Goal: Task Accomplishment & Management: Manage account settings

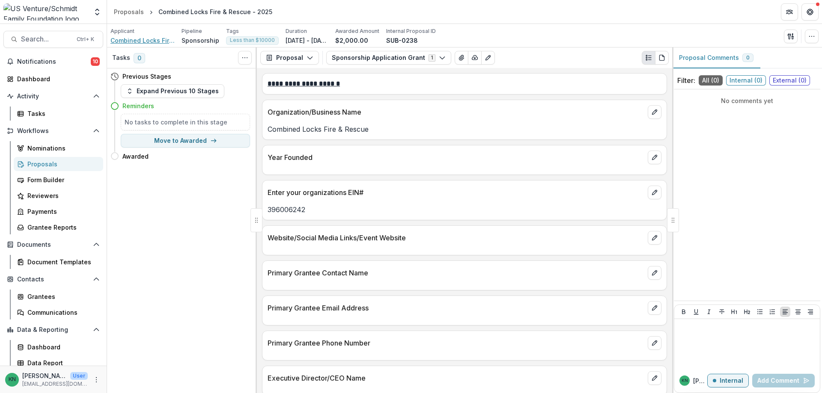
click at [148, 39] on span "Combined Locks Fire & Rescue" at bounding box center [142, 40] width 64 height 9
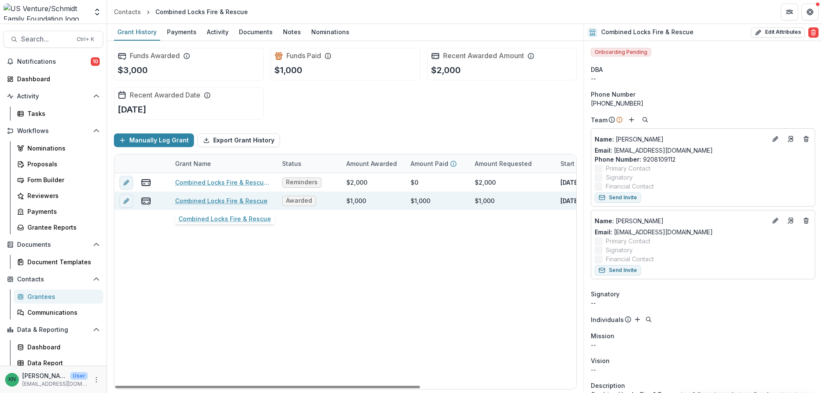
click at [196, 197] on link "Combined Locks Fire & Rescue" at bounding box center [221, 200] width 92 height 9
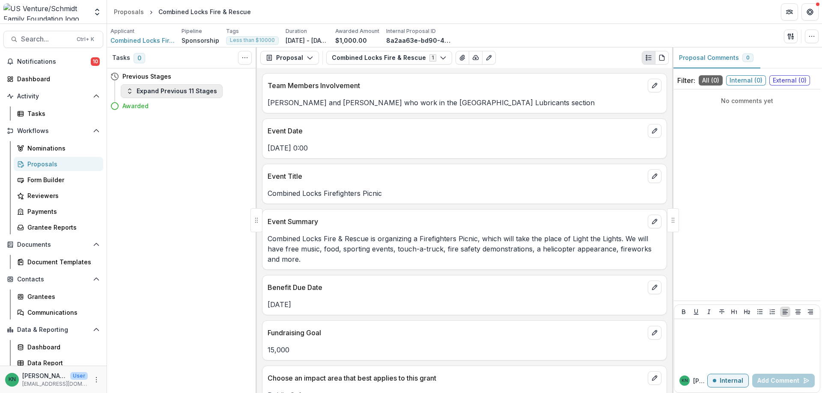
click at [128, 88] on icon "button" at bounding box center [129, 91] width 7 height 7
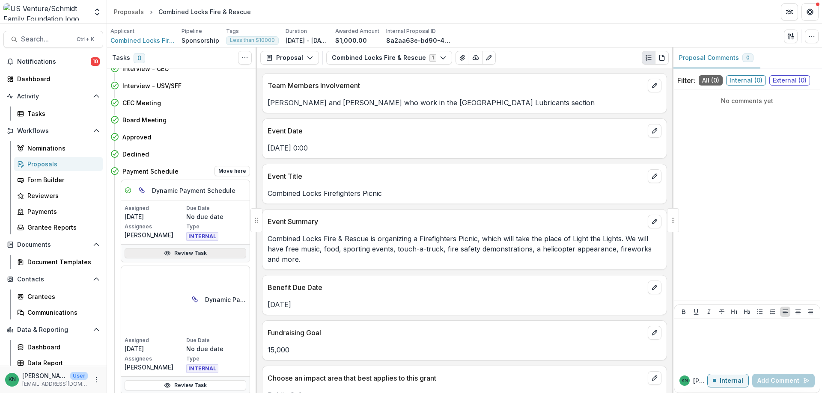
scroll to position [77, 0]
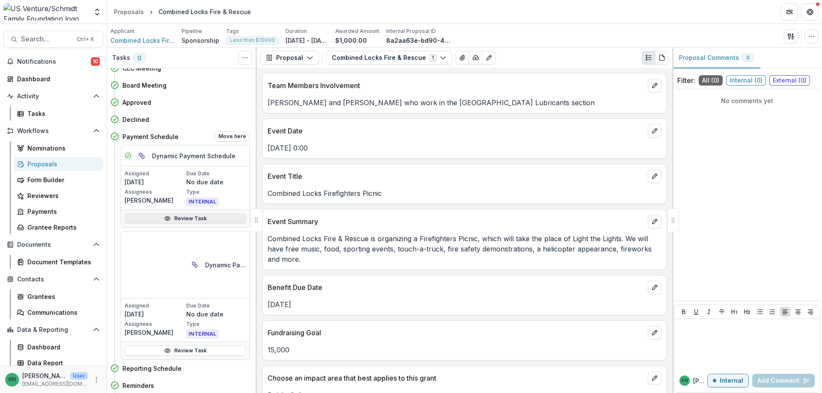
click at [174, 215] on link "Review Task" at bounding box center [186, 219] width 122 height 10
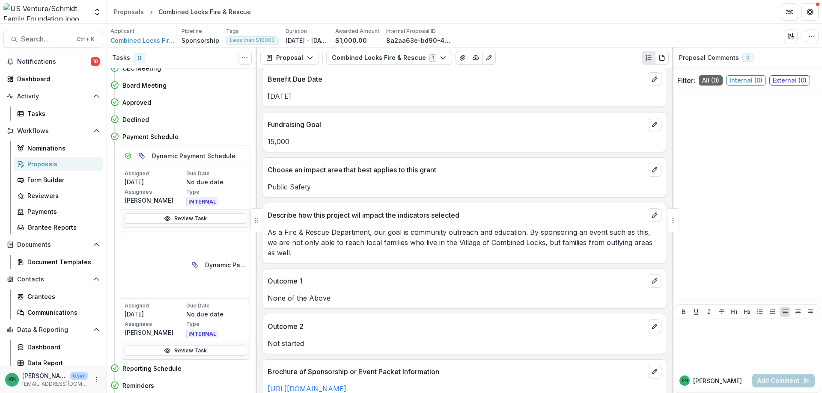
scroll to position [231, 0]
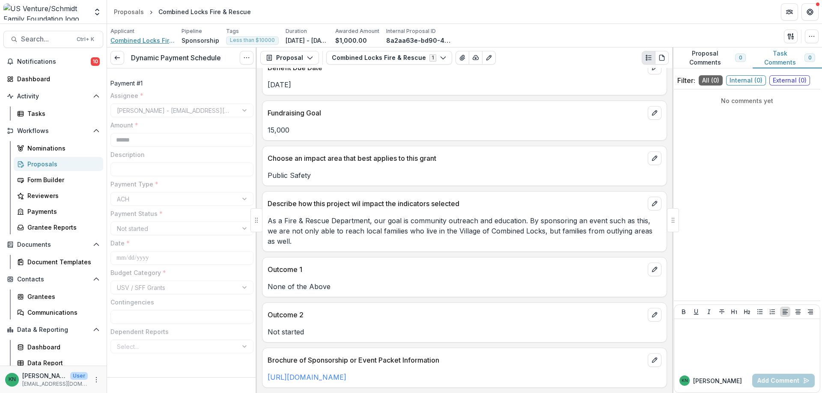
click at [143, 37] on span "Combined Locks Fire & Rescue" at bounding box center [142, 40] width 64 height 9
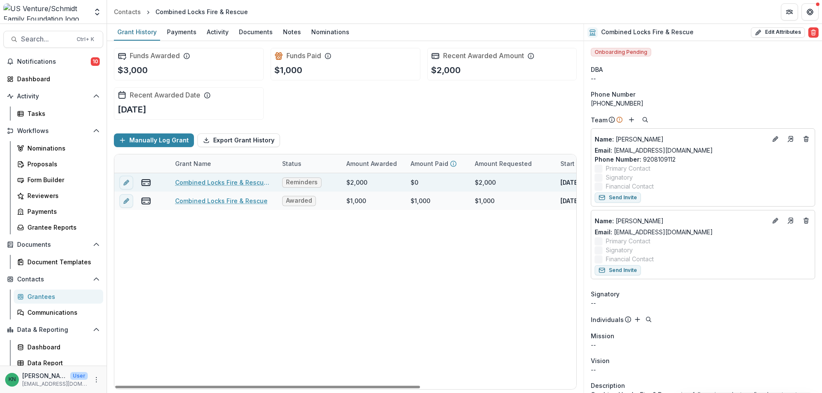
click at [231, 180] on link "Combined Locks Fire & Rescue - 2025" at bounding box center [223, 182] width 97 height 9
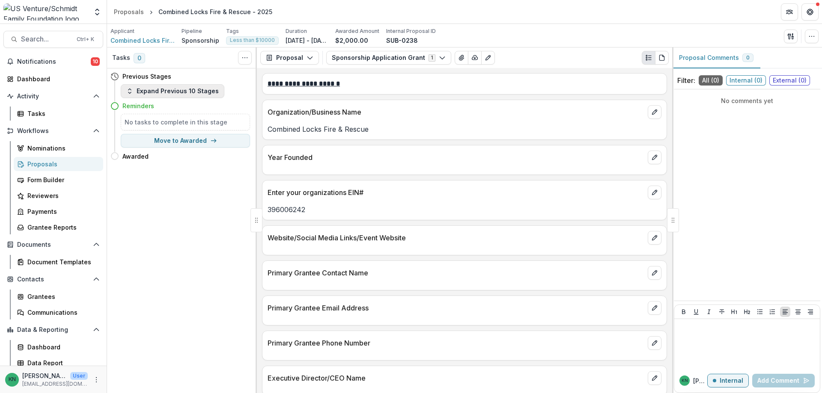
click at [131, 89] on icon "button" at bounding box center [129, 91] width 7 height 7
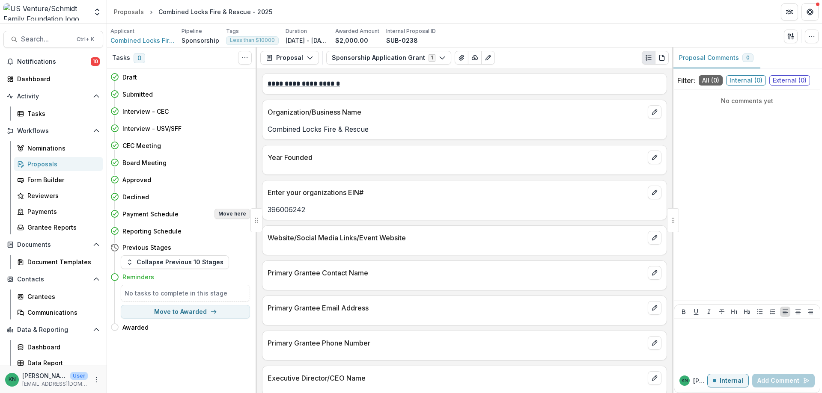
click at [235, 213] on button "Move here" at bounding box center [232, 214] width 36 height 10
select select "**********"
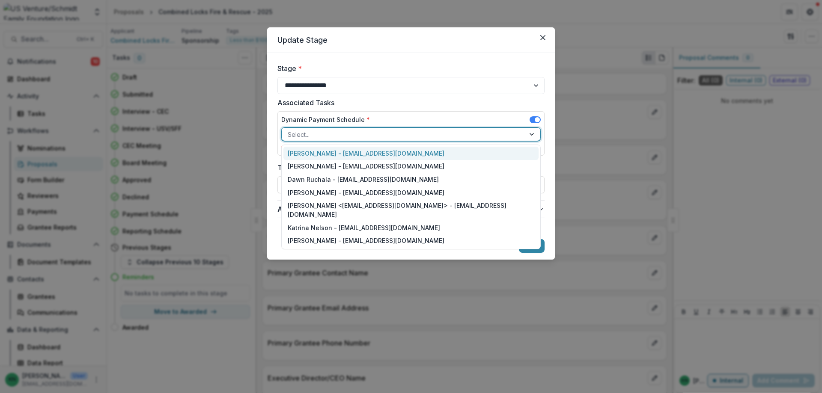
click at [531, 133] on div at bounding box center [532, 134] width 15 height 13
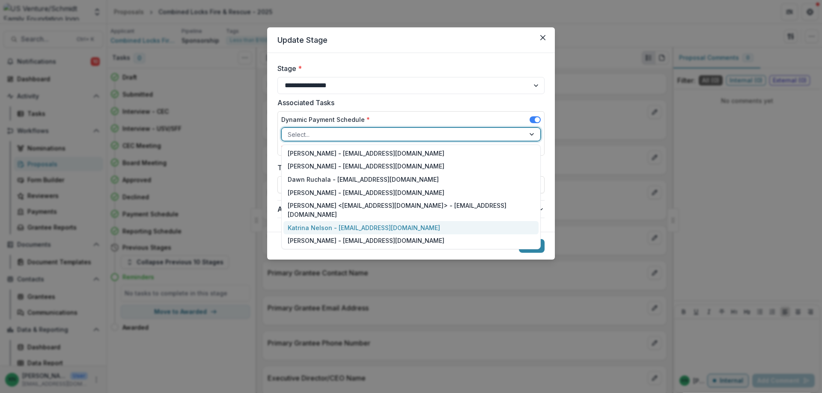
click at [344, 221] on div "Katrina Nelson - [EMAIL_ADDRESS][DOMAIN_NAME]" at bounding box center [410, 227] width 255 height 13
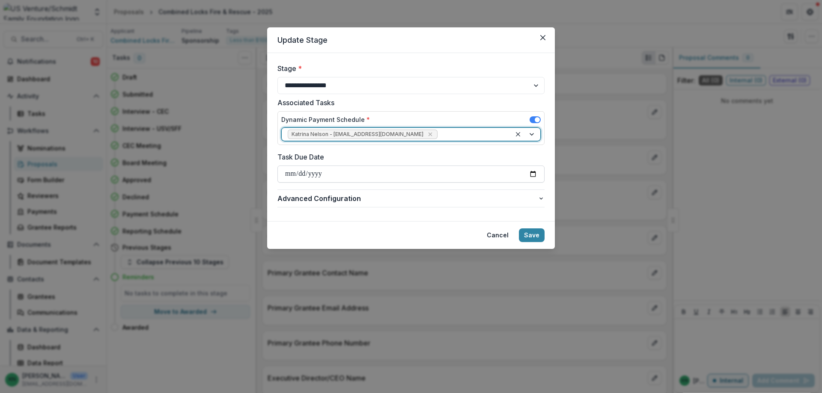
click at [303, 174] on input "Task Due Date" at bounding box center [410, 174] width 267 height 17
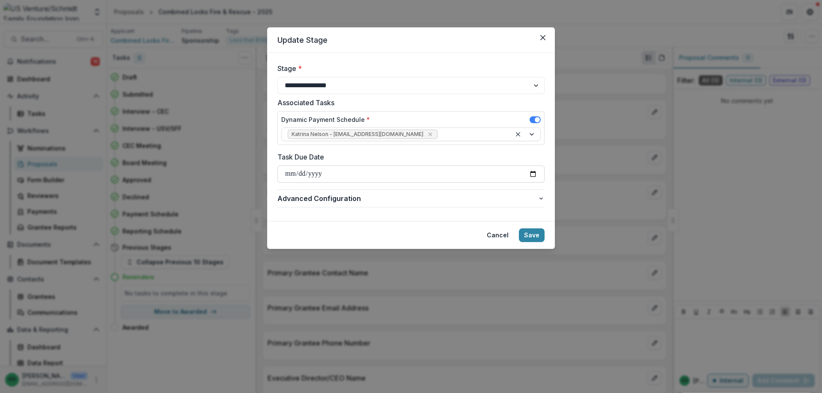
click at [285, 174] on input "Task Due Date" at bounding box center [410, 174] width 267 height 17
type input "**********"
click at [537, 235] on button "Save" at bounding box center [532, 236] width 26 height 14
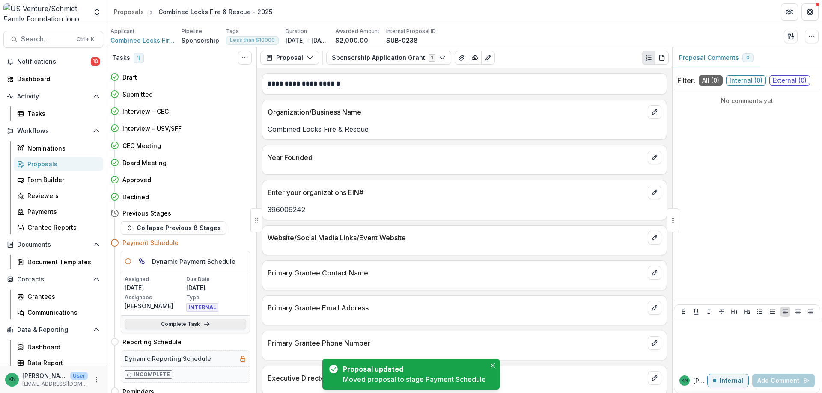
click at [185, 324] on link "Complete Task" at bounding box center [186, 324] width 122 height 10
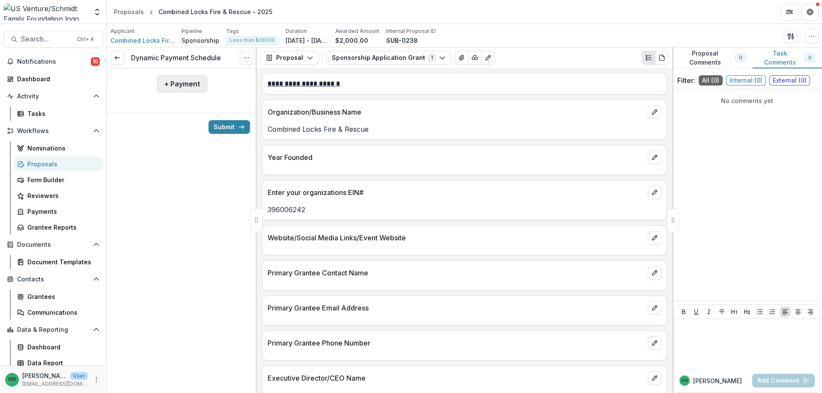
click at [175, 80] on button "+ Payment" at bounding box center [182, 83] width 50 height 17
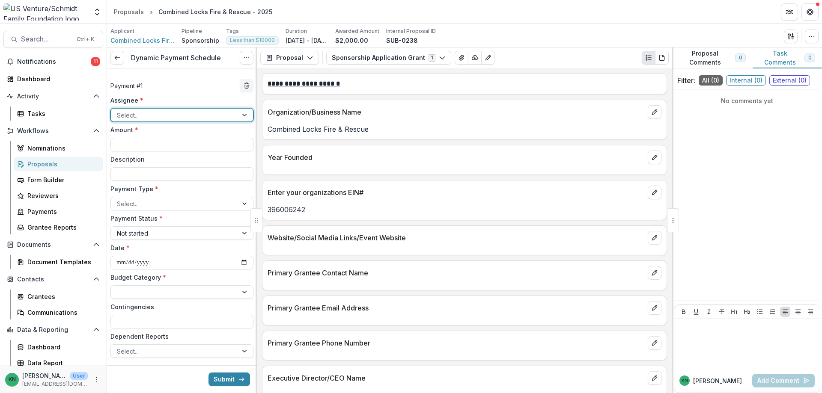
click at [237, 118] on div at bounding box center [244, 115] width 15 height 13
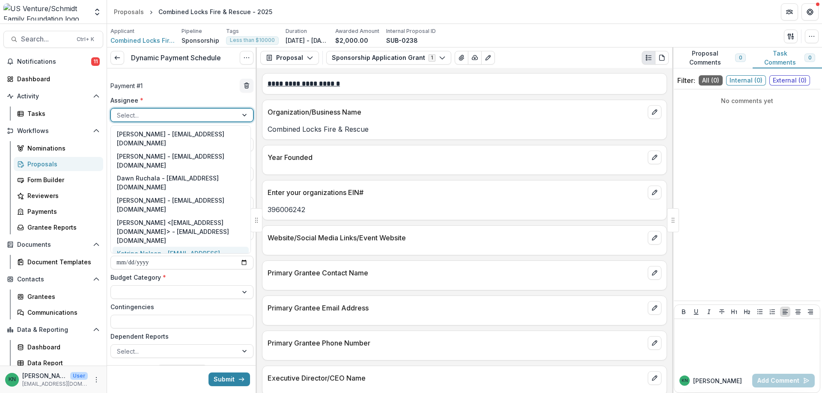
click at [163, 247] on div "Katrina Nelson - [EMAIL_ADDRESS][DOMAIN_NAME]" at bounding box center [181, 258] width 136 height 22
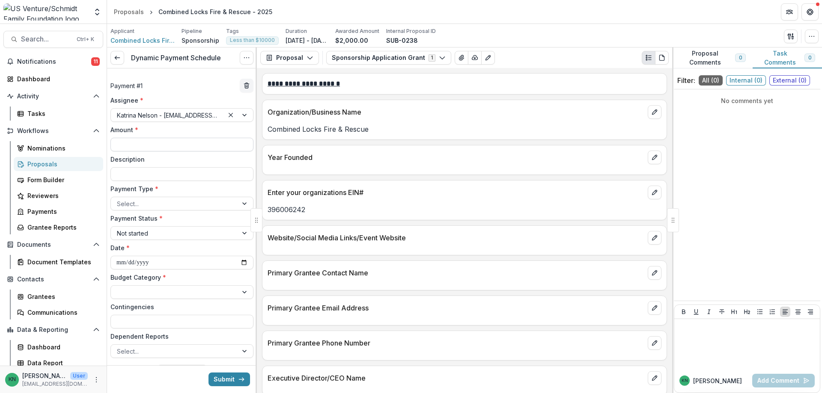
click at [142, 142] on input "Amount *" at bounding box center [181, 145] width 143 height 14
type input "******"
click at [144, 175] on input "Description" at bounding box center [181, 174] width 143 height 14
type input "**********"
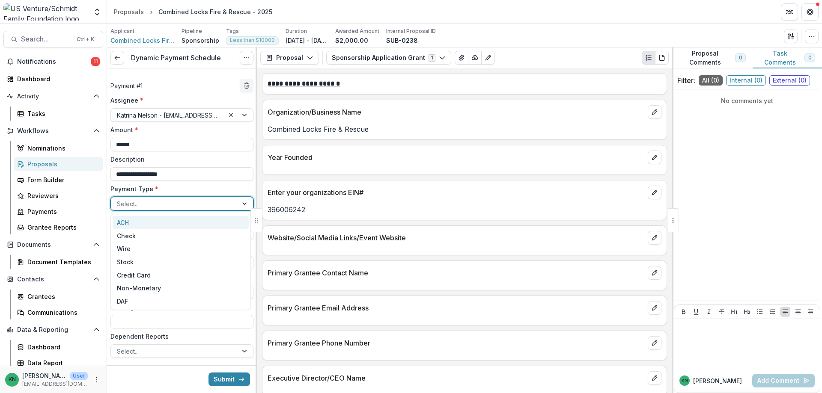
click at [161, 204] on div at bounding box center [174, 204] width 115 height 11
click at [139, 220] on div "ACH" at bounding box center [181, 222] width 136 height 13
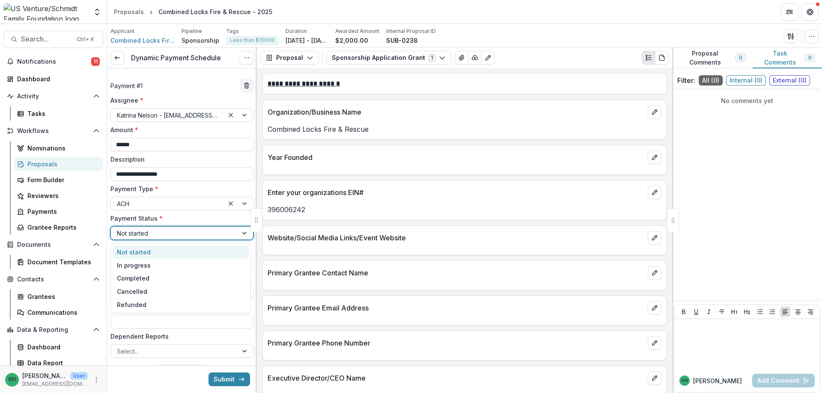
click at [241, 233] on div at bounding box center [244, 233] width 15 height 13
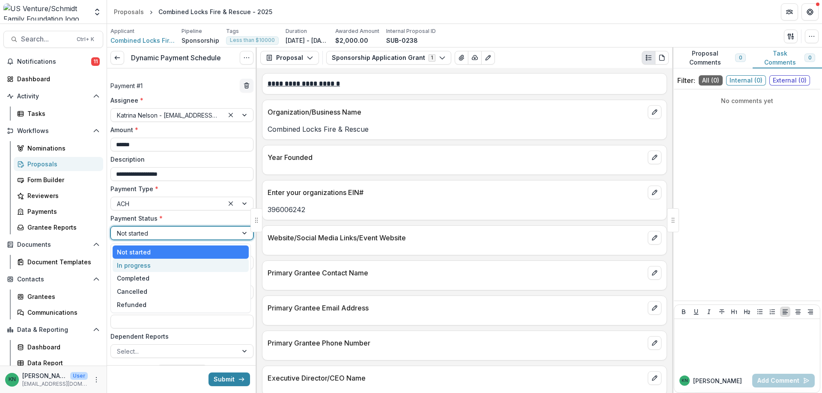
click at [168, 266] on div "In progress" at bounding box center [181, 265] width 136 height 13
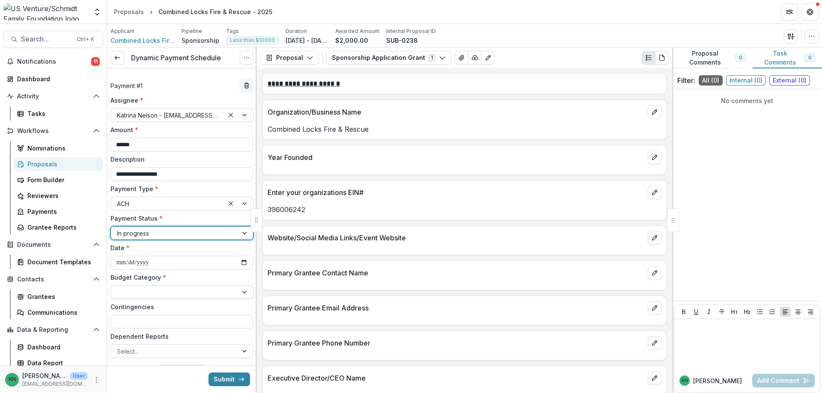
click at [127, 296] on div at bounding box center [174, 292] width 115 height 11
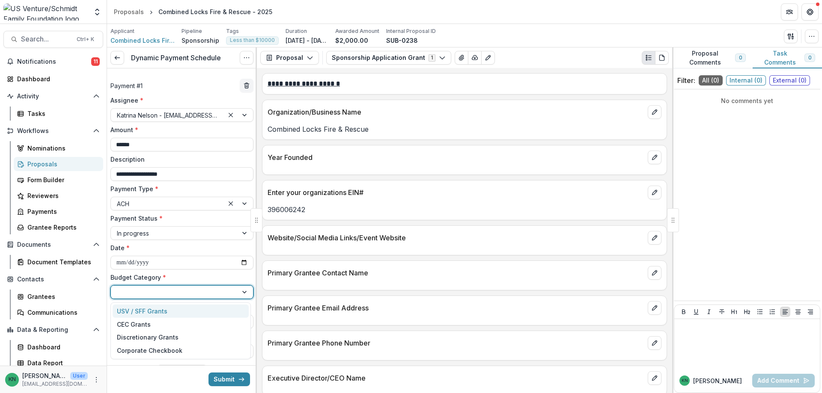
click at [143, 309] on div "USV / SFF Grants" at bounding box center [142, 311] width 50 height 9
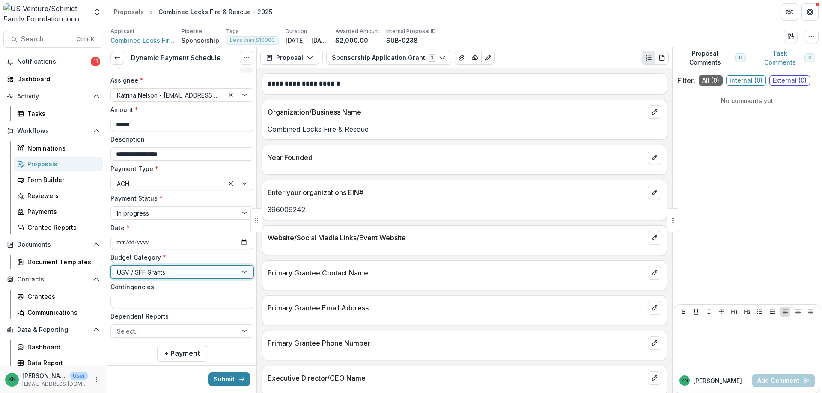
scroll to position [37, 0]
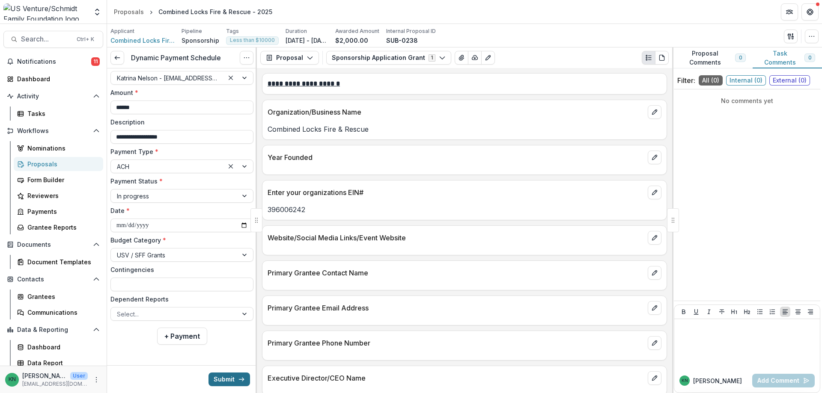
click at [227, 378] on button "Submit" at bounding box center [229, 380] width 42 height 14
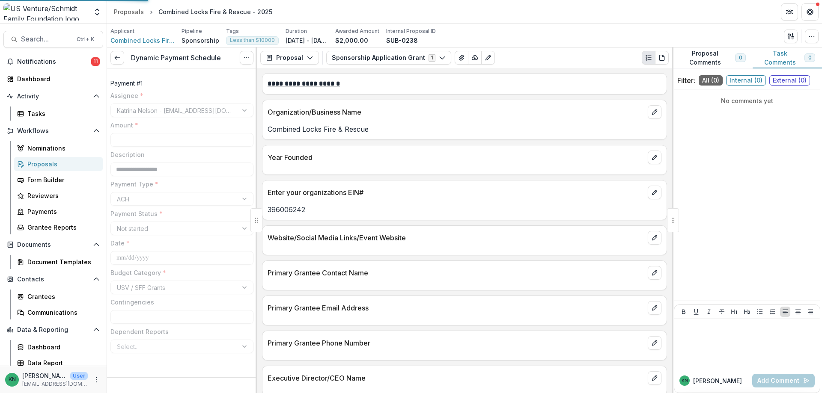
type input "******"
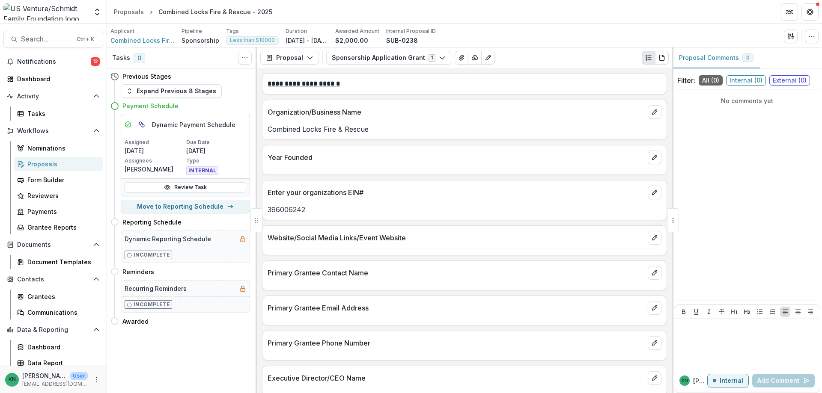
click at [40, 164] on div "Proposals" at bounding box center [61, 164] width 69 height 9
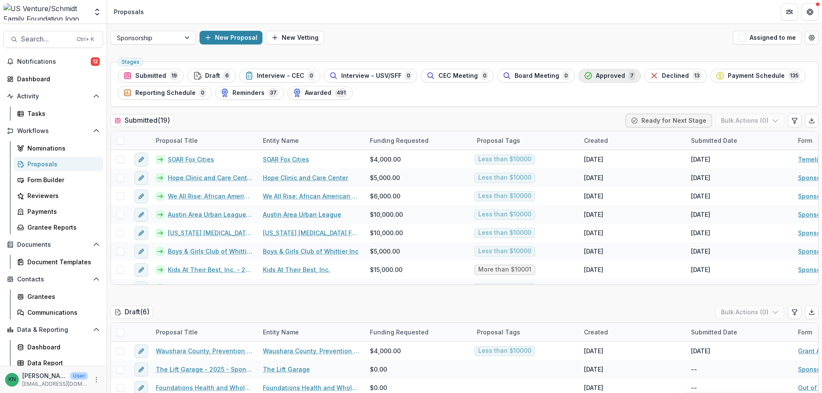
click at [602, 71] on div "Approved 7" at bounding box center [609, 75] width 51 height 9
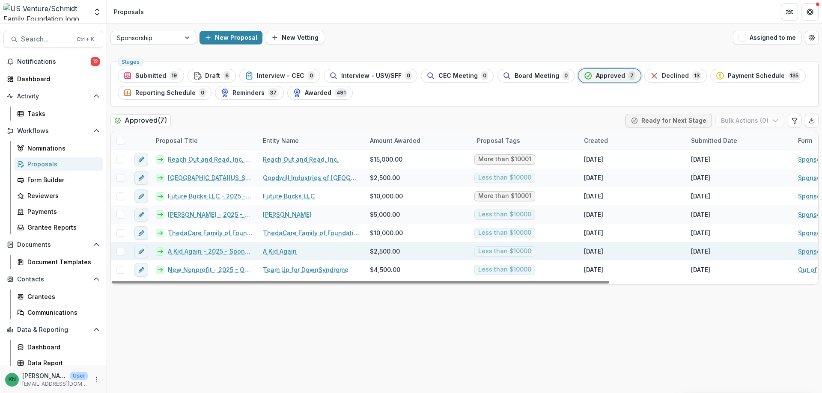
click at [214, 252] on link "A Kid Again - 2025 - Sponsorship Application Grant" at bounding box center [210, 251] width 85 height 9
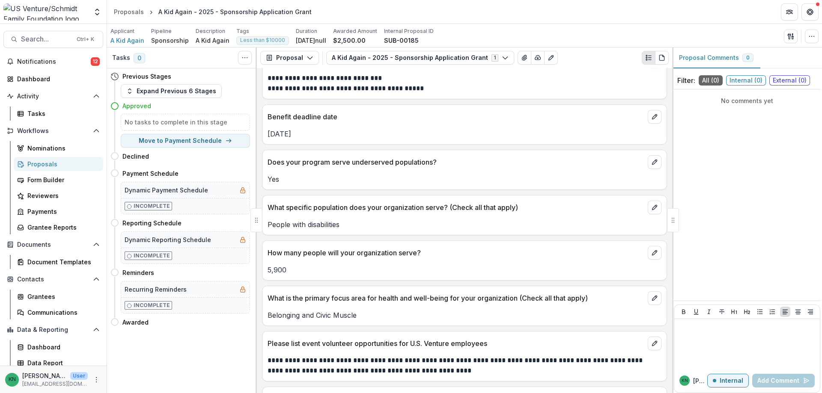
scroll to position [1541, 0]
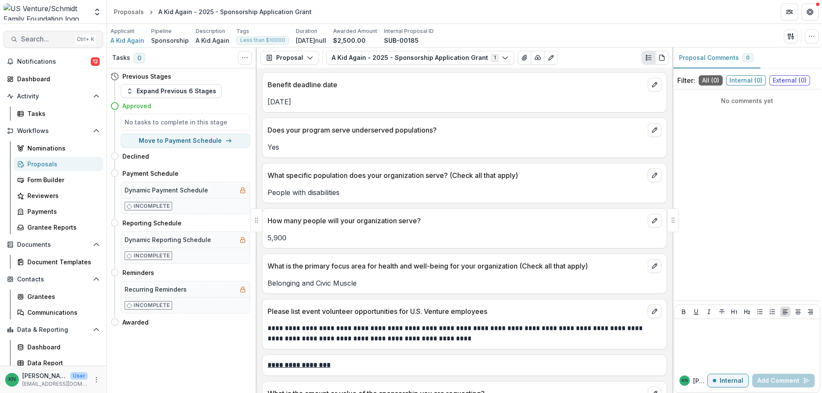
click at [42, 40] on span "Search..." at bounding box center [46, 39] width 50 height 8
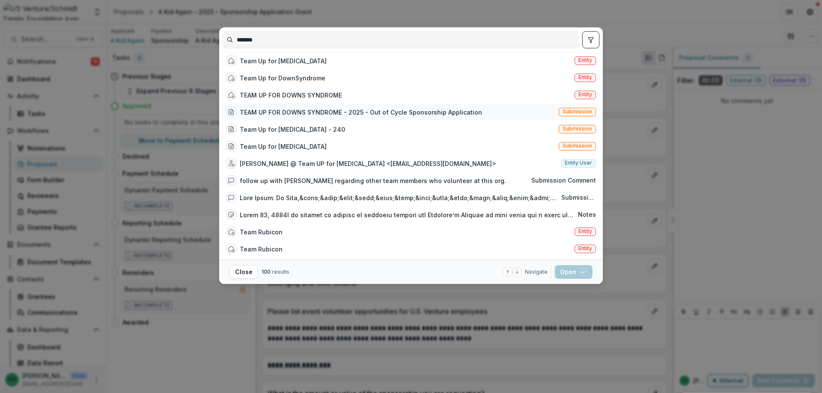
type input "*******"
click at [324, 116] on div "TEAM UP FOR DOWNS SYNDROME - 2025 - Out of Cycle Sponsorship Application" at bounding box center [361, 112] width 242 height 9
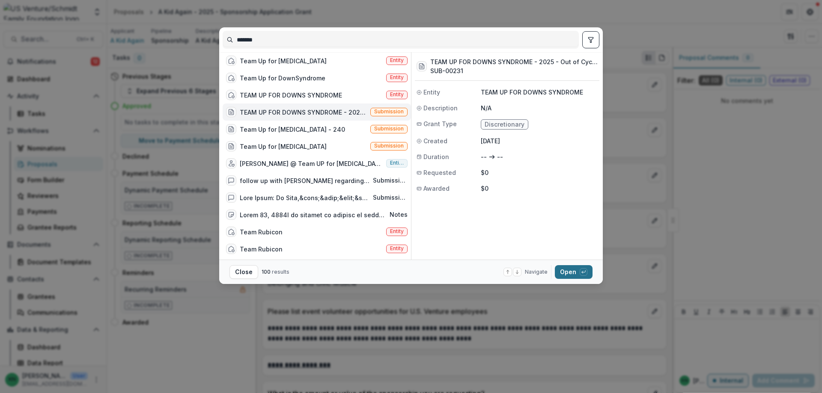
click at [574, 276] on button "Open with enter key" at bounding box center [574, 272] width 38 height 14
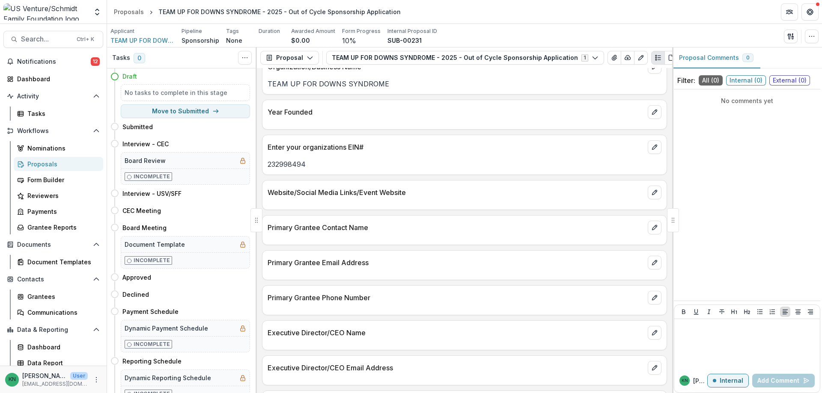
scroll to position [0, 0]
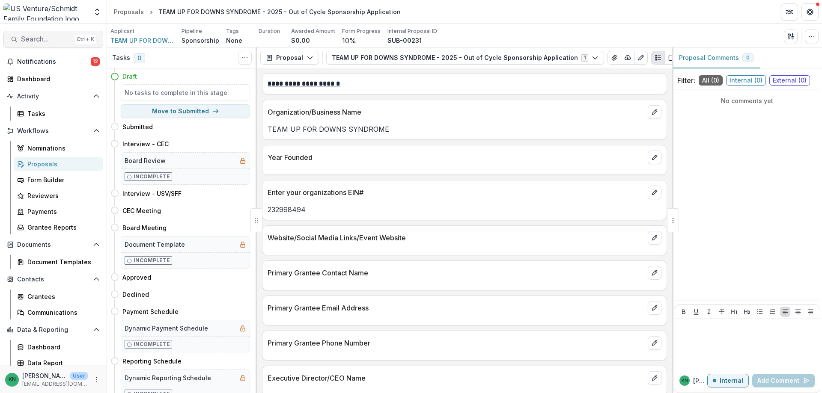
click at [36, 37] on span "Search..." at bounding box center [46, 39] width 50 height 8
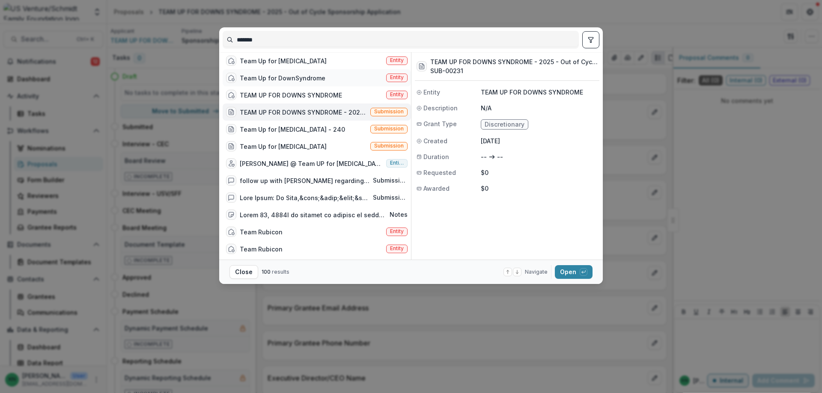
click at [306, 79] on div "Team Up for DownSyndrome" at bounding box center [283, 78] width 86 height 9
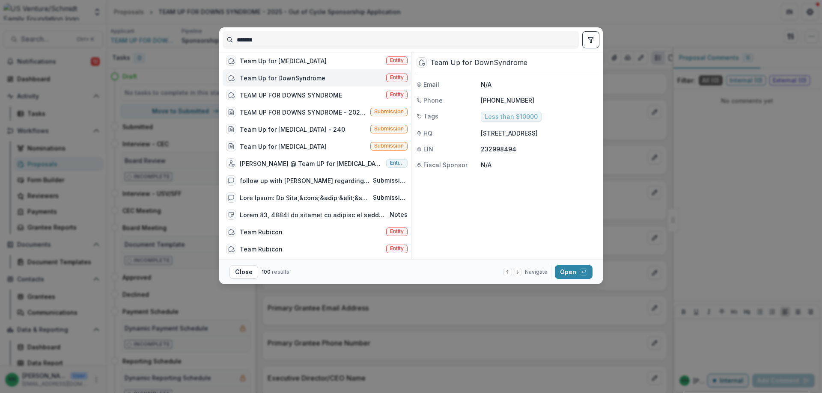
click at [621, 10] on div "******* Team Up for [MEDICAL_DATA] Entity Team Up for DownSyndrome Entity TEAM …" at bounding box center [411, 196] width 822 height 393
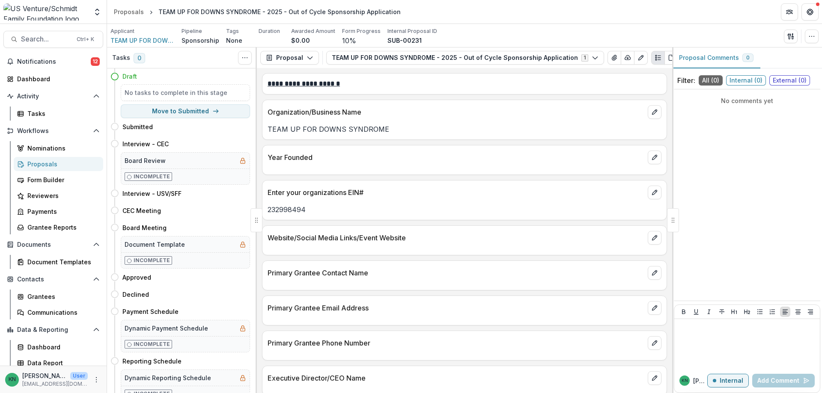
click at [35, 162] on div "Proposals" at bounding box center [61, 164] width 69 height 9
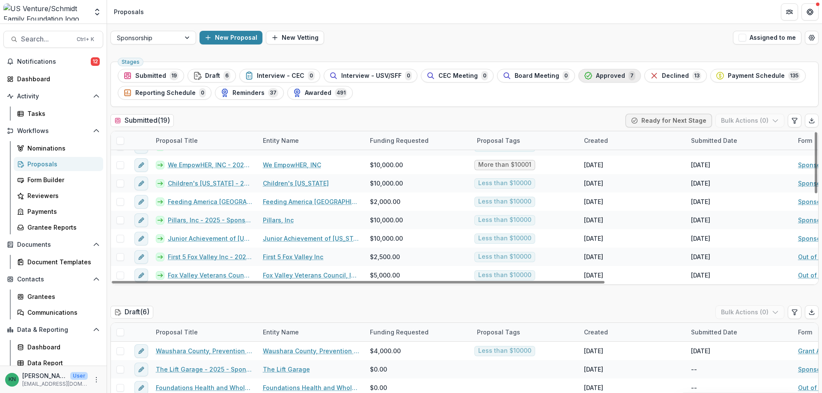
click at [596, 74] on span "Approved" at bounding box center [610, 75] width 29 height 7
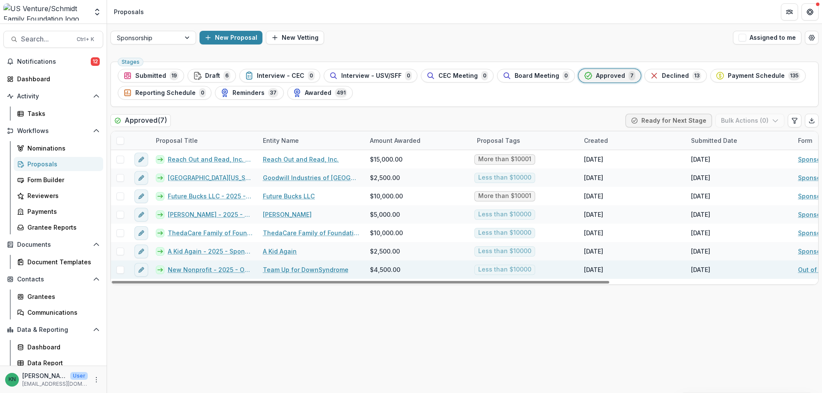
click at [308, 270] on link "Team Up for DownSyndrome" at bounding box center [306, 269] width 86 height 9
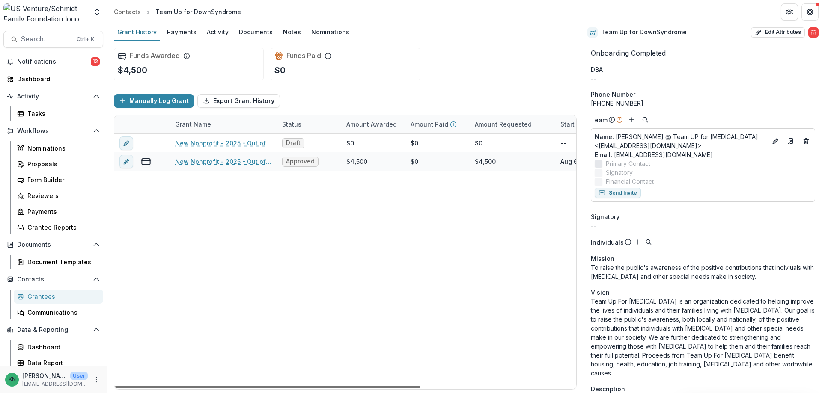
drag, startPoint x: 237, startPoint y: 388, endPoint x: 207, endPoint y: 387, distance: 30.0
click at [207, 387] on div at bounding box center [267, 387] width 305 height 3
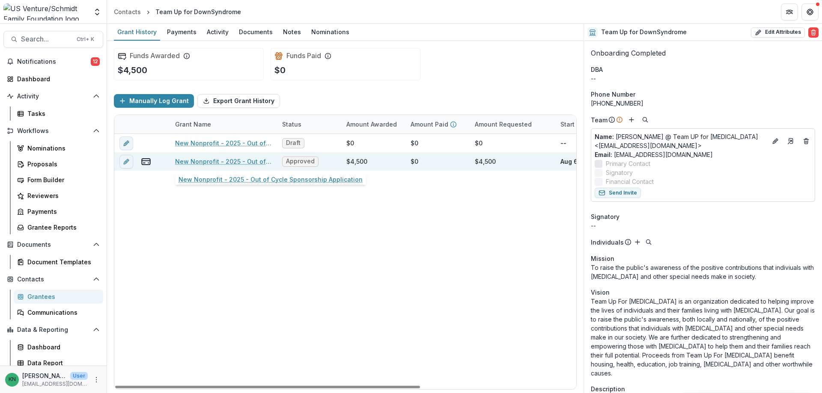
click at [231, 160] on link "New Nonprofit - 2025 - Out of Cycle Sponsorship Application" at bounding box center [223, 161] width 97 height 9
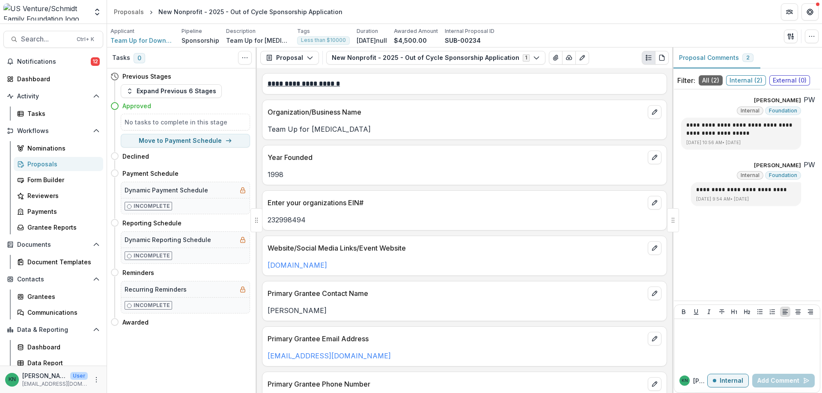
click at [45, 160] on div "Proposals" at bounding box center [61, 164] width 69 height 9
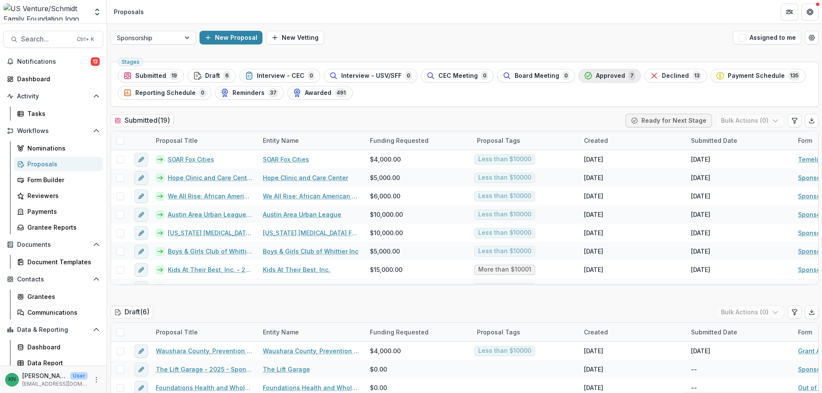
click at [596, 71] on div "Approved 7" at bounding box center [609, 75] width 51 height 9
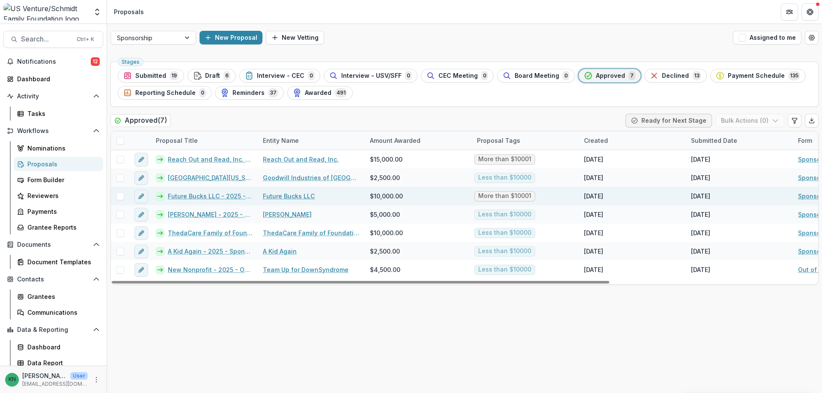
click at [216, 195] on link "Future Bucks LLC - 2025 - Sponsorship Application Grant" at bounding box center [210, 196] width 85 height 9
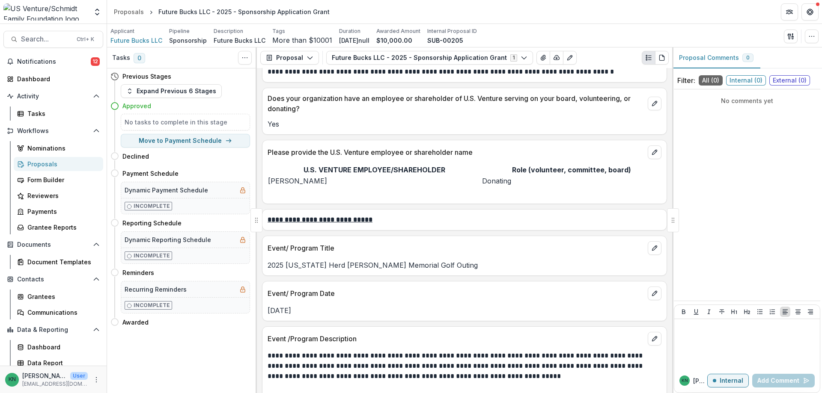
scroll to position [727, 0]
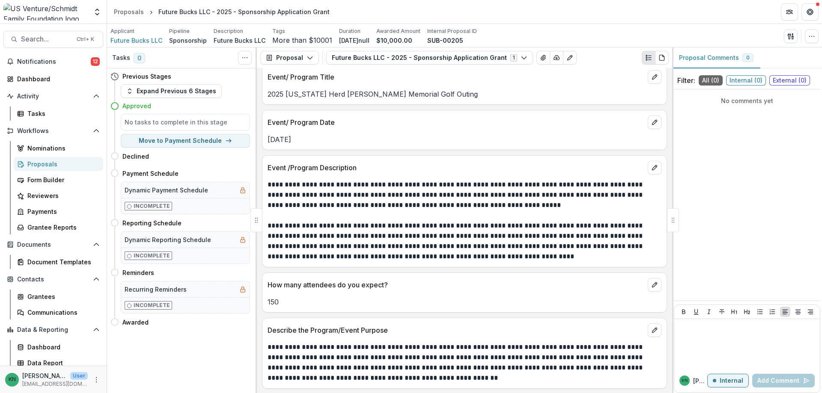
click at [39, 163] on div "Proposals" at bounding box center [61, 164] width 69 height 9
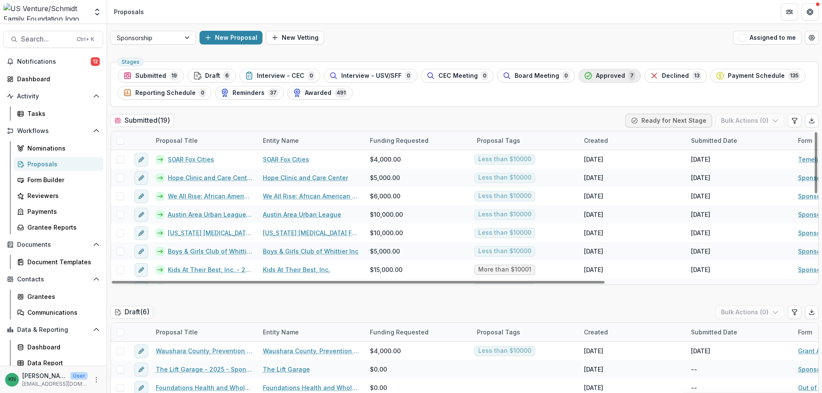
click at [596, 72] on span "Approved" at bounding box center [610, 75] width 29 height 7
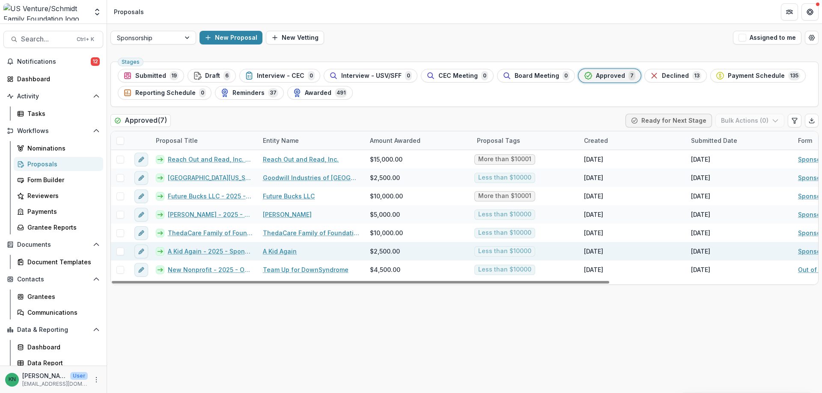
click at [183, 252] on link "A Kid Again - 2025 - Sponsorship Application Grant" at bounding box center [210, 251] width 85 height 9
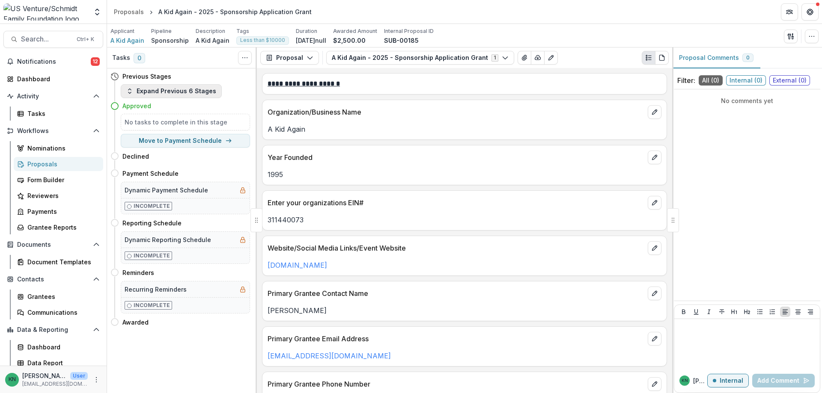
click at [130, 88] on icon "button" at bounding box center [129, 91] width 7 height 7
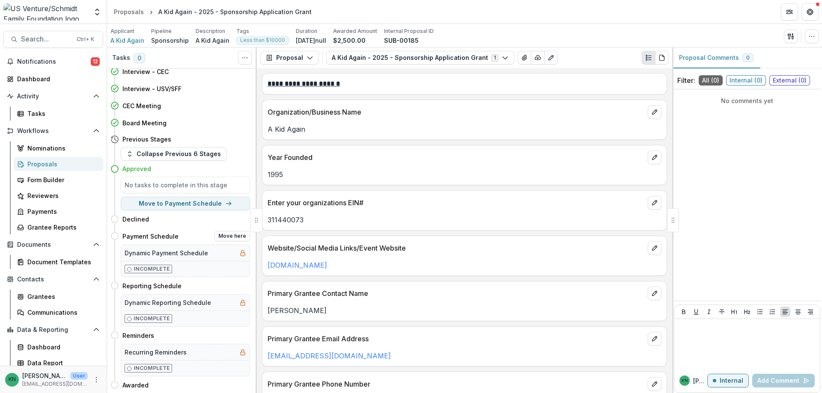
scroll to position [40, 0]
click at [39, 209] on div "Payments" at bounding box center [61, 211] width 69 height 9
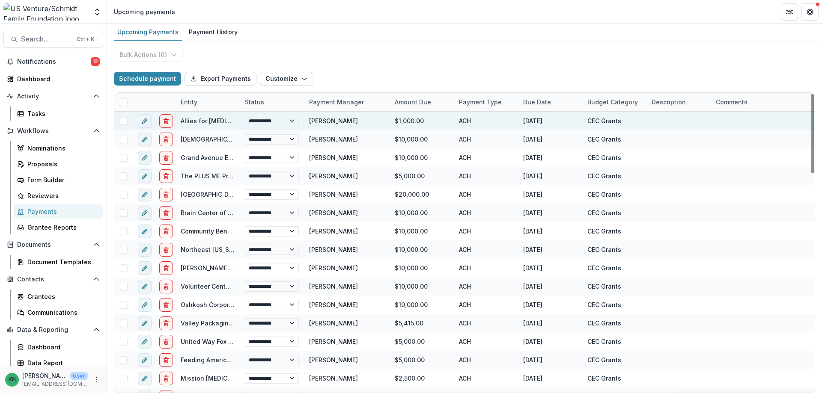
click at [123, 123] on span at bounding box center [124, 121] width 8 height 8
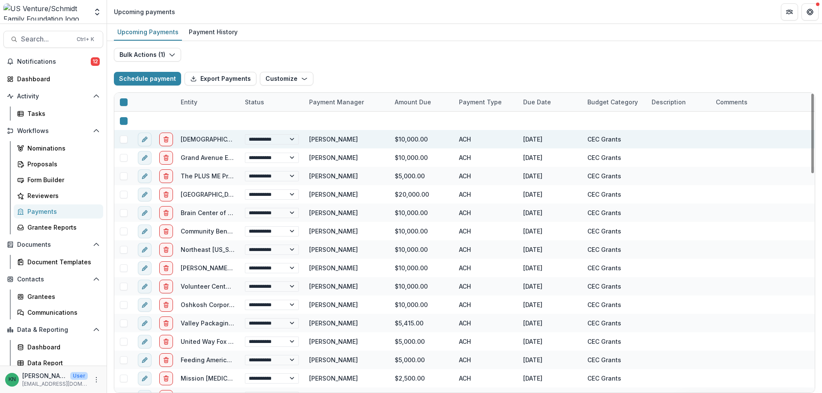
click at [123, 142] on span at bounding box center [124, 140] width 8 height 8
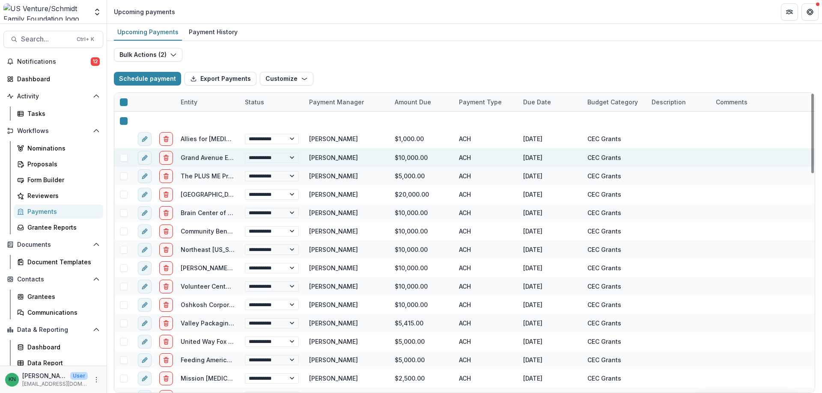
click at [125, 161] on span at bounding box center [124, 158] width 8 height 8
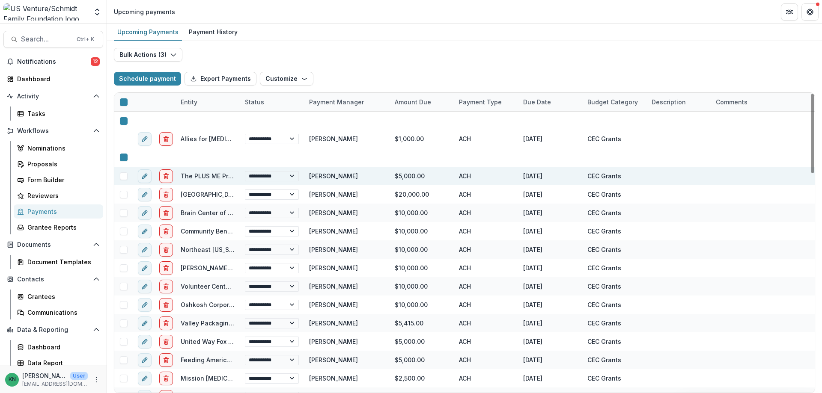
click at [124, 178] on span at bounding box center [124, 176] width 8 height 8
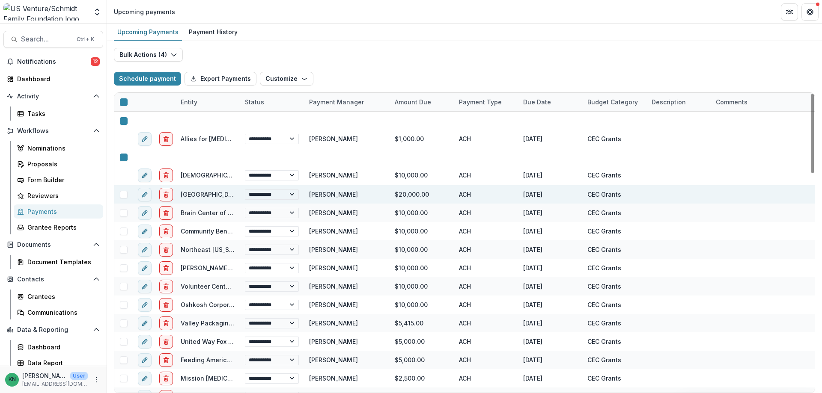
click at [124, 196] on span at bounding box center [124, 195] width 8 height 8
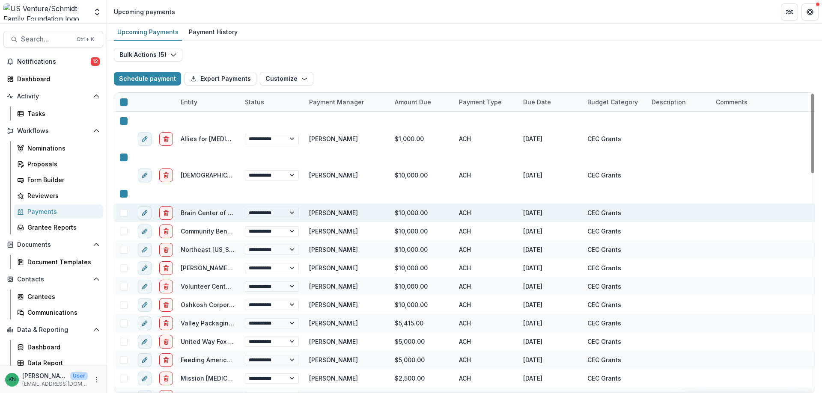
click at [122, 217] on div at bounding box center [123, 213] width 18 height 18
click at [123, 214] on span at bounding box center [124, 213] width 8 height 8
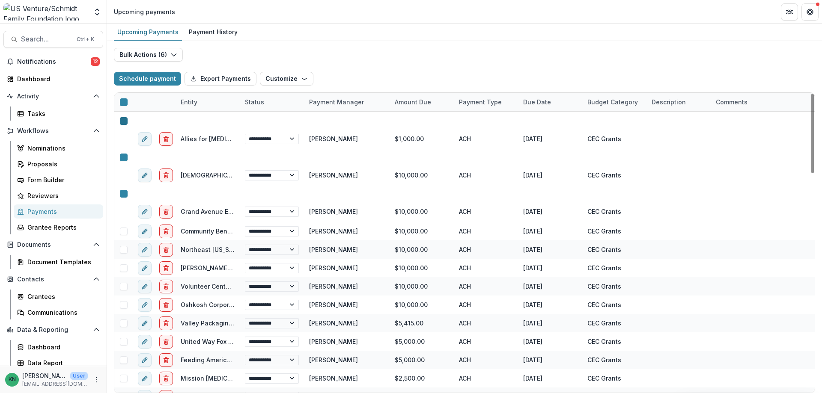
click at [124, 121] on icon at bounding box center [124, 121] width 0 height 0
click at [124, 154] on div at bounding box center [124, 157] width 0 height 7
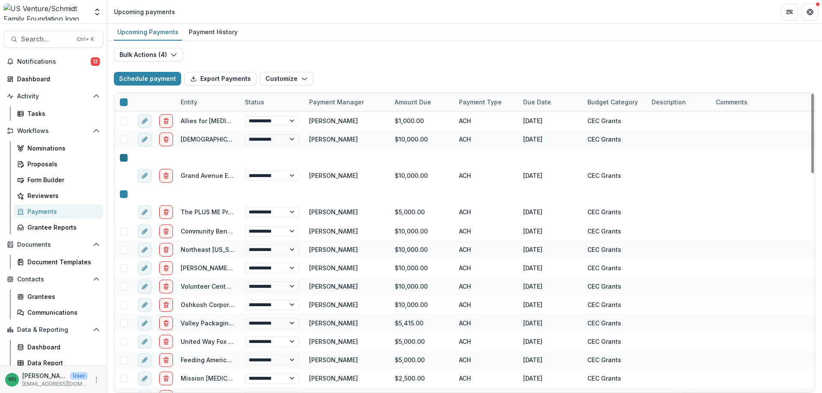
click at [124, 158] on icon at bounding box center [124, 158] width 0 height 0
click at [124, 194] on icon at bounding box center [124, 194] width 0 height 0
click at [124, 196] on polyline at bounding box center [126, 196] width 4 height 3
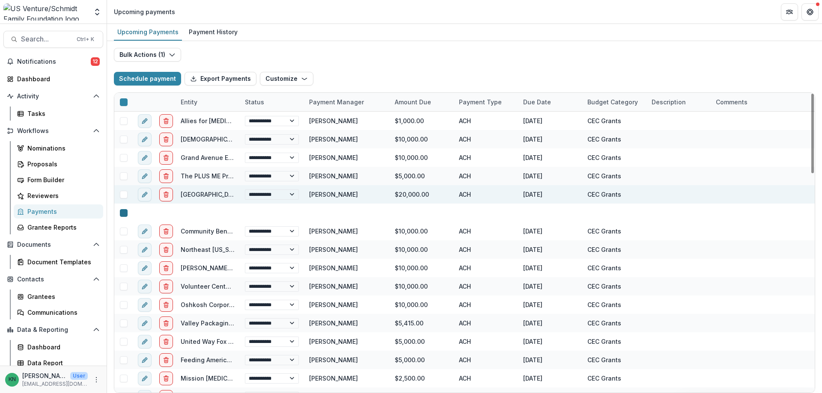
click at [124, 214] on polyline at bounding box center [126, 215] width 4 height 3
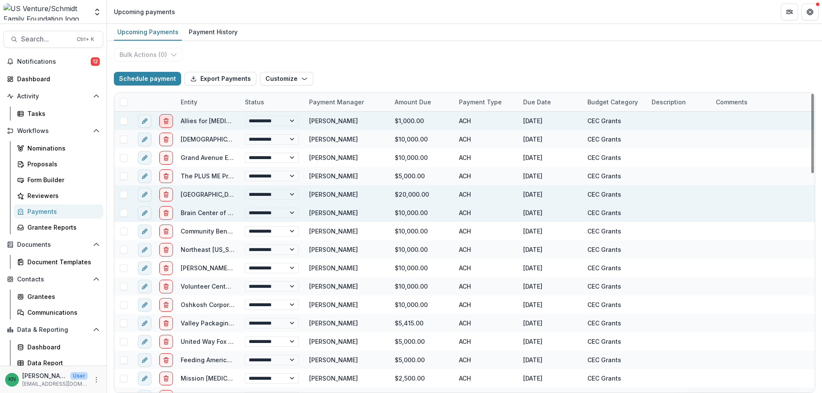
click at [169, 120] on icon "delete" at bounding box center [166, 121] width 7 height 7
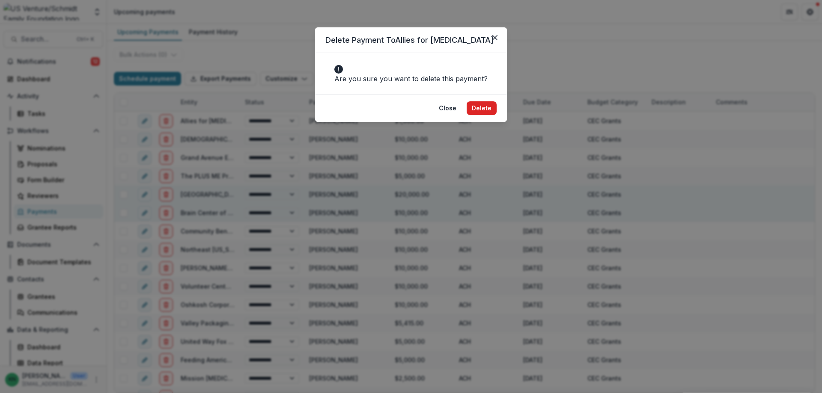
click at [486, 115] on button "Delete" at bounding box center [481, 108] width 30 height 14
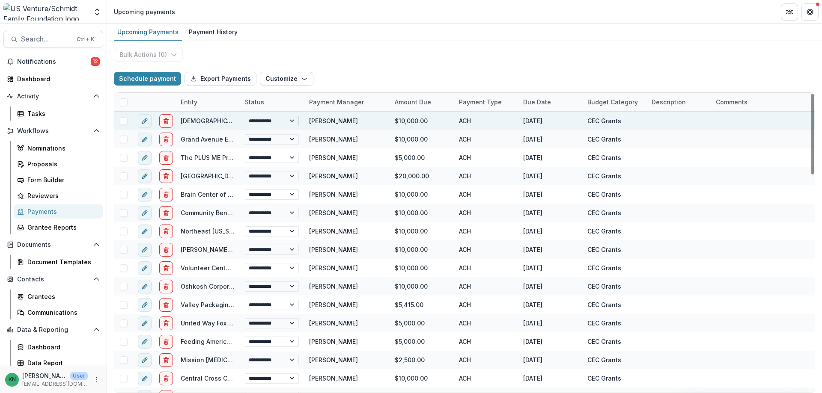
click at [293, 122] on select "**********" at bounding box center [272, 121] width 54 height 10
click at [294, 121] on select "**********" at bounding box center [272, 121] width 54 height 10
click at [166, 119] on icon "delete" at bounding box center [166, 121] width 7 height 7
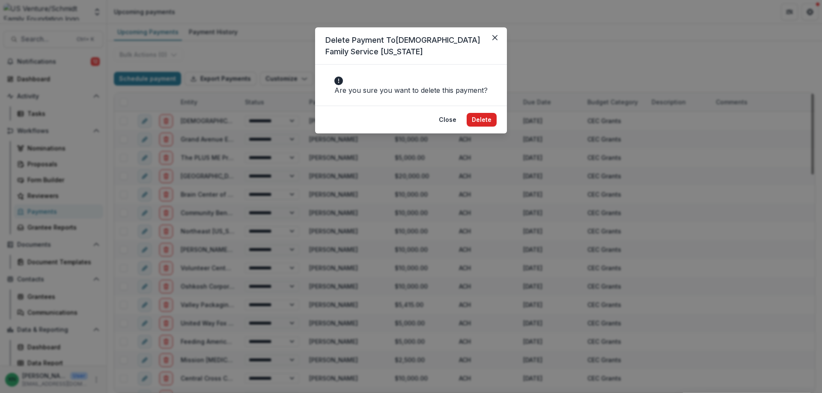
click at [487, 127] on button "Delete" at bounding box center [481, 120] width 30 height 14
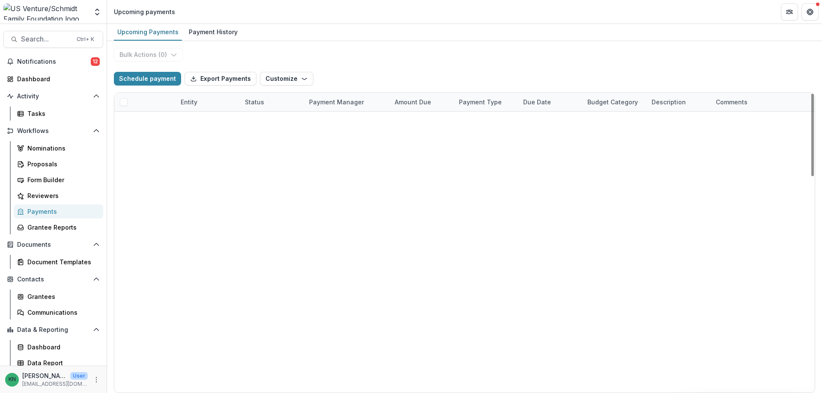
click at [565, 103] on div "Due Date" at bounding box center [550, 102] width 64 height 18
click at [563, 155] on span "Sort Descending" at bounding box center [560, 154] width 50 height 7
click at [727, 178] on div at bounding box center [742, 176] width 54 height 18
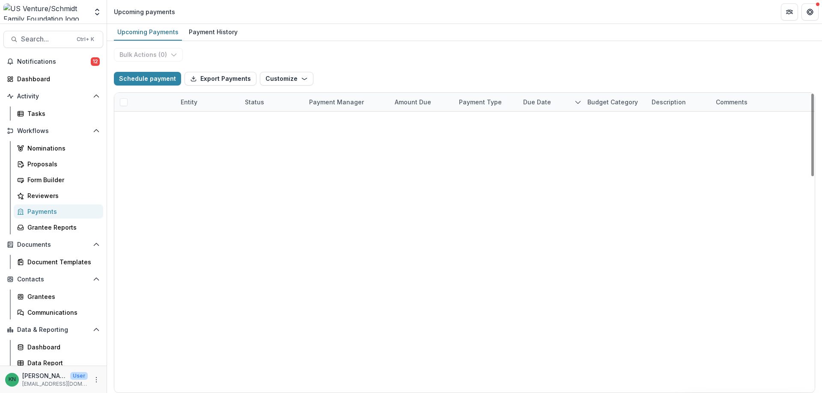
select select "**********"
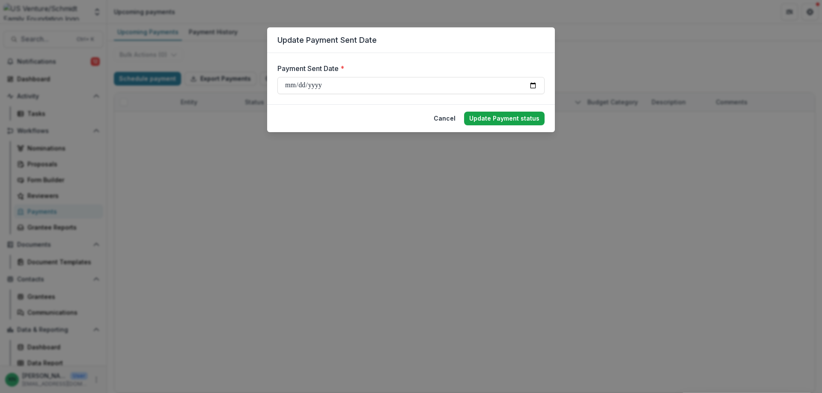
click at [495, 115] on button "Update Payment status" at bounding box center [504, 119] width 80 height 14
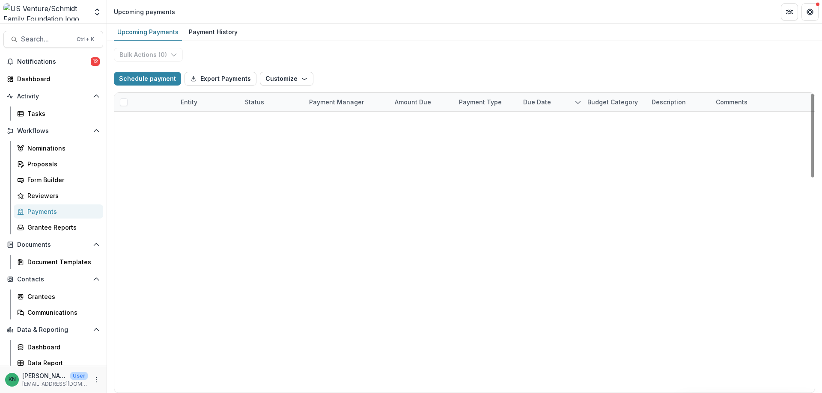
click at [577, 103] on polyline "sorted descending" at bounding box center [577, 102] width 5 height 3
click at [571, 138] on span "Sort Ascending" at bounding box center [557, 139] width 45 height 7
click at [391, 53] on div "**********" at bounding box center [464, 217] width 715 height 352
click at [168, 138] on line "delete" at bounding box center [165, 138] width 5 height 0
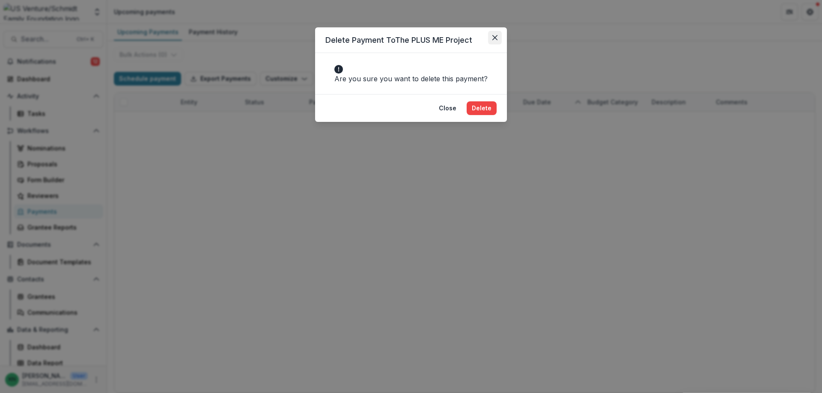
click at [490, 39] on button "Close" at bounding box center [495, 38] width 14 height 14
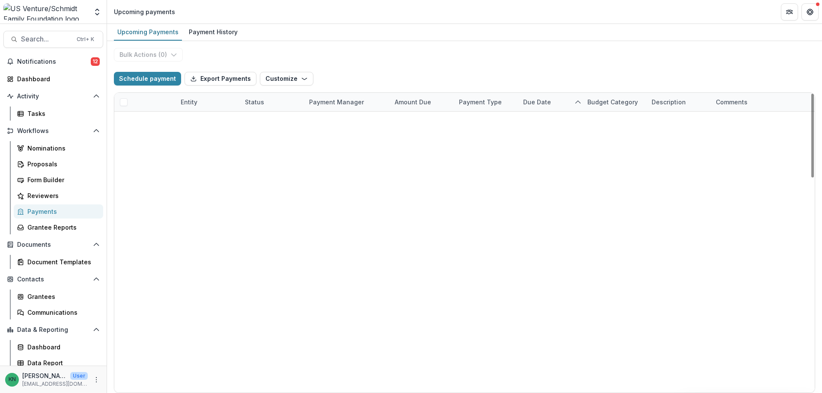
click at [125, 136] on span at bounding box center [124, 140] width 8 height 8
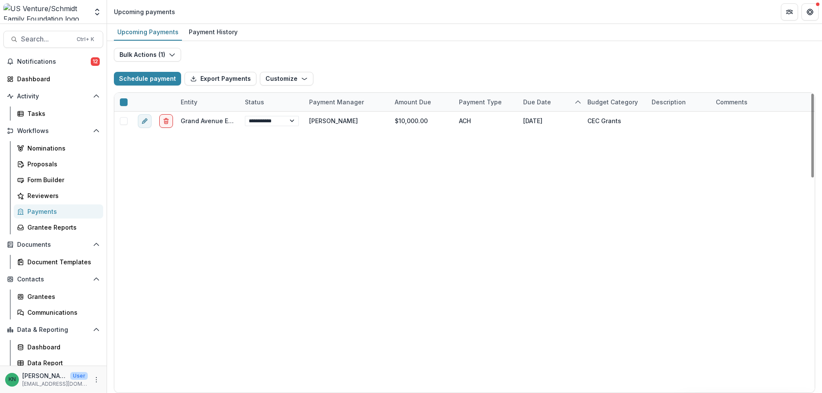
click at [125, 148] on div at bounding box center [123, 157] width 18 height 18
click at [123, 154] on span at bounding box center [124, 158] width 8 height 8
click at [167, 190] on icon "delete" at bounding box center [166, 193] width 7 height 7
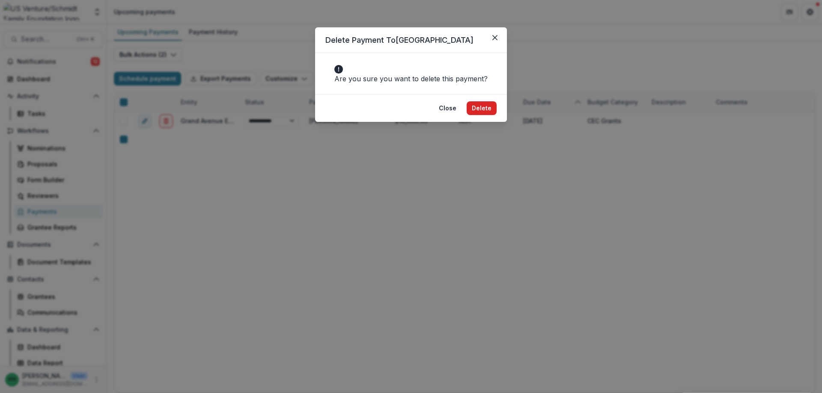
click at [476, 115] on button "Delete" at bounding box center [481, 108] width 30 height 14
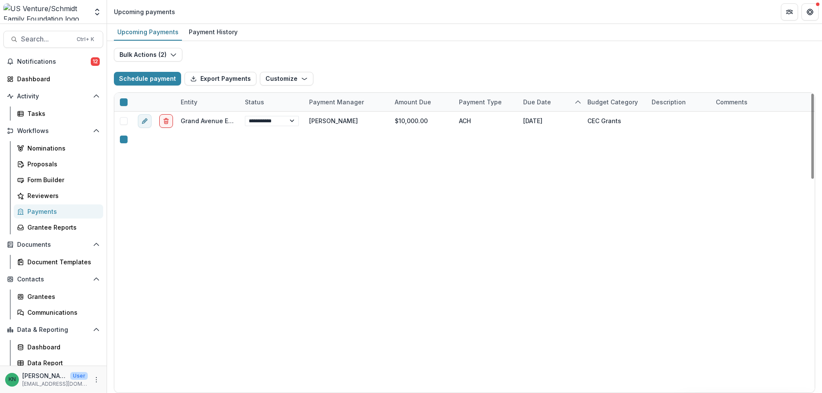
click at [122, 130] on div at bounding box center [123, 139] width 18 height 18
drag, startPoint x: 122, startPoint y: 121, endPoint x: 122, endPoint y: 140, distance: 18.4
click at [124, 140] on icon at bounding box center [124, 140] width 0 height 0
click at [124, 176] on icon at bounding box center [124, 176] width 0 height 0
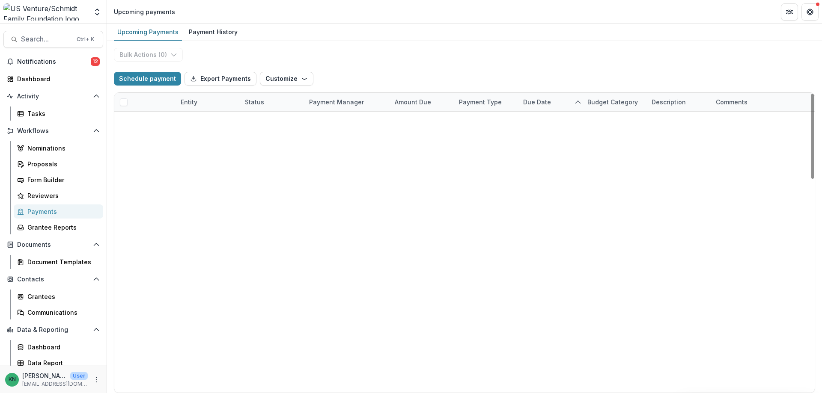
click at [165, 136] on icon "delete" at bounding box center [166, 139] width 7 height 7
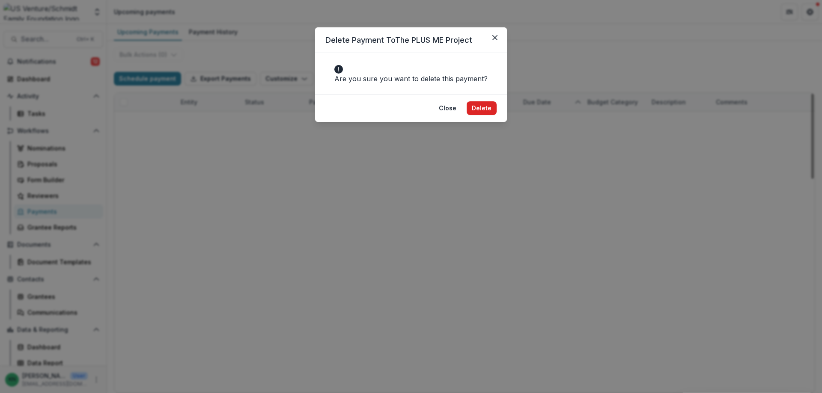
click at [481, 115] on button "Delete" at bounding box center [481, 108] width 30 height 14
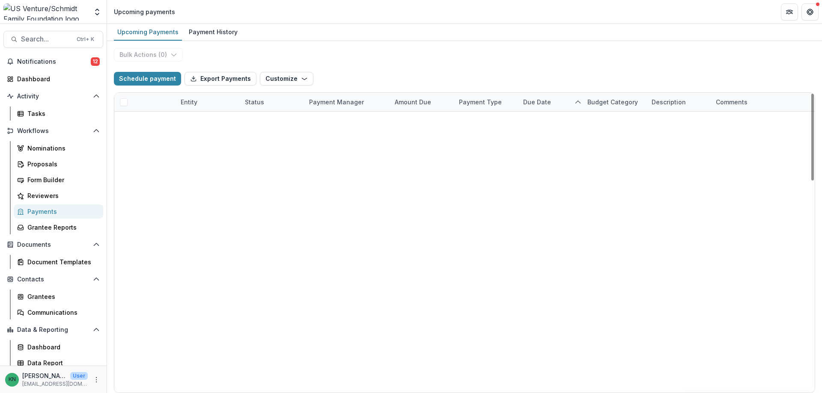
click at [166, 136] on icon "delete" at bounding box center [166, 139] width 7 height 7
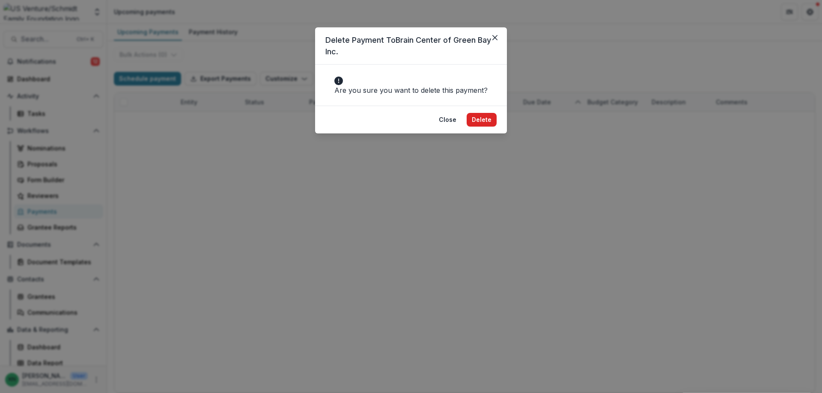
click at [482, 127] on button "Delete" at bounding box center [481, 120] width 30 height 14
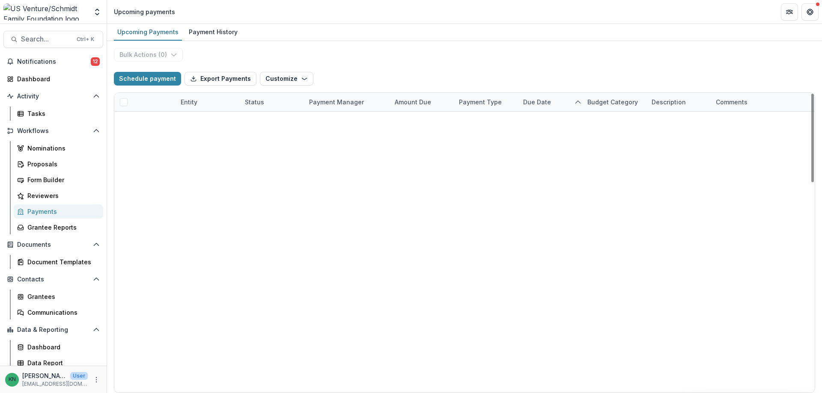
click at [166, 136] on icon "delete" at bounding box center [166, 139] width 7 height 7
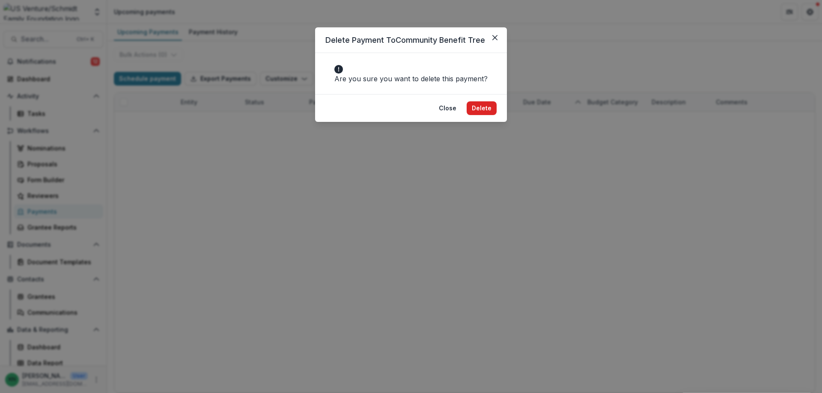
click at [488, 115] on button "Delete" at bounding box center [481, 108] width 30 height 14
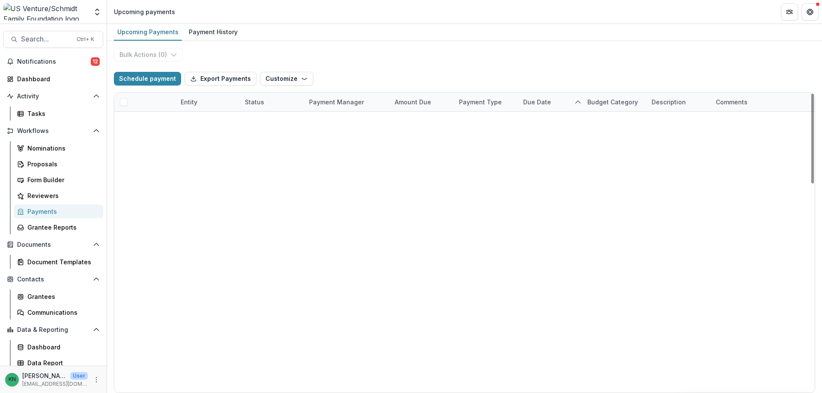
click at [163, 136] on icon "delete" at bounding box center [166, 139] width 7 height 7
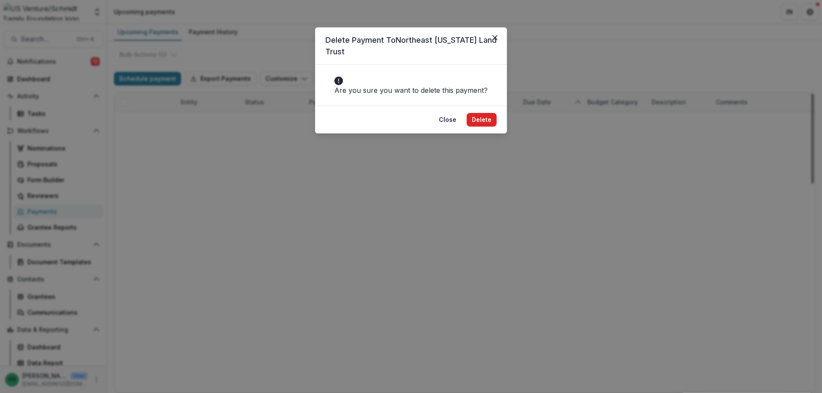
click at [489, 127] on button "Delete" at bounding box center [481, 120] width 30 height 14
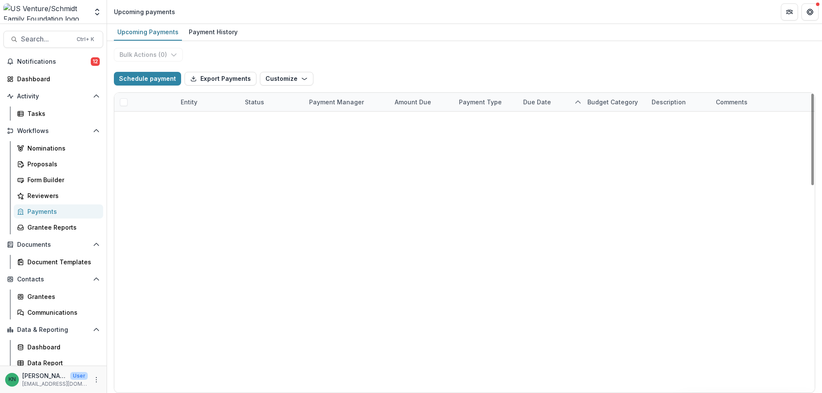
click at [164, 136] on icon "delete" at bounding box center [166, 139] width 7 height 7
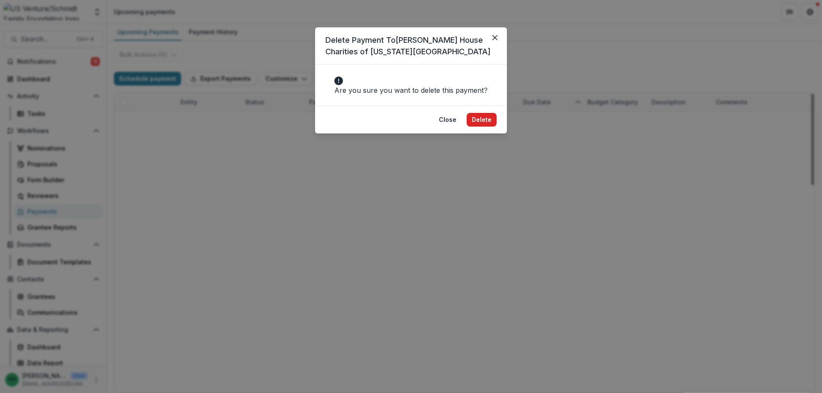
click at [481, 127] on button "Delete" at bounding box center [481, 120] width 30 height 14
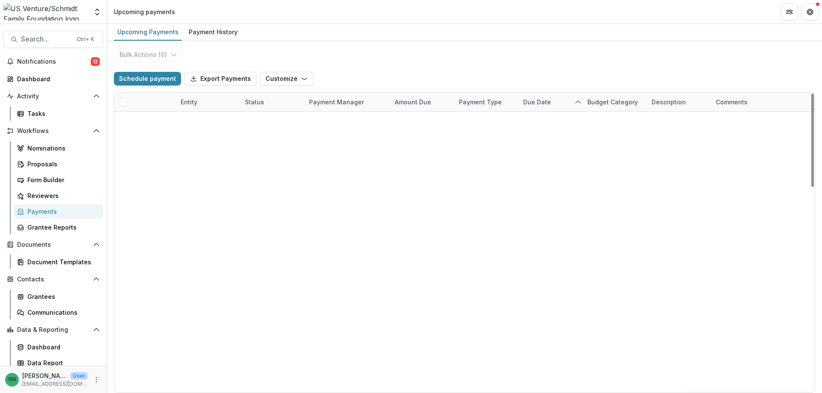
click at [162, 133] on button "delete" at bounding box center [166, 140] width 14 height 14
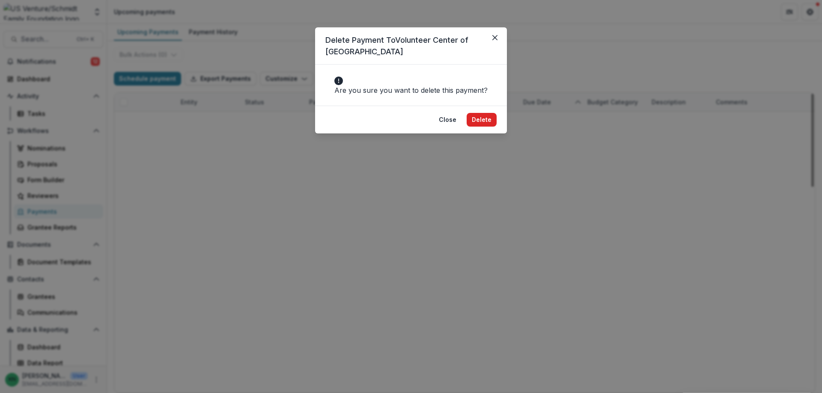
click at [479, 127] on button "Delete" at bounding box center [481, 120] width 30 height 14
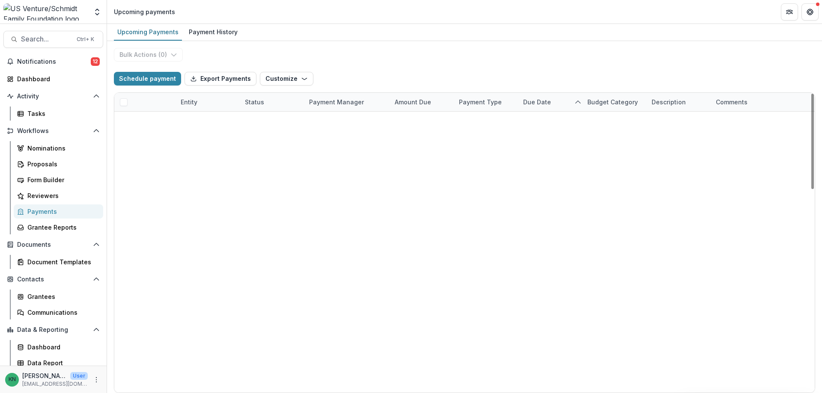
click at [166, 136] on icon "delete" at bounding box center [166, 139] width 7 height 7
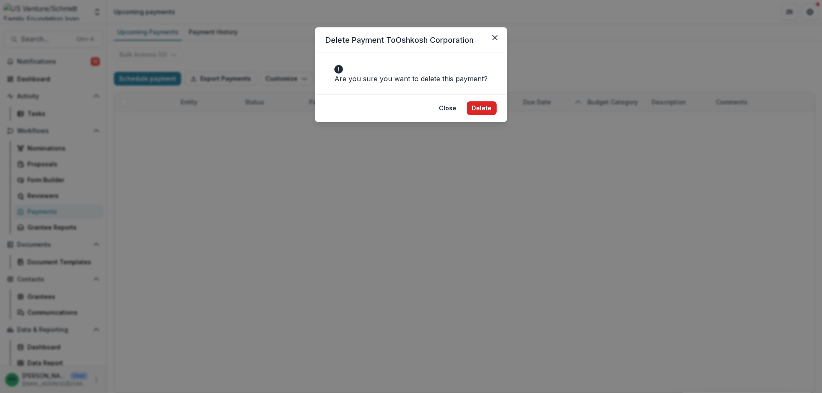
click at [481, 112] on button "Delete" at bounding box center [481, 108] width 30 height 14
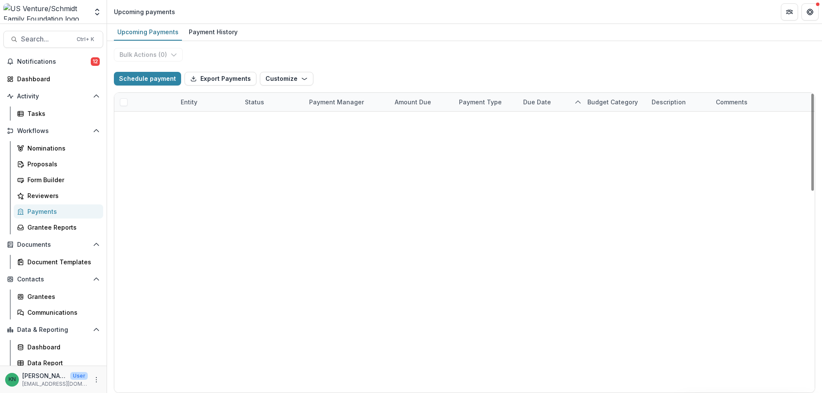
click at [167, 136] on icon "delete" at bounding box center [166, 139] width 7 height 7
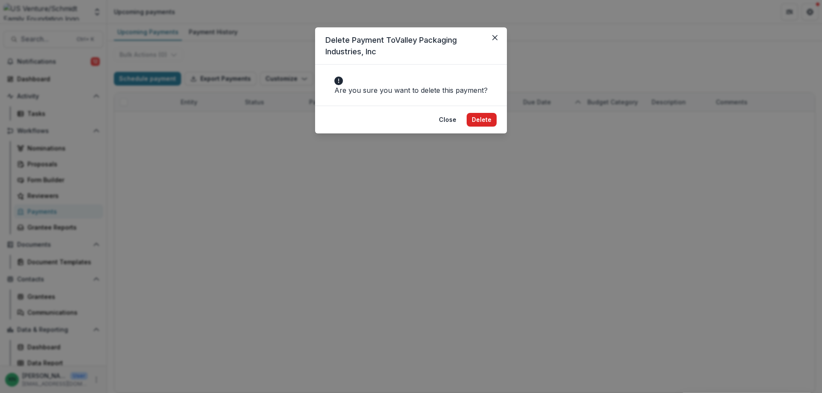
click at [482, 127] on button "Delete" at bounding box center [481, 120] width 30 height 14
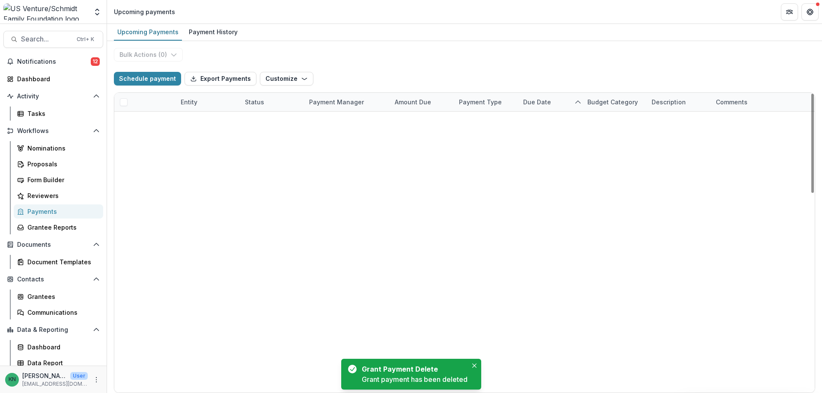
click at [166, 136] on icon "delete" at bounding box center [166, 139] width 7 height 7
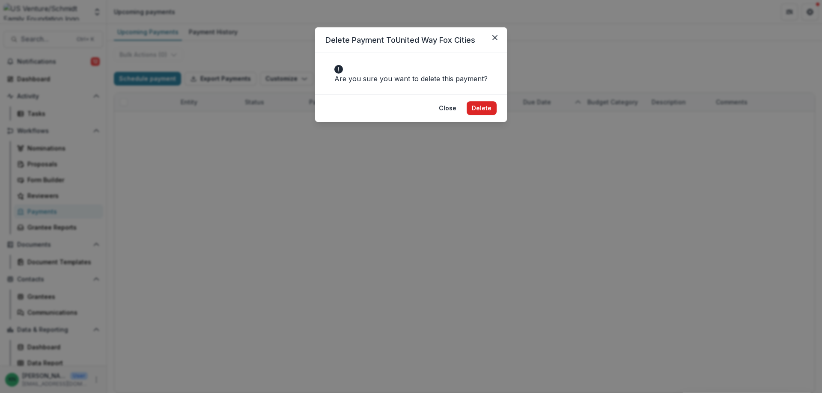
click at [481, 115] on button "Delete" at bounding box center [481, 108] width 30 height 14
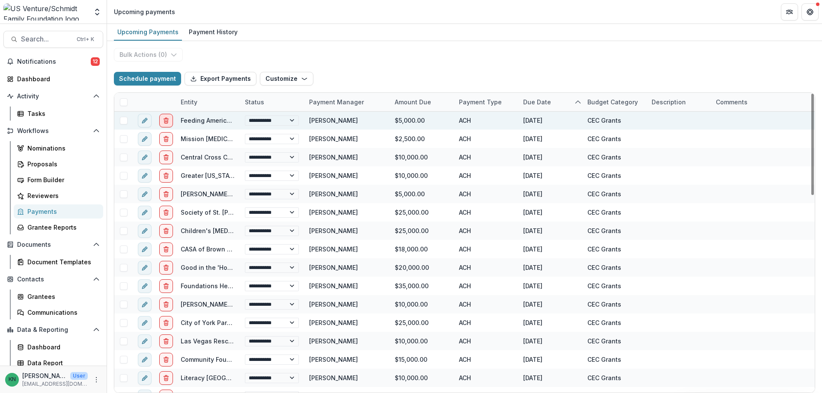
click at [166, 121] on line "delete" at bounding box center [166, 121] width 0 height 2
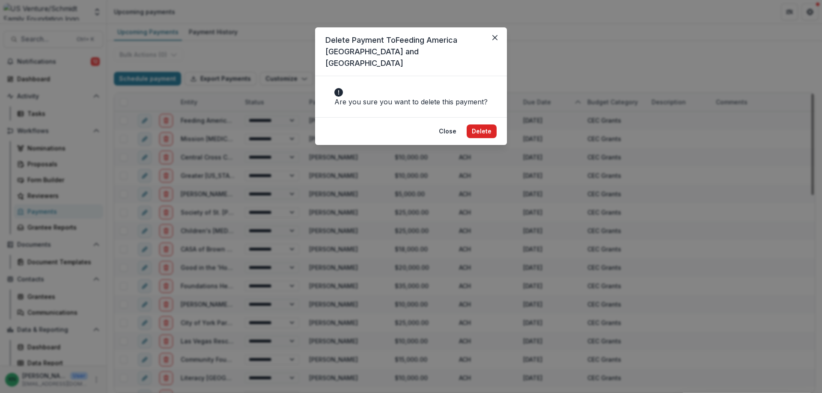
click at [481, 131] on button "Delete" at bounding box center [481, 132] width 30 height 14
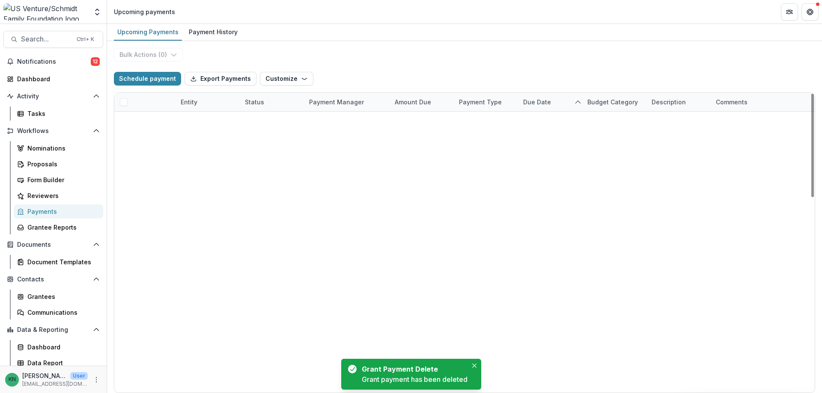
click at [161, 133] on button "delete" at bounding box center [166, 140] width 14 height 14
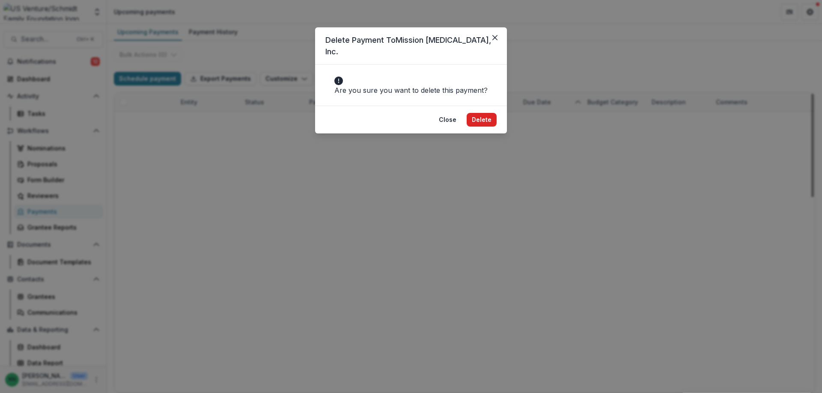
click at [483, 116] on button "Delete" at bounding box center [481, 120] width 30 height 14
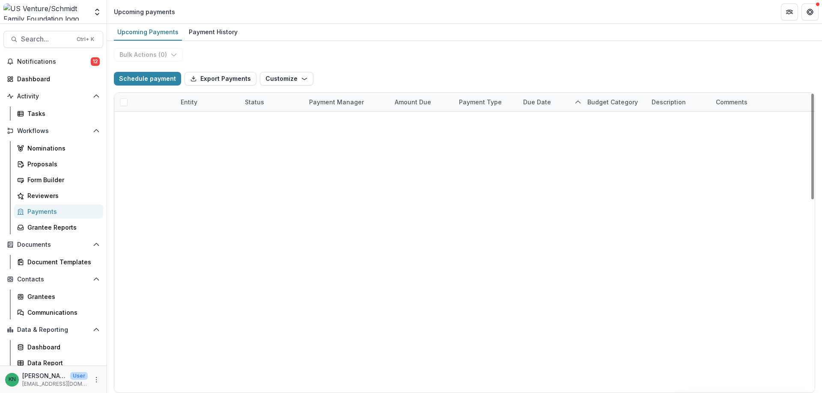
scroll to position [233, 0]
select select "**********"
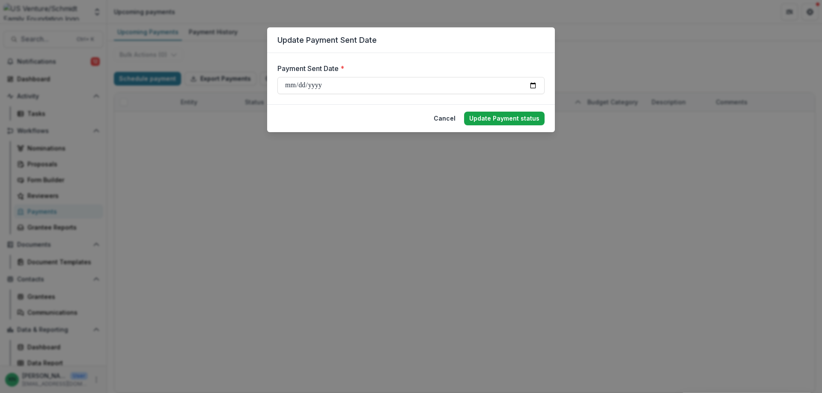
click at [503, 119] on button "Update Payment status" at bounding box center [504, 119] width 80 height 14
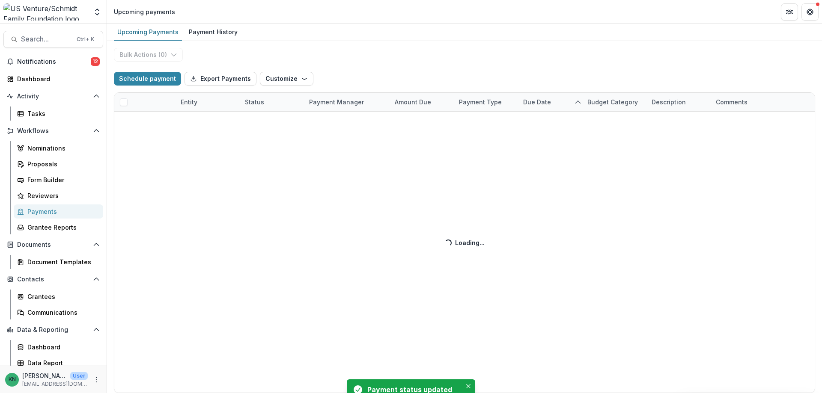
scroll to position [19, 0]
click at [168, 139] on icon "delete" at bounding box center [165, 140] width 3 height 3
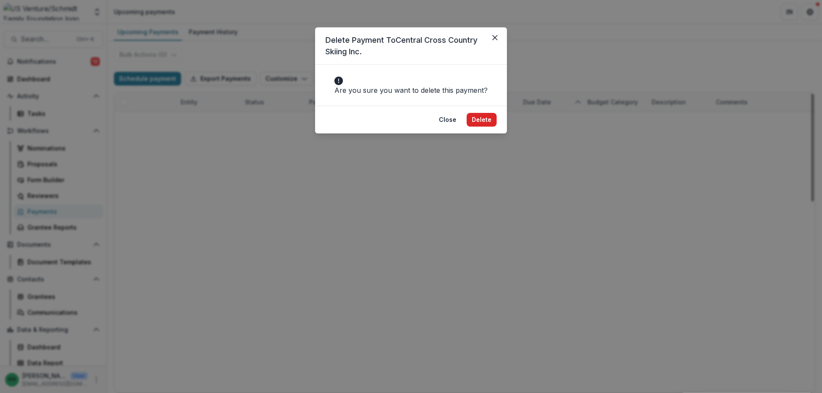
click at [481, 125] on button "Delete" at bounding box center [481, 120] width 30 height 14
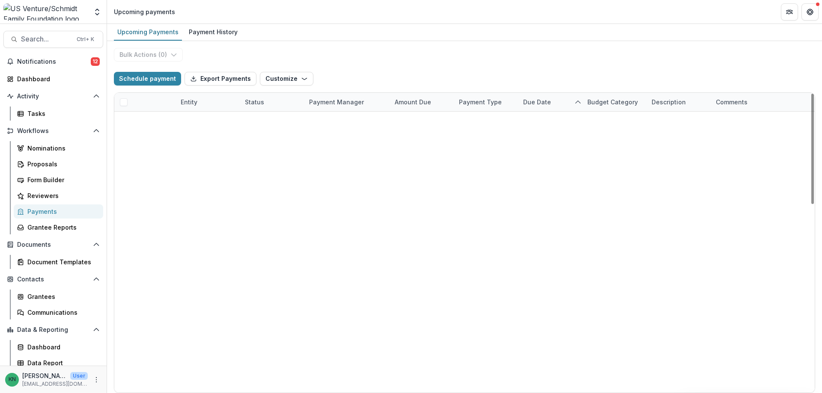
click at [165, 136] on icon "delete" at bounding box center [166, 139] width 7 height 7
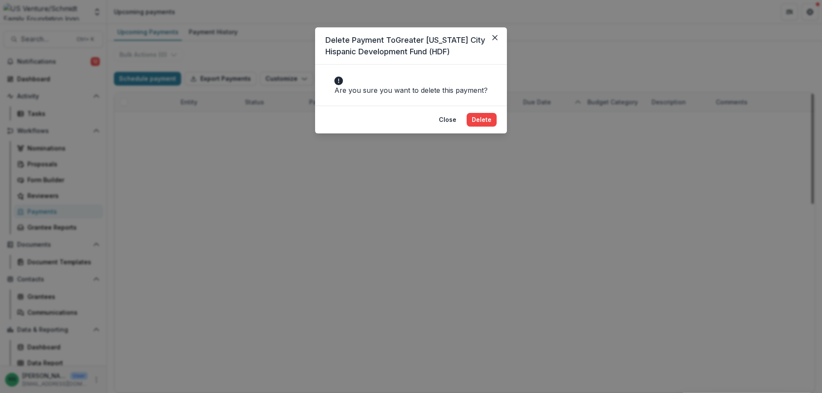
click at [502, 129] on footer "Close Delete" at bounding box center [411, 120] width 192 height 28
click at [481, 127] on button "Delete" at bounding box center [481, 120] width 30 height 14
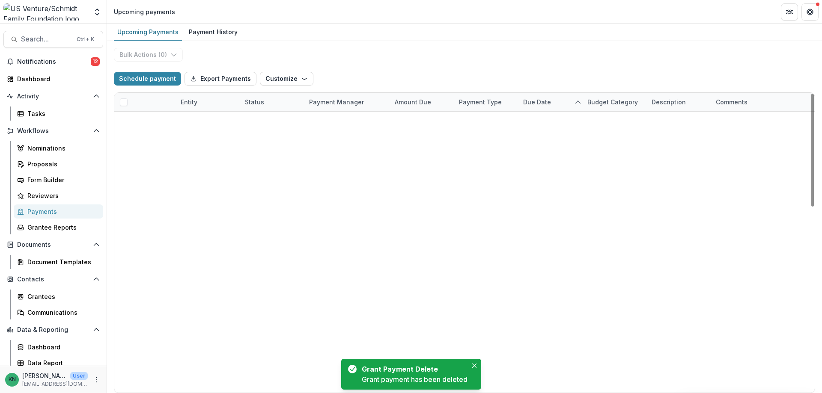
click at [166, 136] on icon "delete" at bounding box center [166, 139] width 7 height 7
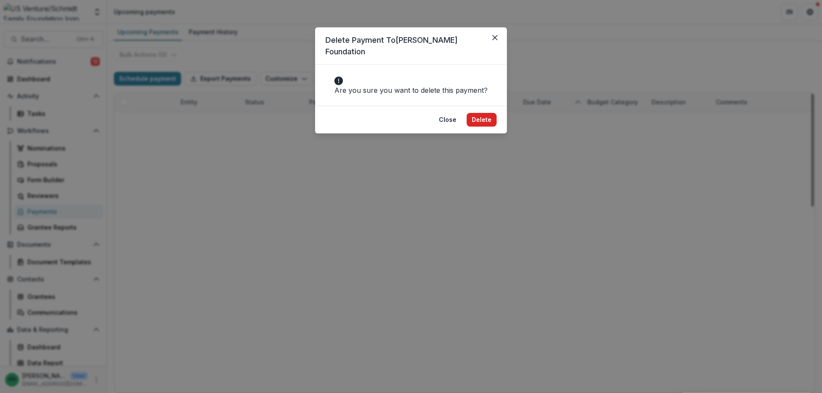
click at [486, 117] on button "Delete" at bounding box center [481, 120] width 30 height 14
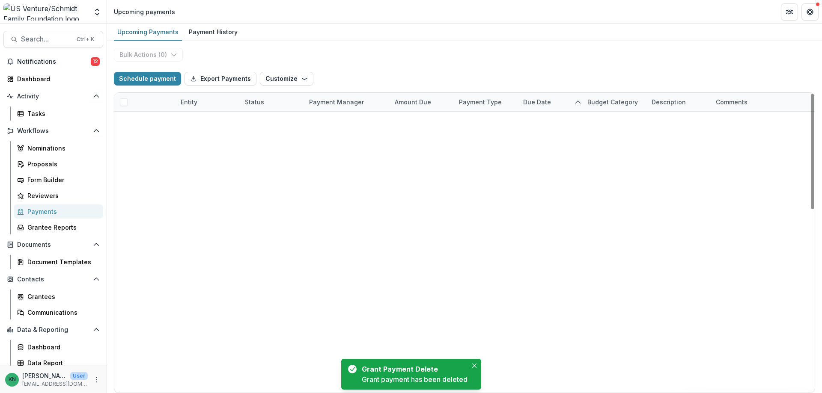
click at [166, 136] on icon "delete" at bounding box center [166, 139] width 7 height 7
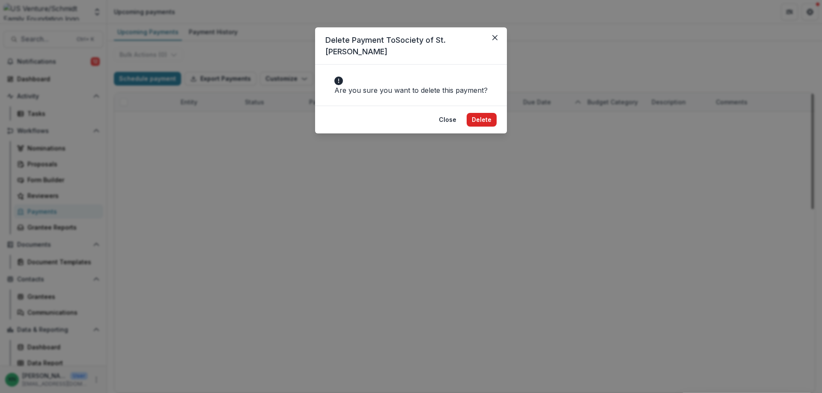
click at [490, 127] on button "Delete" at bounding box center [481, 120] width 30 height 14
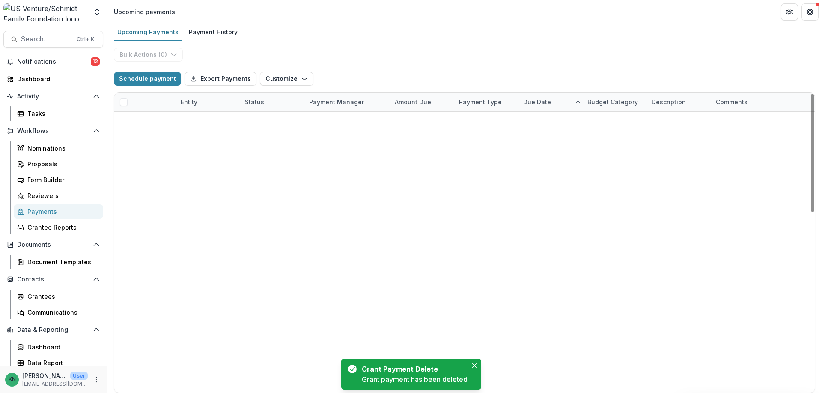
click at [165, 136] on icon "delete" at bounding box center [166, 139] width 7 height 7
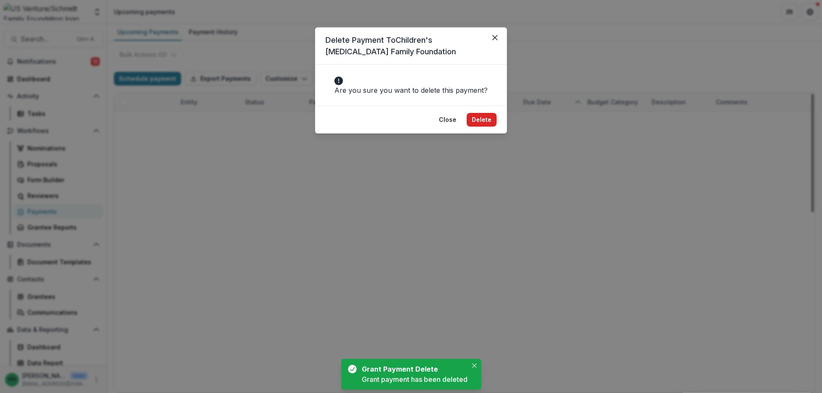
click at [477, 127] on button "Delete" at bounding box center [481, 120] width 30 height 14
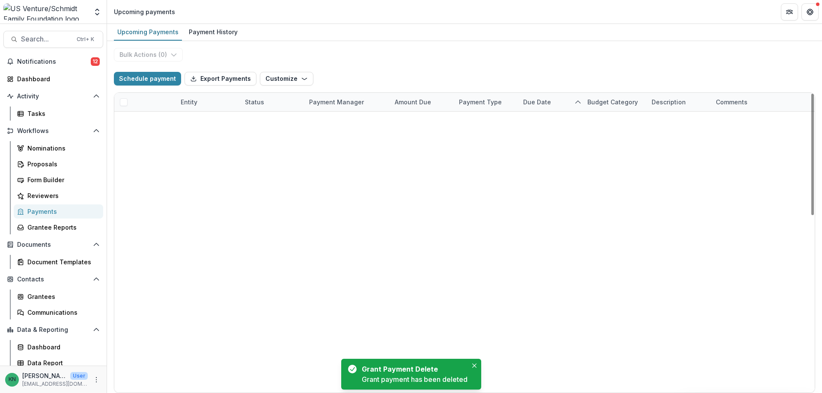
click at [165, 137] on icon "delete" at bounding box center [166, 137] width 2 height 1
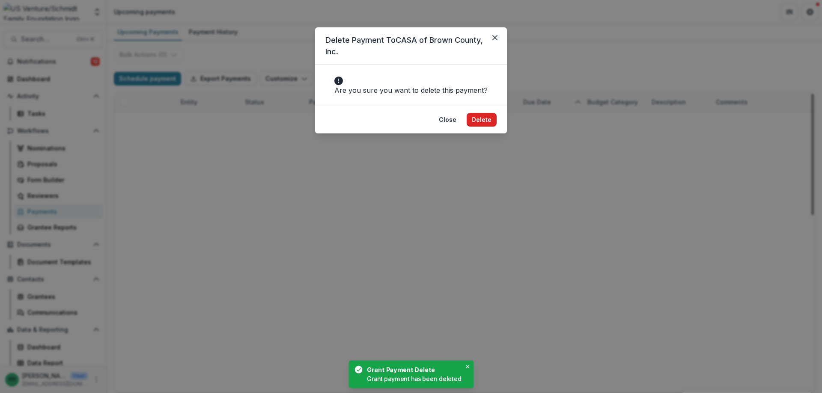
click at [481, 127] on button "Delete" at bounding box center [481, 120] width 30 height 14
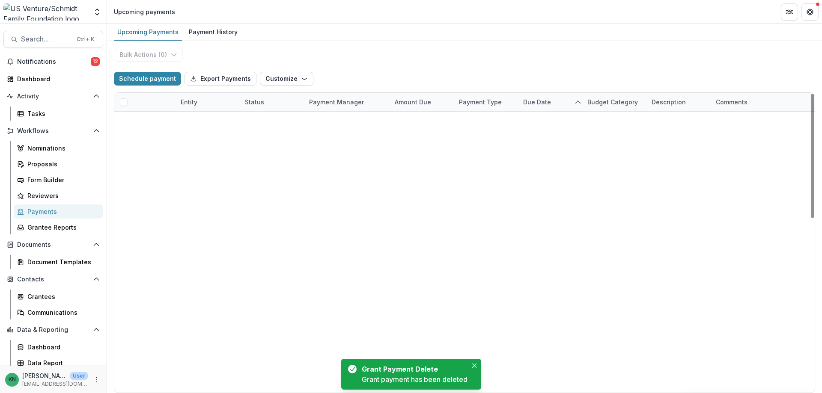
click at [168, 138] on line "delete" at bounding box center [165, 138] width 5 height 0
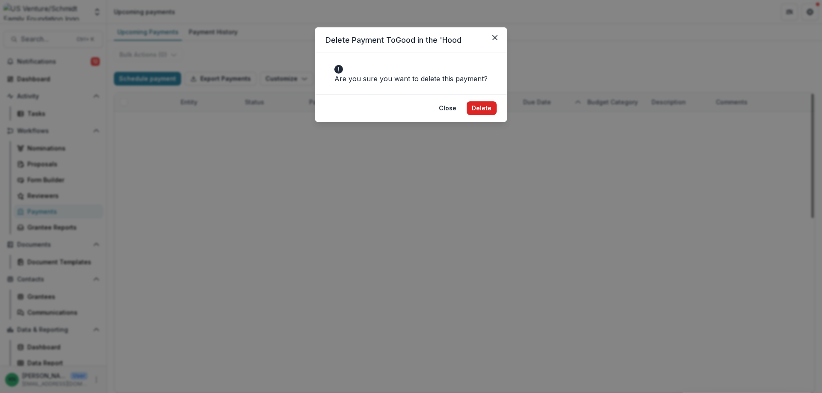
click at [486, 115] on button "Delete" at bounding box center [481, 108] width 30 height 14
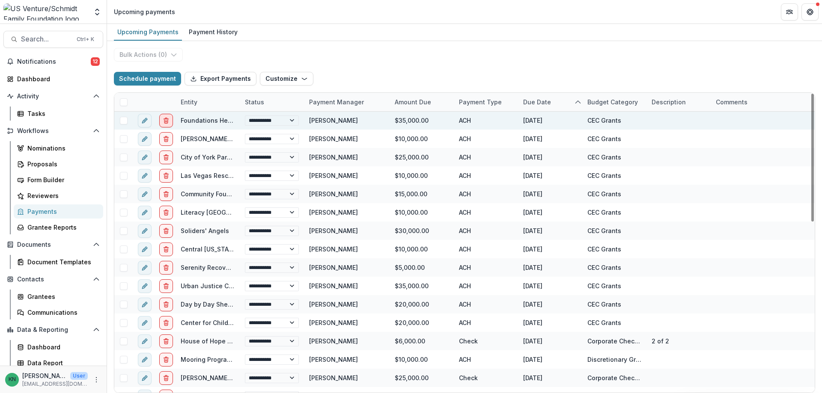
click at [164, 119] on icon "delete" at bounding box center [166, 120] width 7 height 7
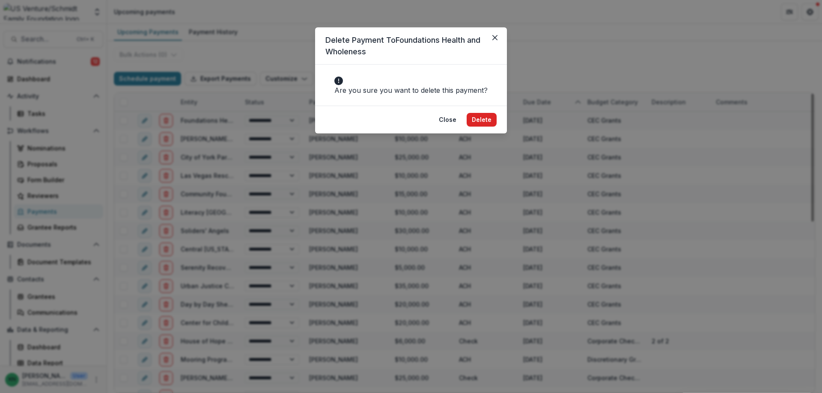
click at [484, 127] on button "Delete" at bounding box center [481, 120] width 30 height 14
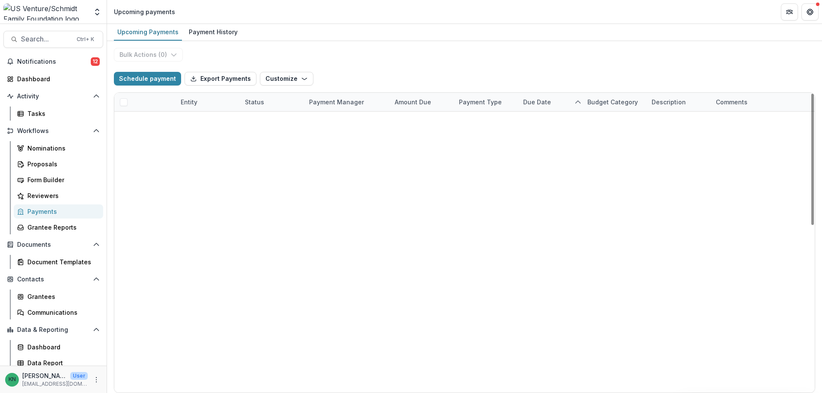
click at [169, 136] on icon "delete" at bounding box center [166, 139] width 7 height 7
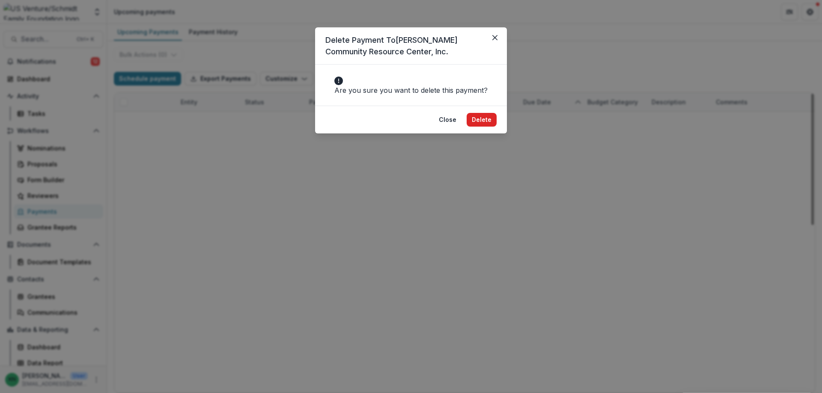
click at [475, 127] on button "Delete" at bounding box center [481, 120] width 30 height 14
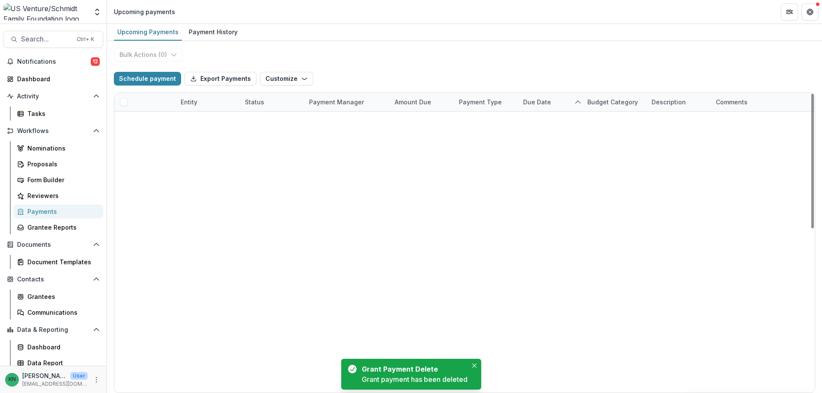
click at [166, 139] on line "delete" at bounding box center [166, 140] width 0 height 2
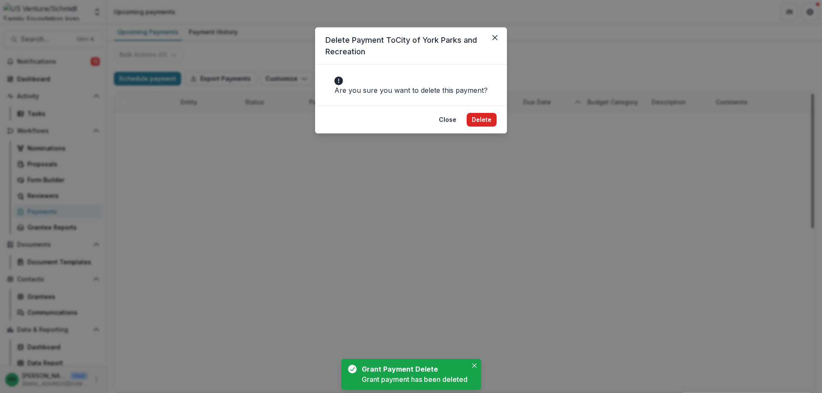
click at [490, 127] on button "Delete" at bounding box center [481, 120] width 30 height 14
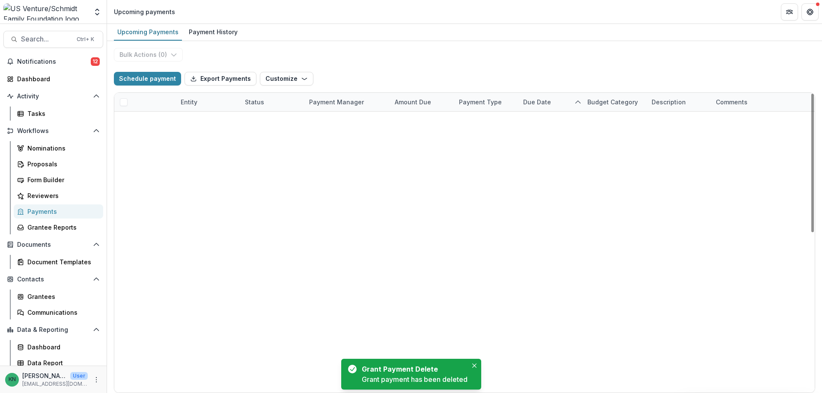
click at [166, 139] on line "delete" at bounding box center [166, 140] width 0 height 2
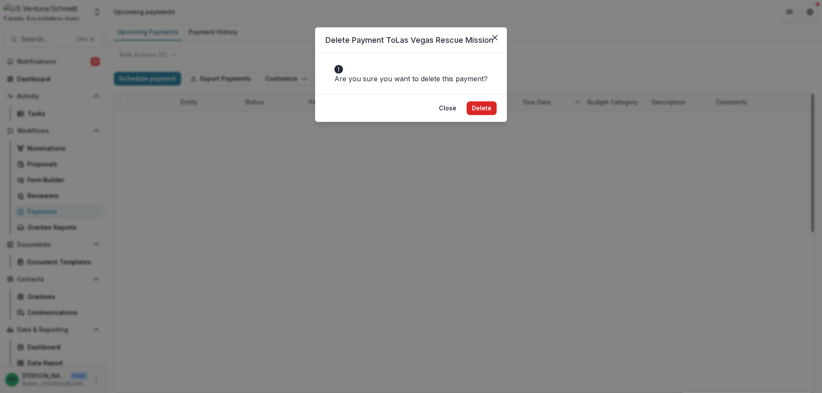
click at [488, 114] on button "Delete" at bounding box center [481, 108] width 30 height 14
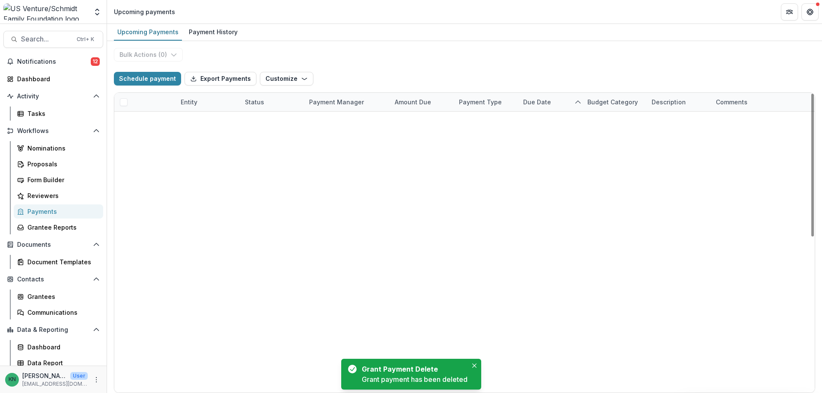
click at [168, 139] on icon "delete" at bounding box center [165, 140] width 3 height 3
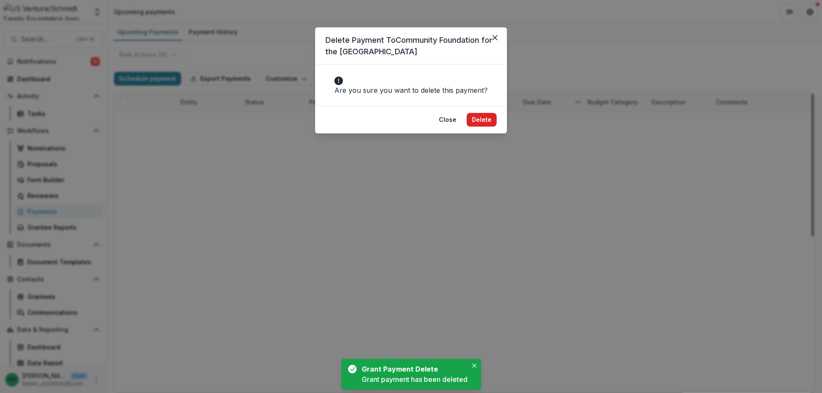
click at [481, 127] on button "Delete" at bounding box center [481, 120] width 30 height 14
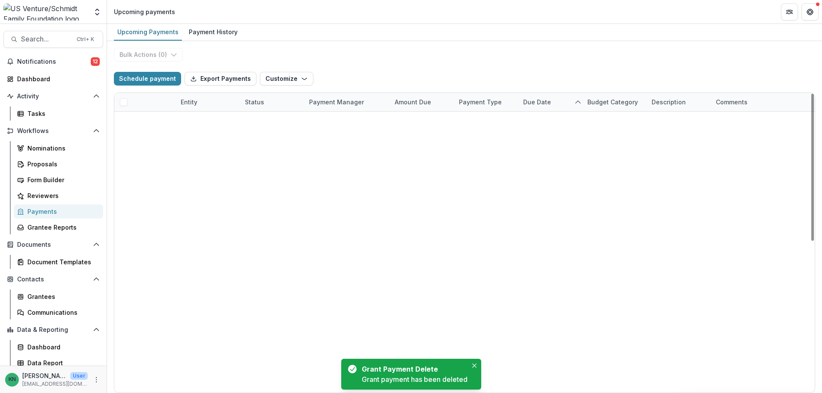
click at [167, 136] on icon "delete" at bounding box center [166, 139] width 7 height 7
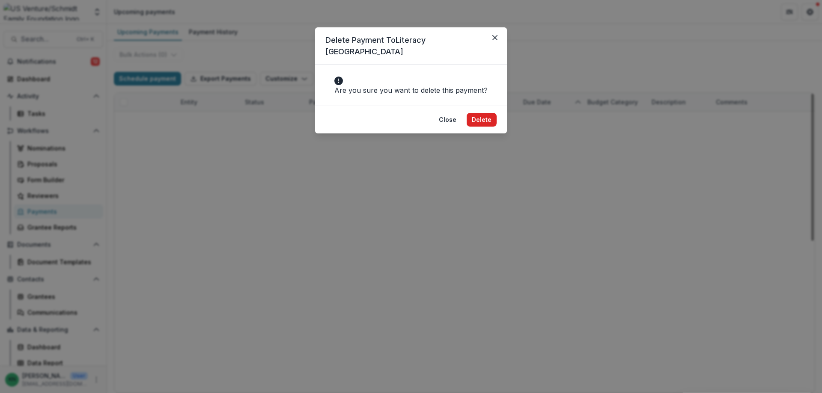
click at [477, 118] on button "Delete" at bounding box center [481, 120] width 30 height 14
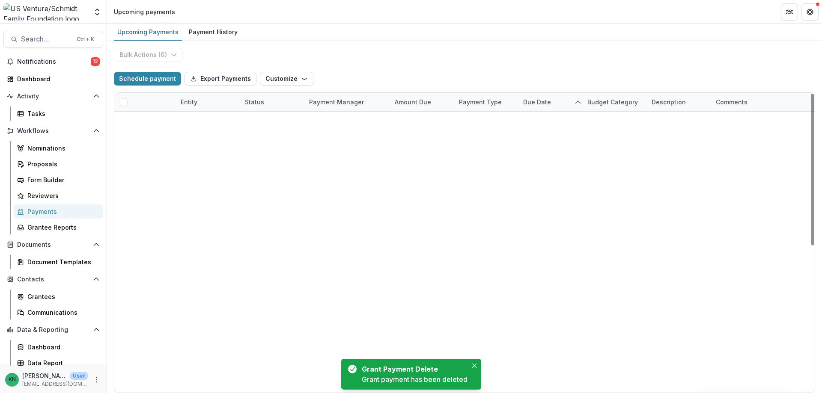
click at [163, 136] on icon "delete" at bounding box center [166, 139] width 7 height 7
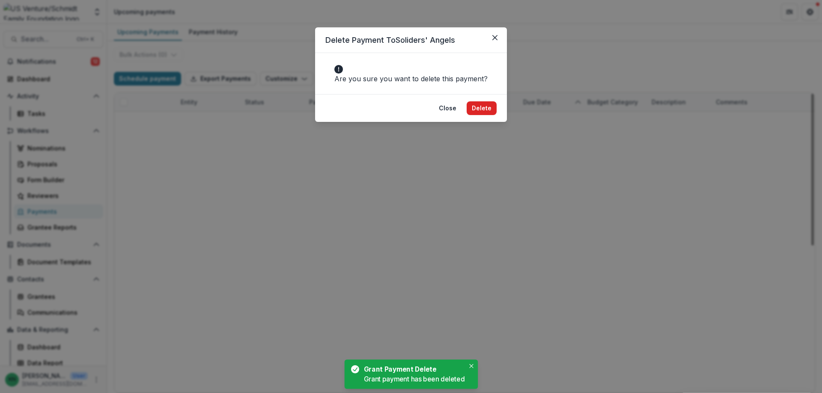
click at [475, 115] on button "Delete" at bounding box center [481, 108] width 30 height 14
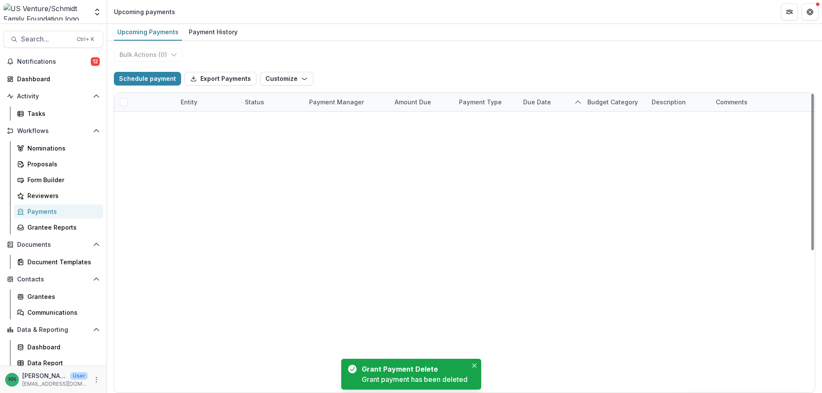
click at [166, 133] on button "delete" at bounding box center [166, 140] width 14 height 14
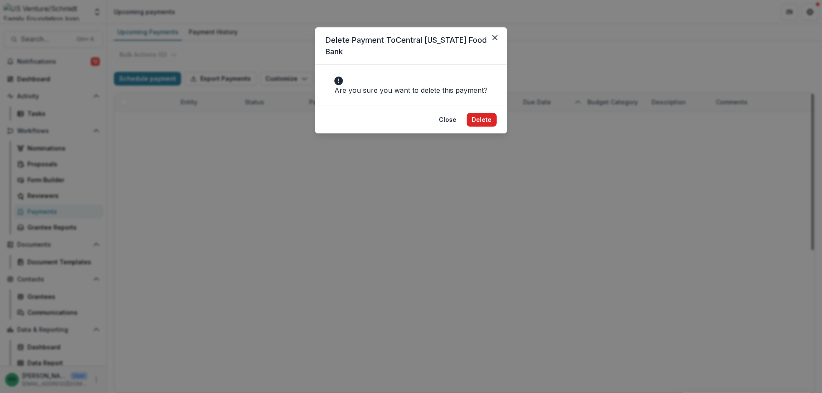
click at [489, 126] on button "Delete" at bounding box center [481, 120] width 30 height 14
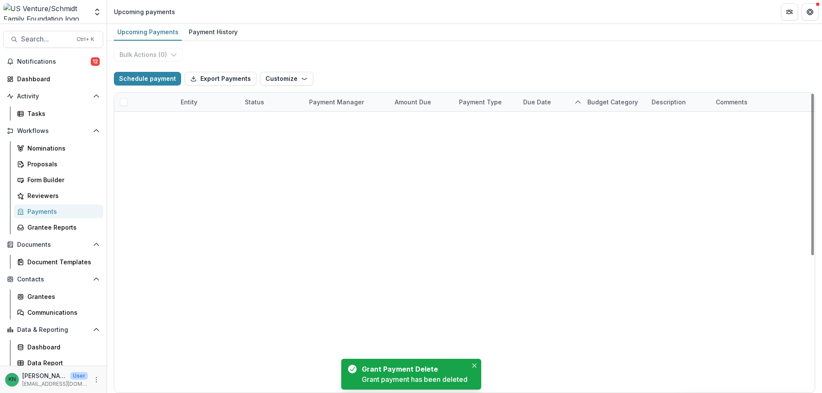
click at [165, 137] on icon "delete" at bounding box center [166, 137] width 2 height 1
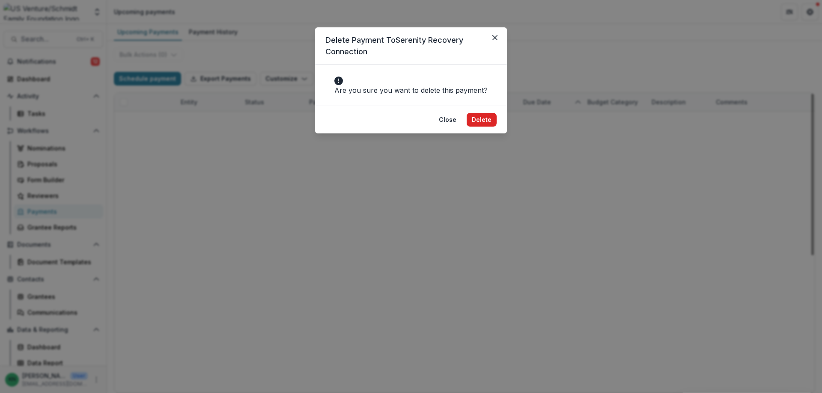
click at [485, 125] on button "Delete" at bounding box center [481, 120] width 30 height 14
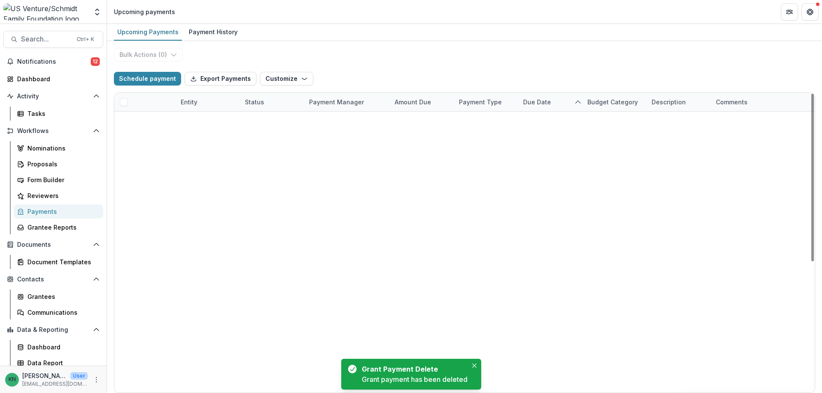
click at [165, 137] on icon "delete" at bounding box center [166, 137] width 2 height 1
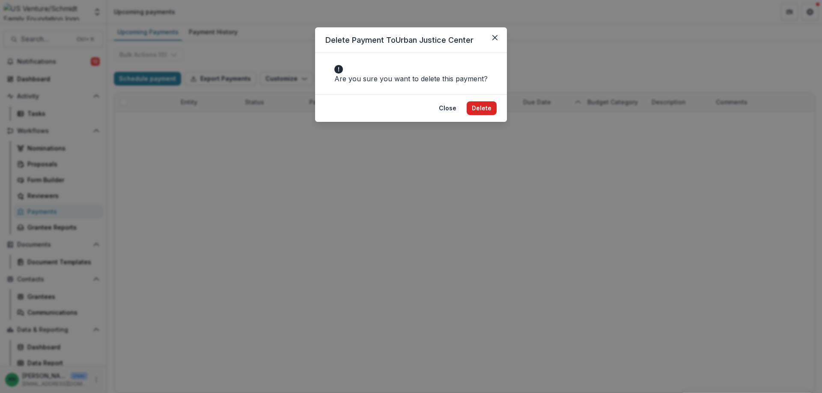
click at [478, 115] on button "Delete" at bounding box center [481, 108] width 30 height 14
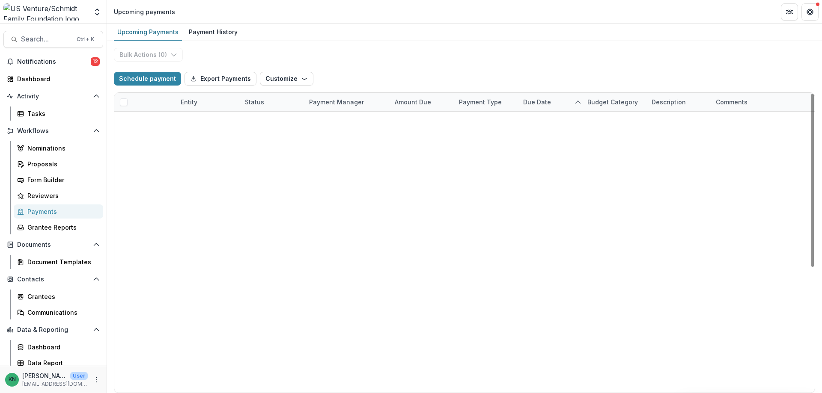
click at [169, 136] on icon "delete" at bounding box center [166, 139] width 7 height 7
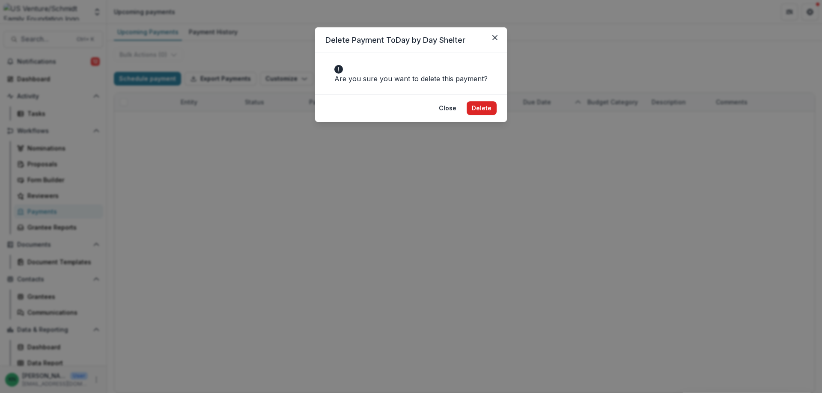
click at [478, 115] on button "Delete" at bounding box center [481, 108] width 30 height 14
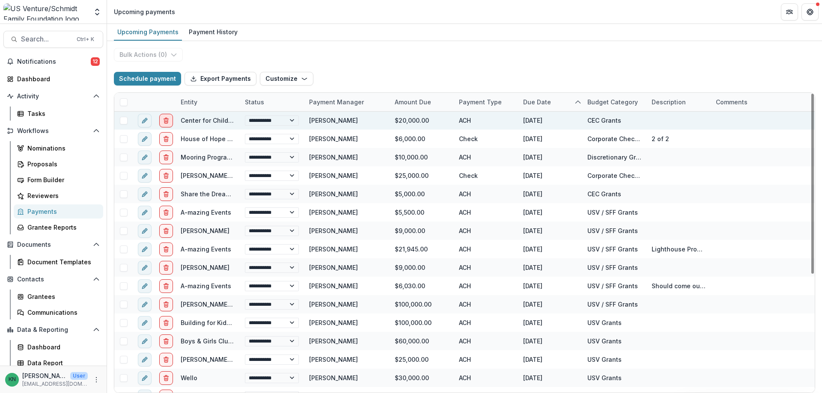
click at [167, 121] on icon "delete" at bounding box center [166, 120] width 7 height 7
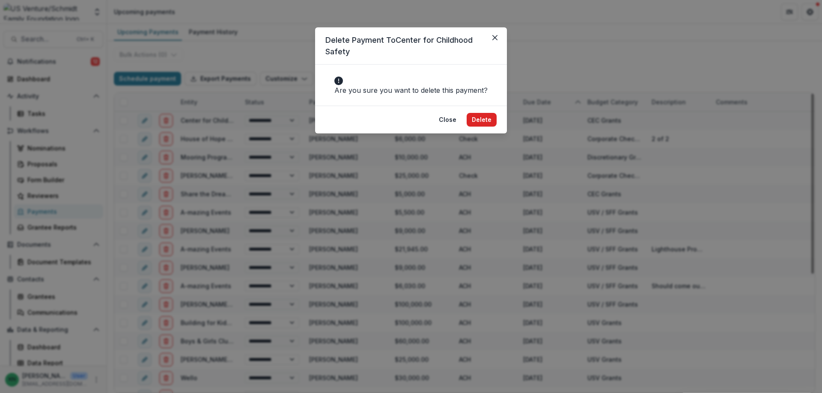
click at [481, 127] on button "Delete" at bounding box center [481, 120] width 30 height 14
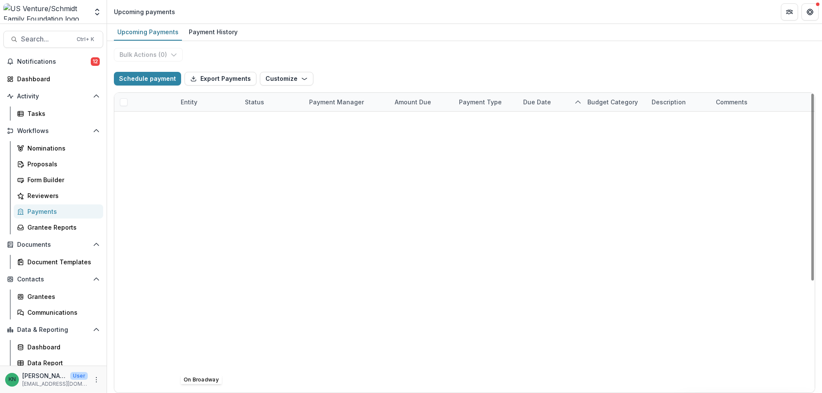
scroll to position [0, 0]
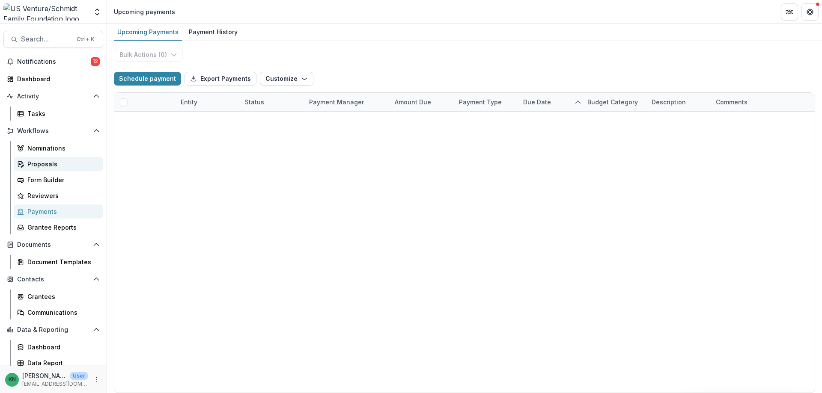
click at [40, 163] on div "Proposals" at bounding box center [61, 164] width 69 height 9
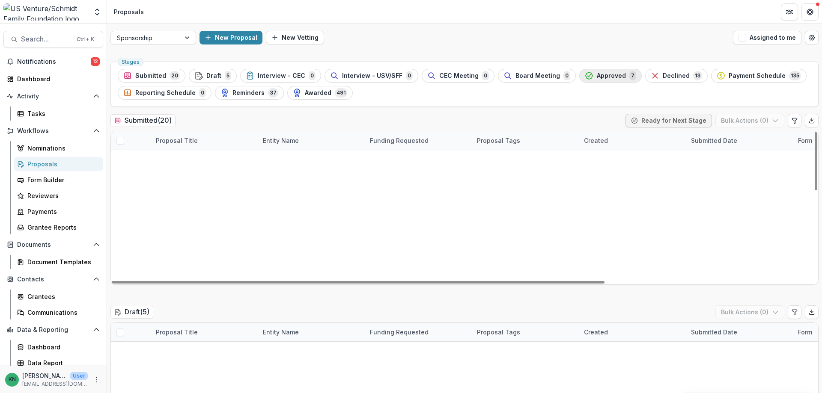
click at [603, 74] on span "Approved" at bounding box center [611, 75] width 29 height 7
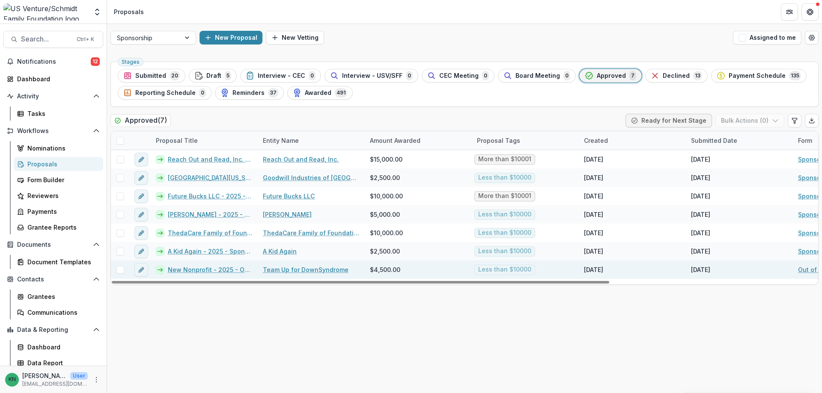
click at [312, 270] on link "Team Up for DownSyndrome" at bounding box center [306, 269] width 86 height 9
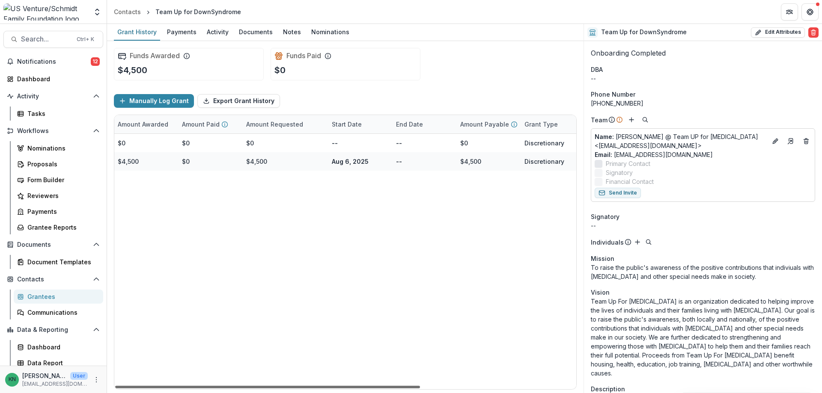
scroll to position [0, 236]
drag, startPoint x: 233, startPoint y: 386, endPoint x: 410, endPoint y: 383, distance: 176.8
click at [410, 386] on div at bounding box center [267, 387] width 305 height 3
drag, startPoint x: 393, startPoint y: 386, endPoint x: 428, endPoint y: 388, distance: 35.1
click at [420, 388] on div at bounding box center [267, 387] width 305 height 3
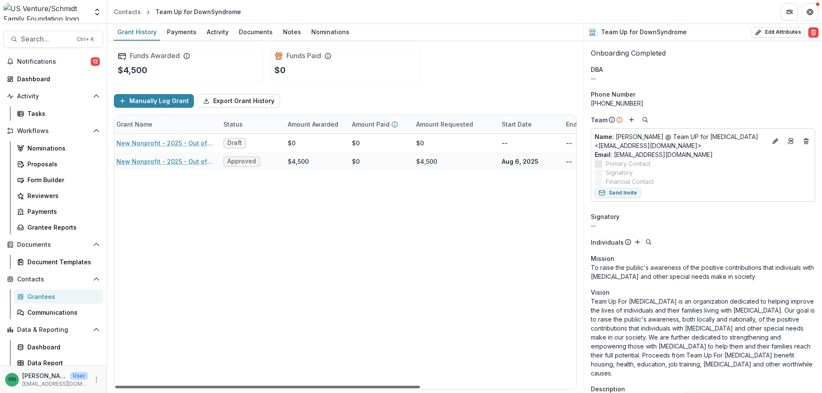
scroll to position [0, 0]
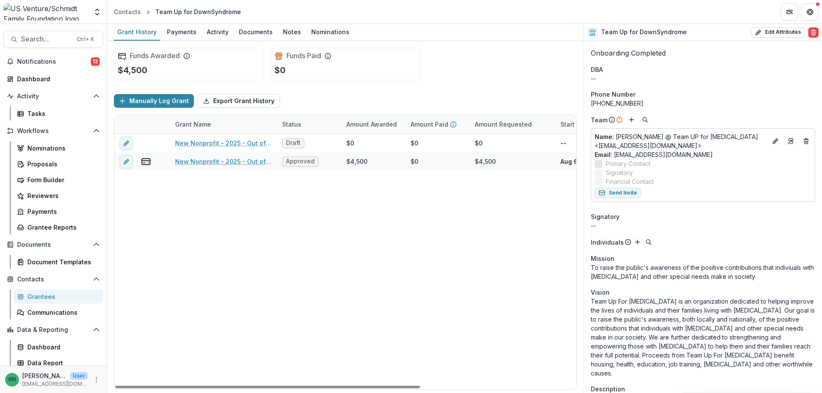
drag, startPoint x: 284, startPoint y: 388, endPoint x: 115, endPoint y: 391, distance: 169.1
click at [116, 389] on div at bounding box center [267, 387] width 305 height 3
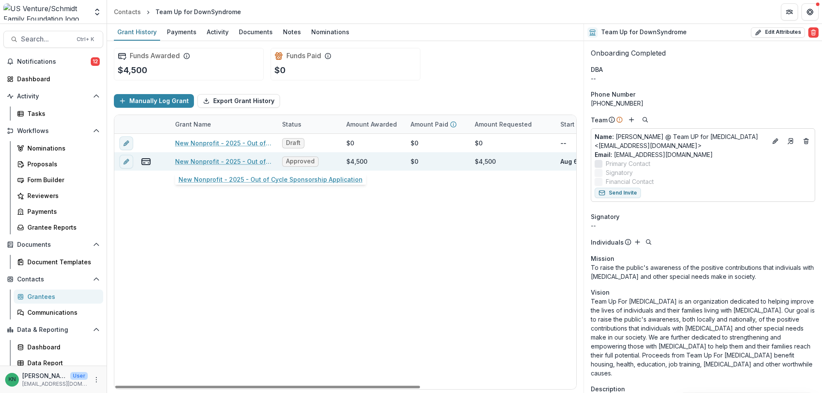
click at [217, 163] on link "New Nonprofit - 2025 - Out of Cycle Sponsorship Application" at bounding box center [223, 161] width 97 height 9
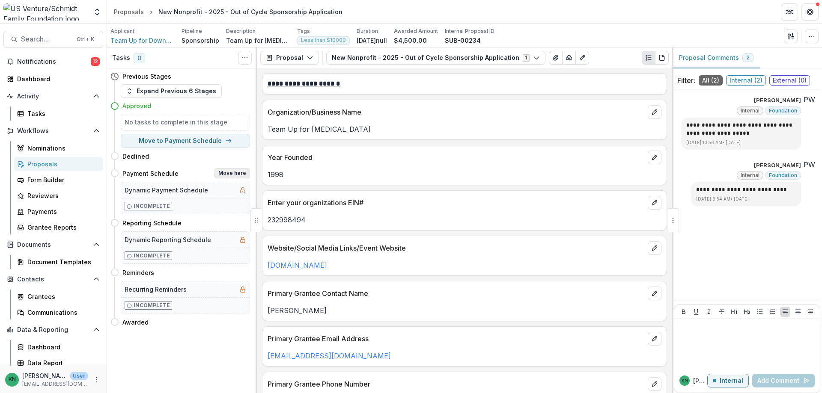
click at [231, 171] on button "Move here" at bounding box center [232, 173] width 36 height 10
select select "**********"
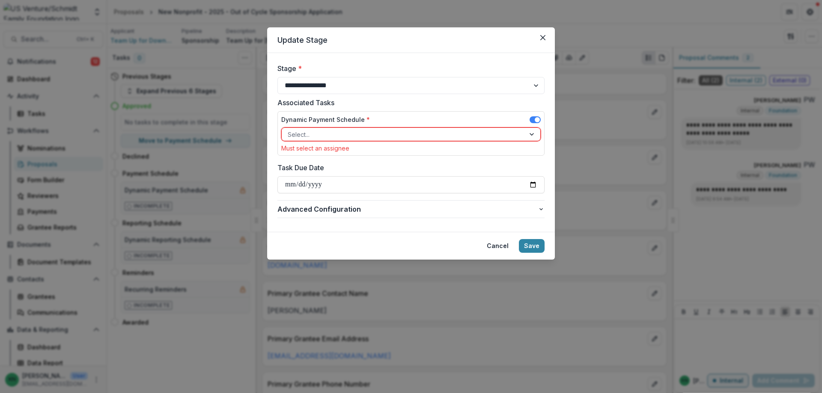
click at [523, 129] on div "Select..." at bounding box center [403, 134] width 243 height 12
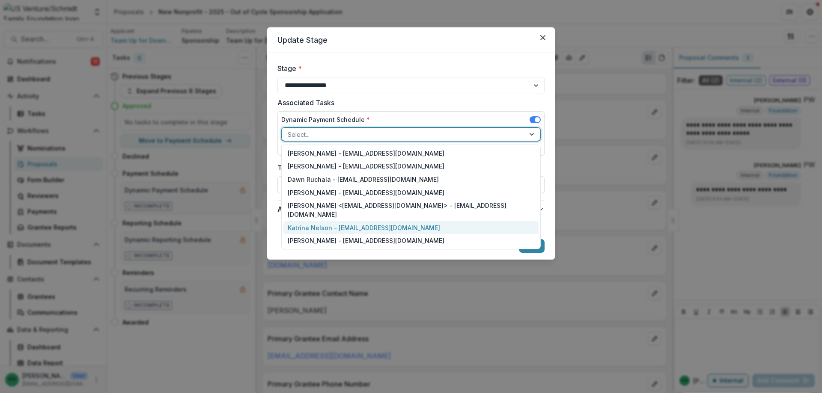
click at [327, 221] on div "Katrina Nelson - [EMAIL_ADDRESS][DOMAIN_NAME]" at bounding box center [410, 227] width 255 height 13
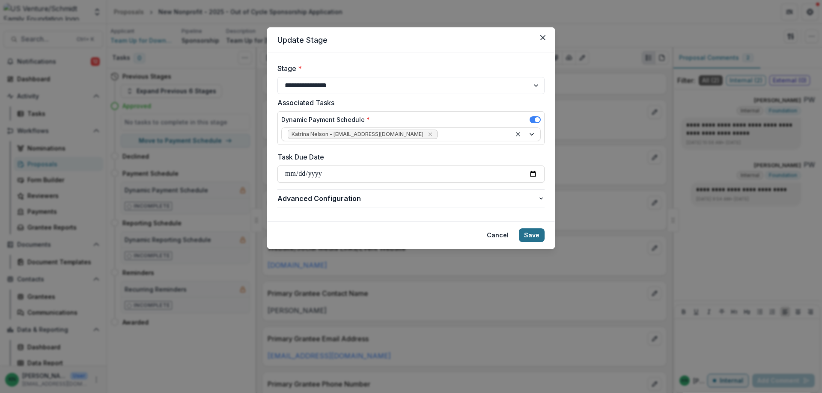
click at [535, 237] on button "Save" at bounding box center [532, 236] width 26 height 14
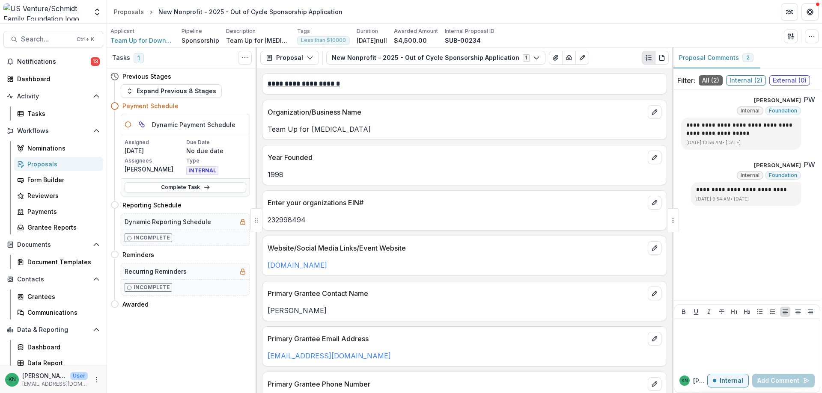
click at [39, 164] on div "Proposals" at bounding box center [61, 164] width 69 height 9
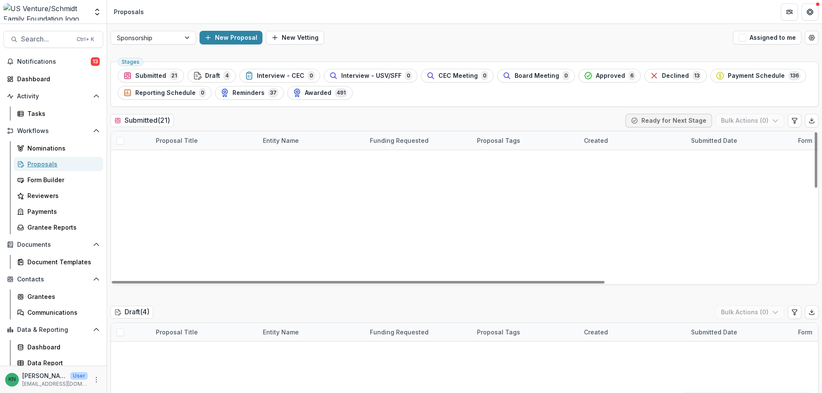
scroll to position [128, 0]
click at [585, 74] on icon "button" at bounding box center [588, 75] width 7 height 7
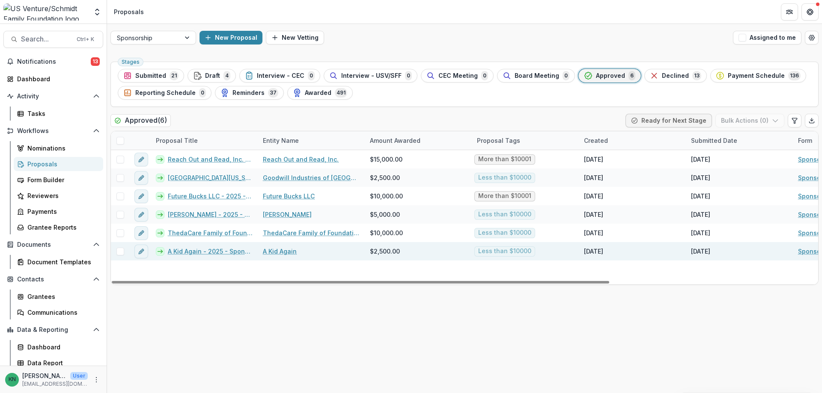
click at [285, 252] on link "A Kid Again" at bounding box center [280, 251] width 34 height 9
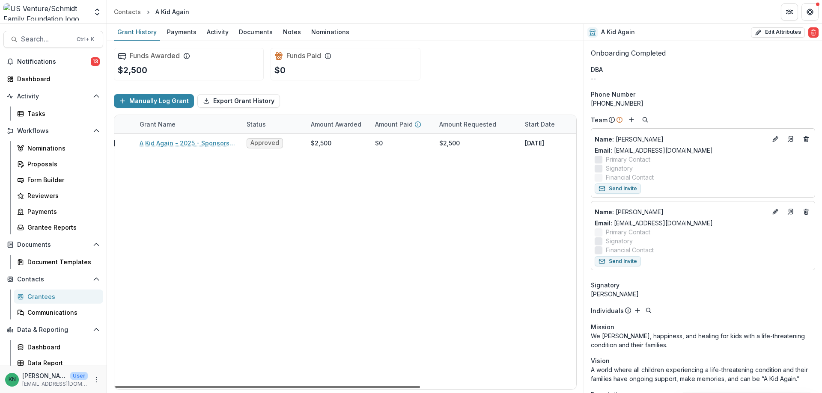
scroll to position [0, 0]
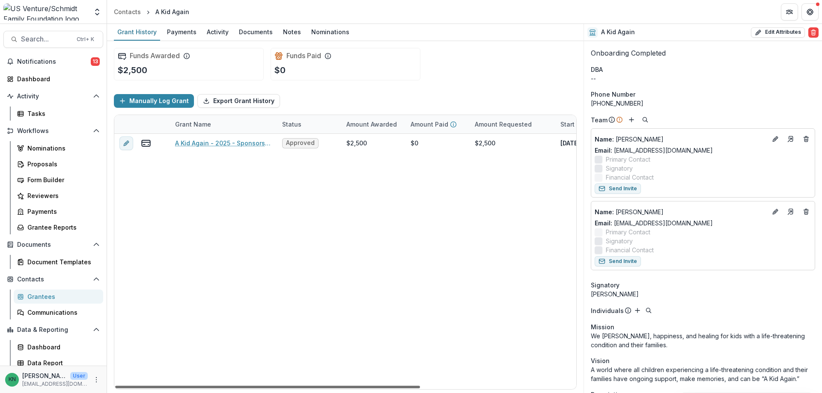
drag, startPoint x: 227, startPoint y: 386, endPoint x: 187, endPoint y: 403, distance: 44.1
click at [187, 389] on div at bounding box center [267, 387] width 305 height 3
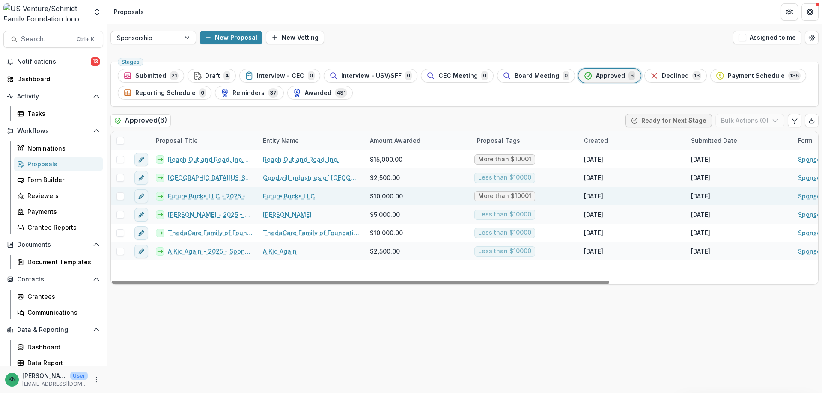
click at [213, 193] on link "Future Bucks LLC - 2025 - Sponsorship Application Grant" at bounding box center [210, 196] width 85 height 9
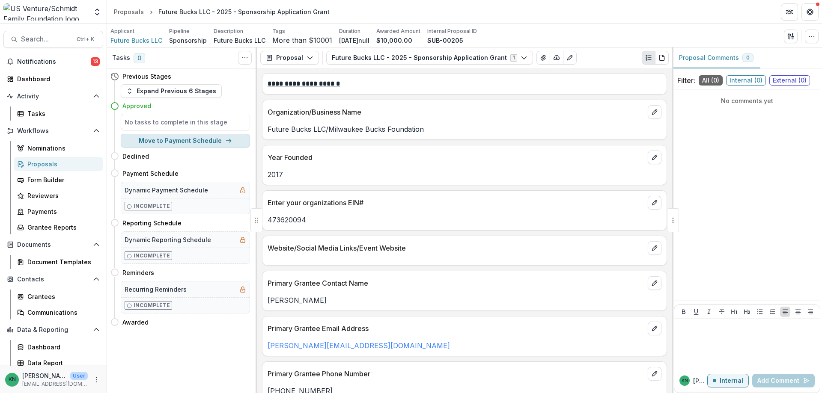
click at [204, 143] on button "Move to Payment Schedule" at bounding box center [185, 141] width 129 height 14
select select "**********"
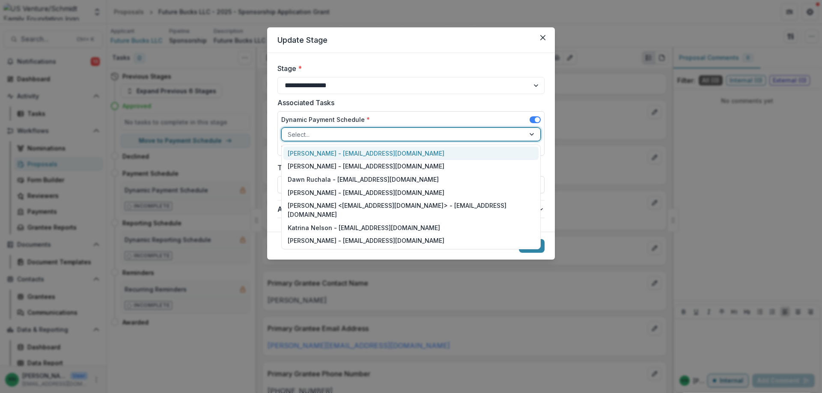
click at [534, 132] on div at bounding box center [532, 134] width 15 height 13
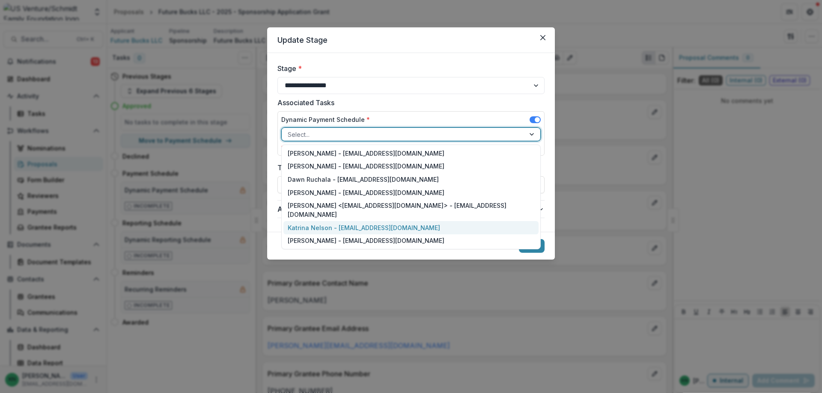
click at [315, 221] on div "Katrina Nelson - [EMAIL_ADDRESS][DOMAIN_NAME]" at bounding box center [410, 227] width 255 height 13
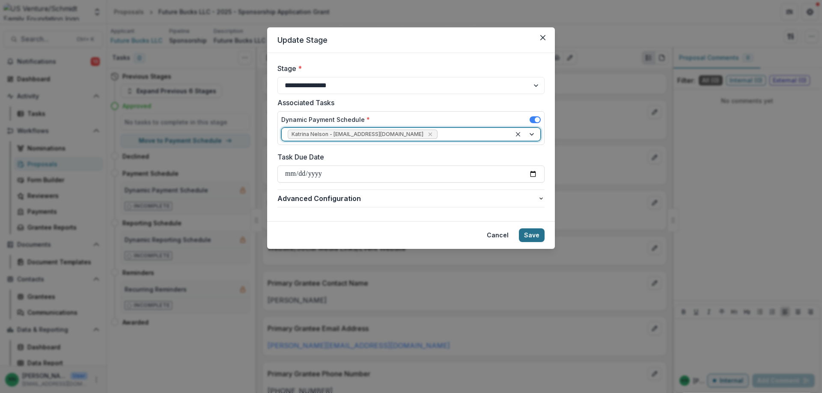
click at [534, 234] on button "Save" at bounding box center [532, 236] width 26 height 14
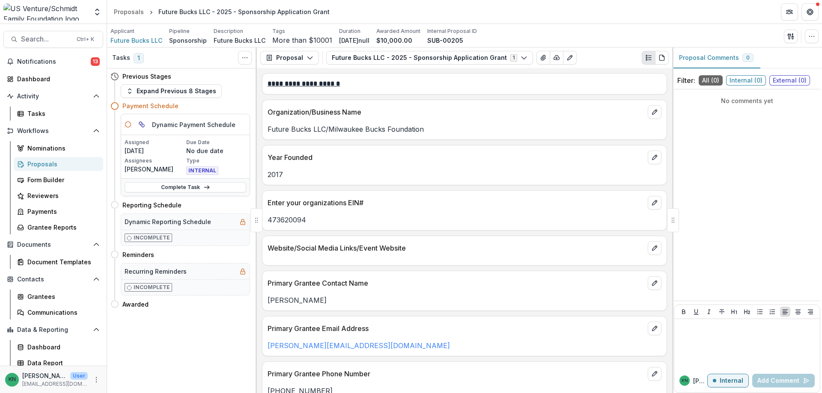
click at [36, 161] on div "Proposals" at bounding box center [61, 164] width 69 height 9
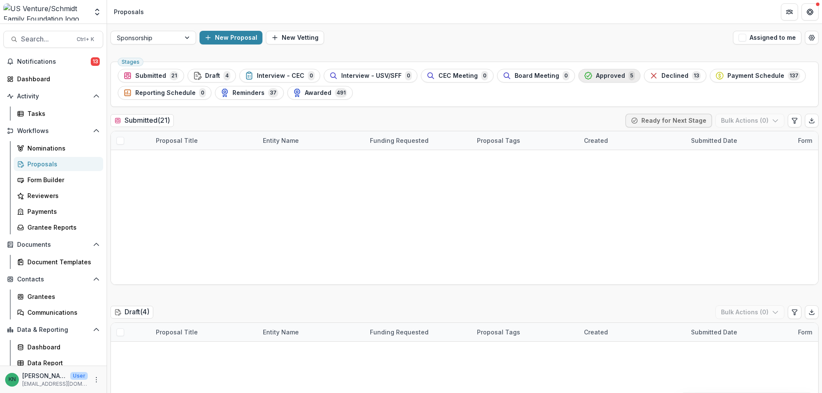
click at [596, 77] on span "Approved" at bounding box center [610, 75] width 29 height 7
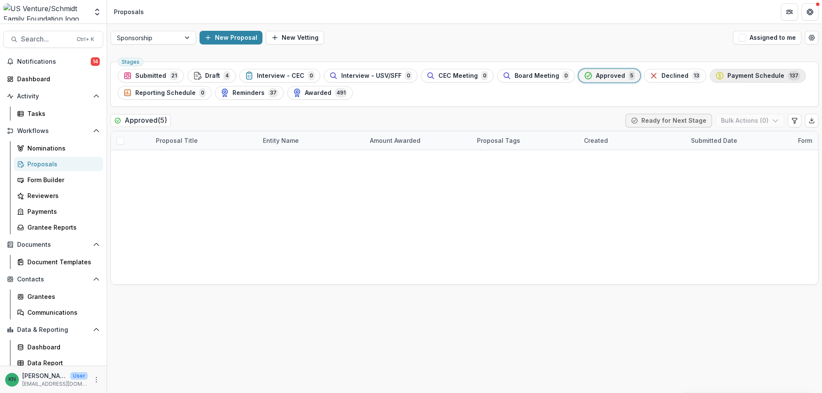
click at [727, 77] on span "Payment Schedule" at bounding box center [755, 75] width 57 height 7
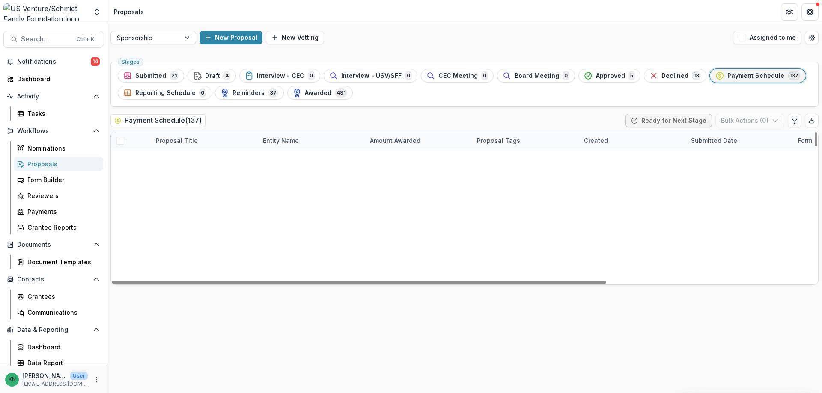
click at [217, 178] on link "Festival Foods - 2025 - Sponsorship Application Grant" at bounding box center [204, 177] width 97 height 9
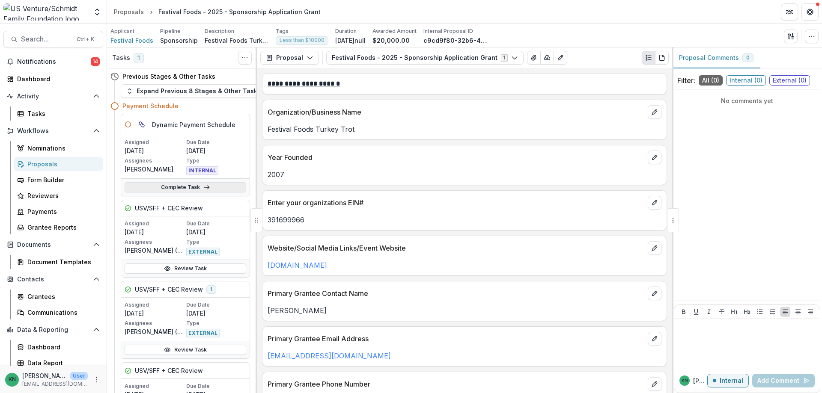
click at [194, 185] on link "Complete Task" at bounding box center [186, 187] width 122 height 10
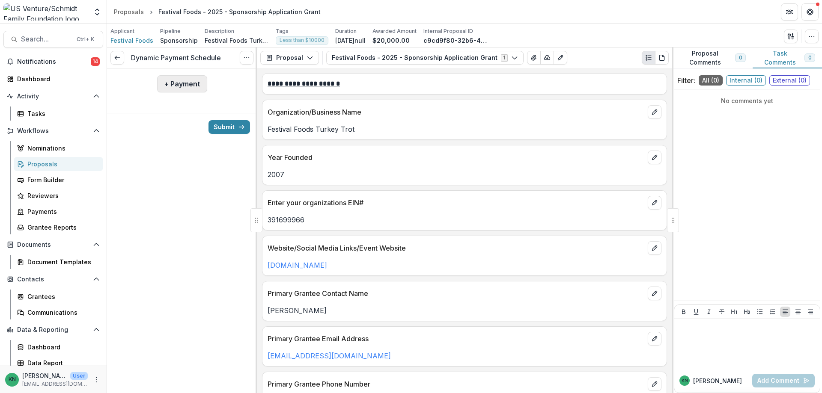
click at [172, 80] on button "+ Payment" at bounding box center [182, 83] width 50 height 17
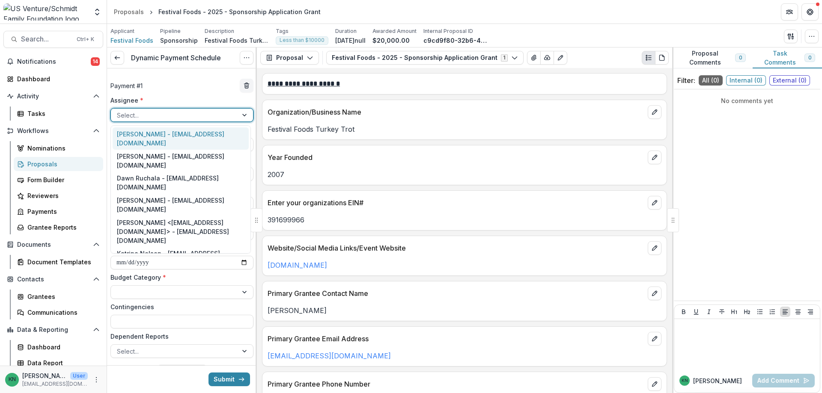
click at [237, 111] on div at bounding box center [244, 115] width 15 height 13
click at [166, 247] on div "Katrina Nelson - [EMAIL_ADDRESS][DOMAIN_NAME]" at bounding box center [181, 258] width 136 height 22
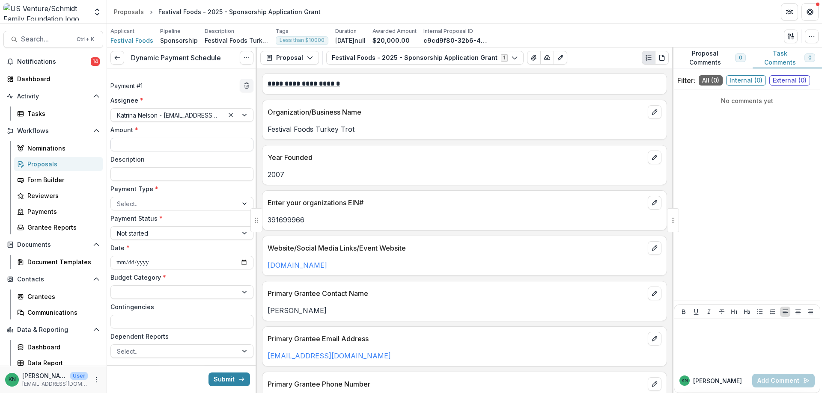
click at [148, 146] on input "Amount *" at bounding box center [181, 145] width 143 height 14
type input "*******"
click at [151, 175] on input "Description" at bounding box center [181, 174] width 143 height 14
type input "**********"
click at [244, 203] on div at bounding box center [244, 203] width 15 height 13
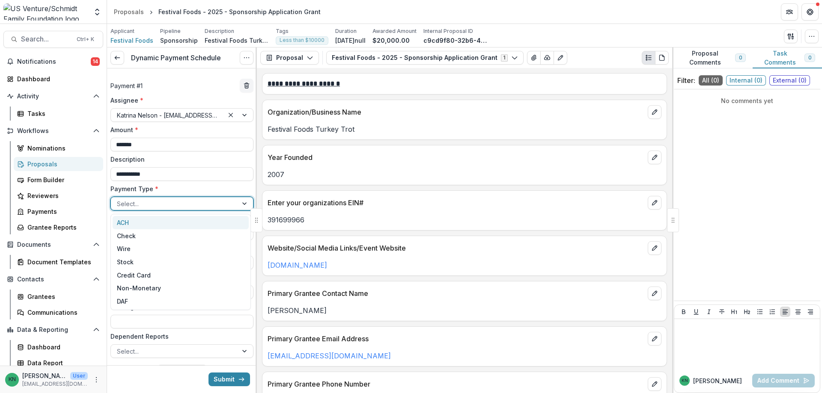
click at [192, 217] on div "ACH" at bounding box center [181, 222] width 136 height 13
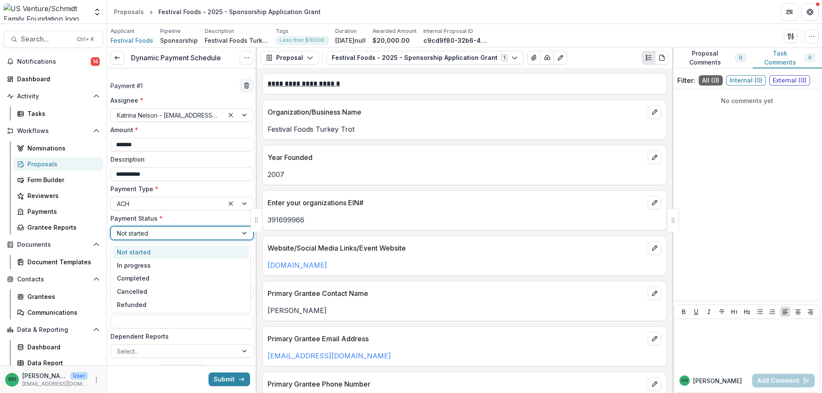
click at [237, 234] on div at bounding box center [244, 233] width 15 height 13
click at [154, 277] on div "Completed" at bounding box center [181, 278] width 136 height 13
click at [131, 262] on input "**********" at bounding box center [181, 263] width 143 height 14
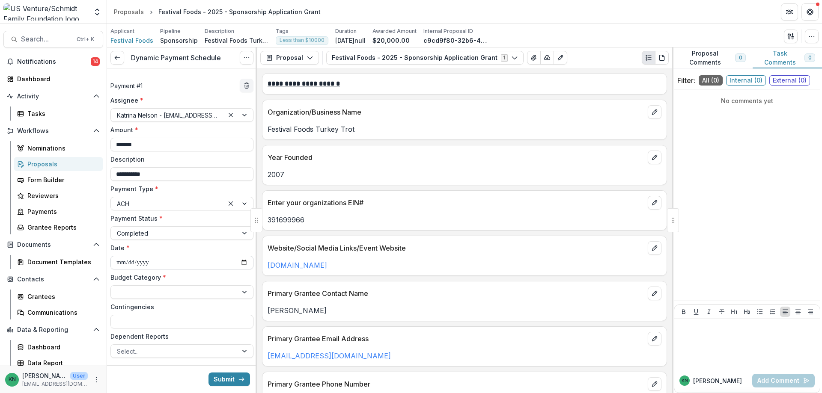
type input "**********"
click at [243, 292] on div at bounding box center [244, 292] width 15 height 13
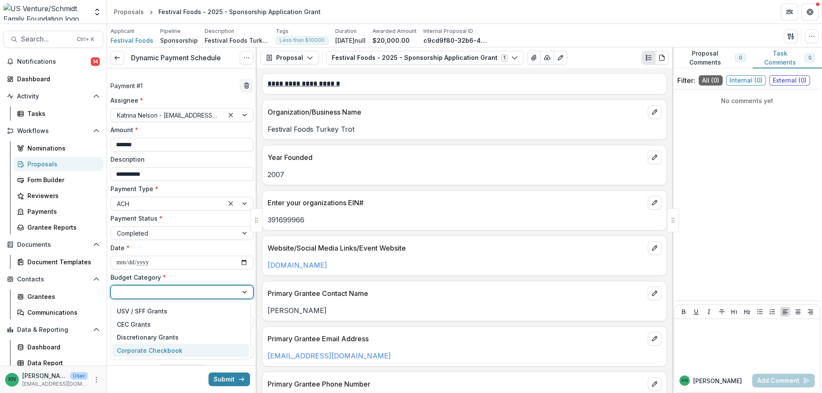
click at [157, 346] on div "Corporate Checkbook" at bounding box center [149, 350] width 65 height 9
click at [226, 377] on button "Submit" at bounding box center [229, 380] width 42 height 14
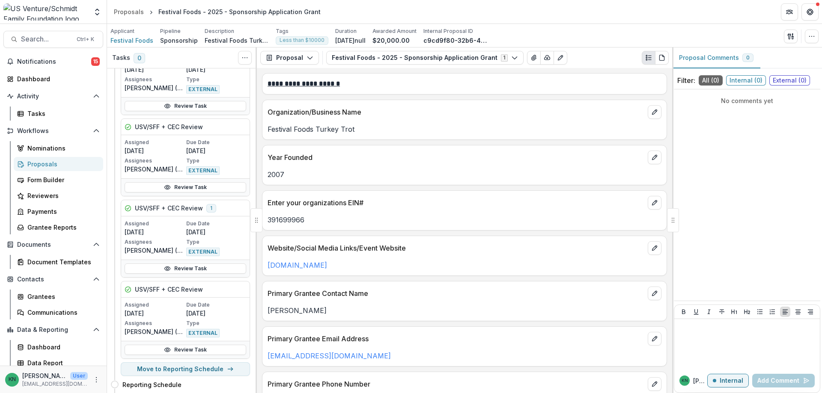
scroll to position [919, 0]
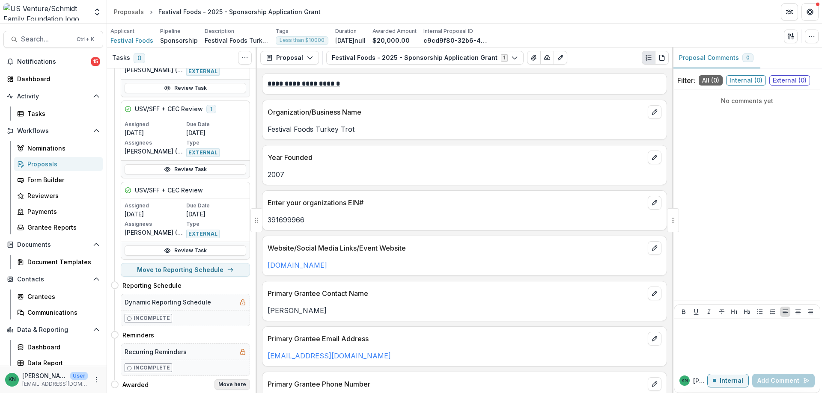
click at [230, 380] on button "Move here" at bounding box center [232, 385] width 36 height 10
select select "*******"
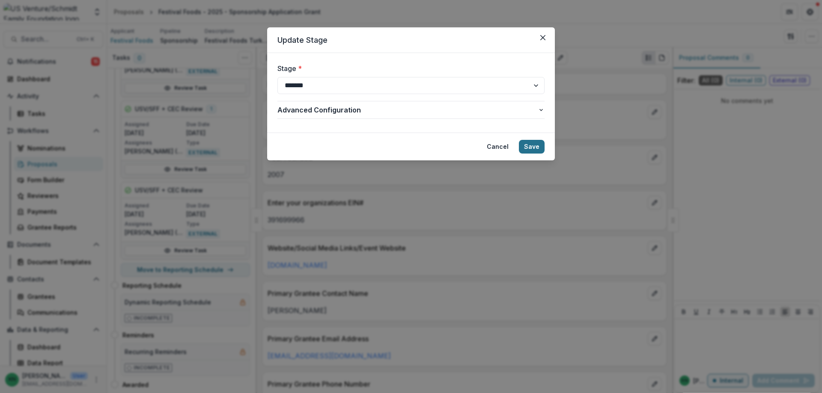
click at [535, 143] on button "Save" at bounding box center [532, 147] width 26 height 14
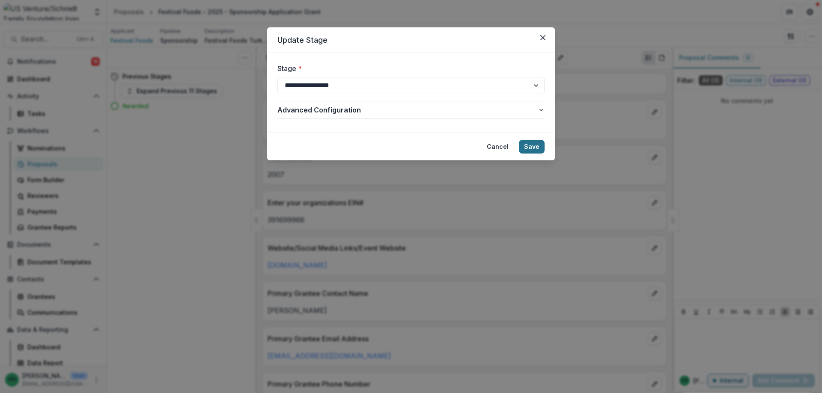
scroll to position [0, 0]
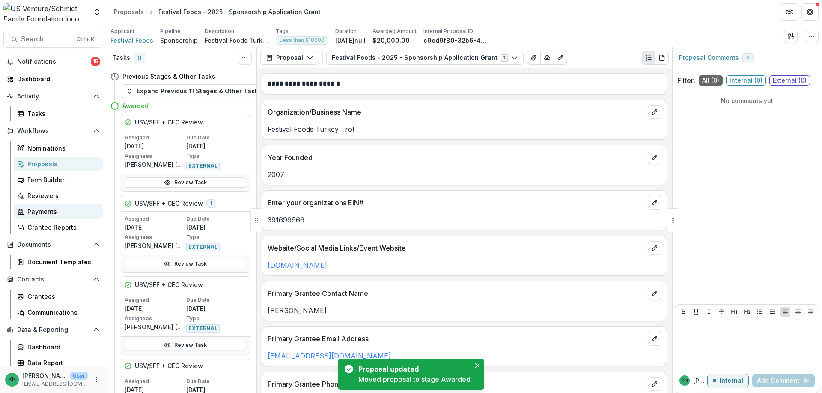
click at [40, 211] on div "Payments" at bounding box center [61, 211] width 69 height 9
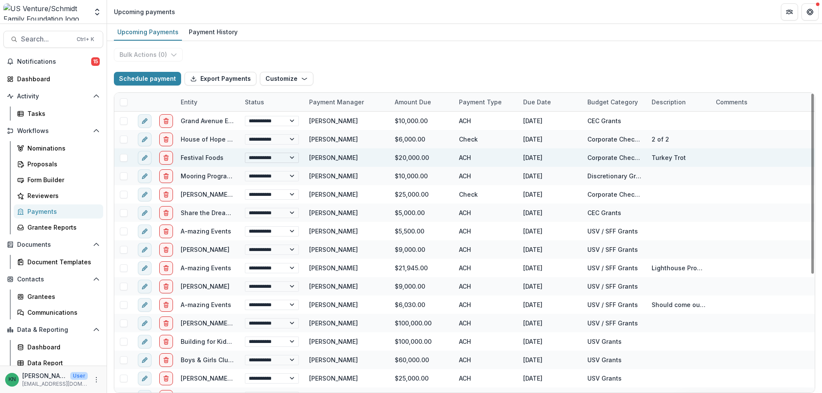
click at [292, 160] on select "**********" at bounding box center [272, 158] width 54 height 10
click at [245, 153] on select "**********" at bounding box center [272, 158] width 54 height 10
select select "**********"
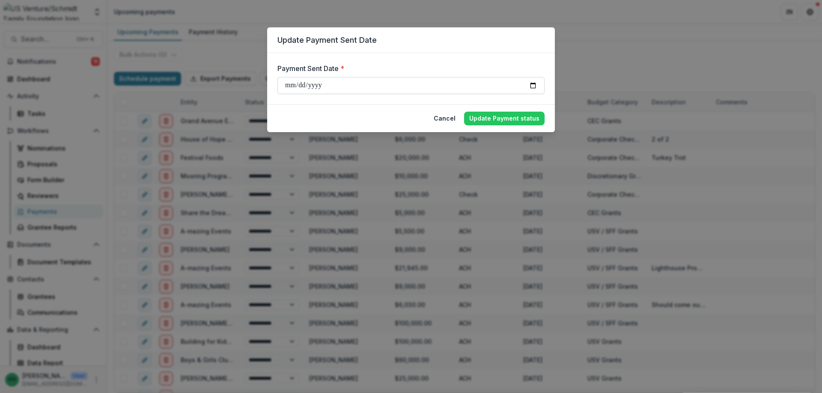
click at [303, 84] on input "**********" at bounding box center [410, 85] width 267 height 17
type input "**********"
click at [496, 117] on button "Update Payment status" at bounding box center [504, 119] width 80 height 14
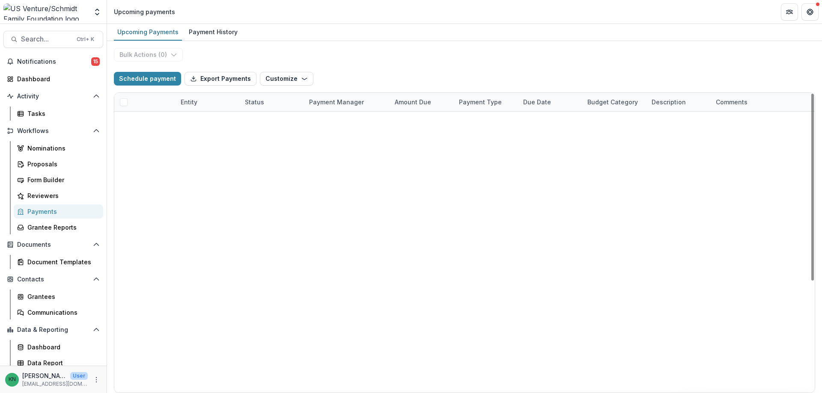
click at [165, 119] on icon "delete" at bounding box center [166, 118] width 2 height 1
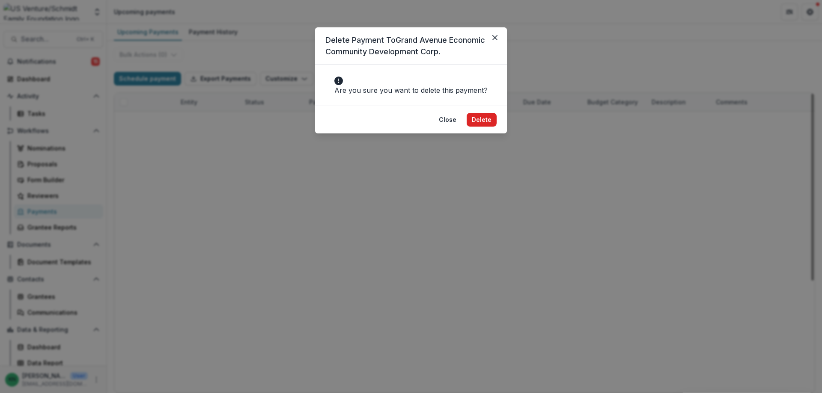
click at [483, 127] on button "Delete" at bounding box center [481, 120] width 30 height 14
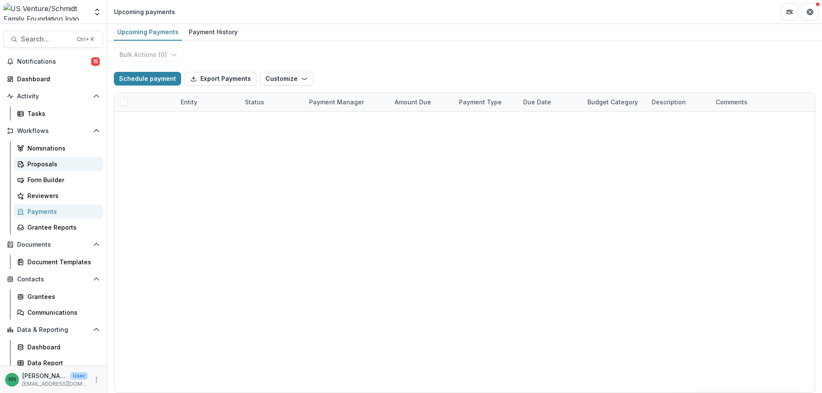
click at [37, 164] on div "Proposals" at bounding box center [61, 164] width 69 height 9
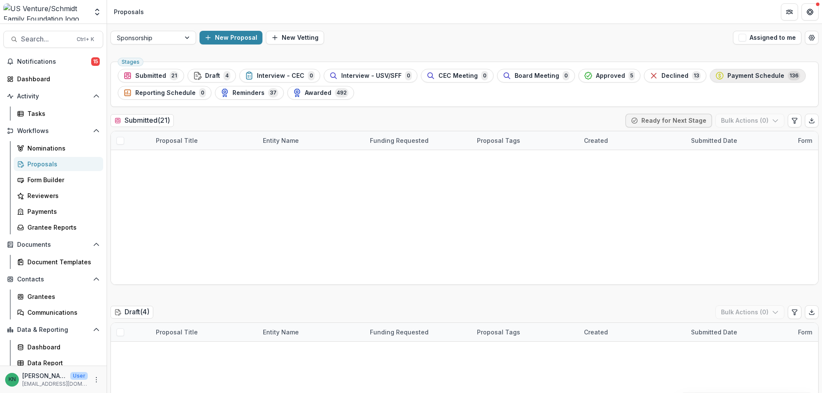
click at [730, 74] on span "Payment Schedule" at bounding box center [755, 75] width 57 height 7
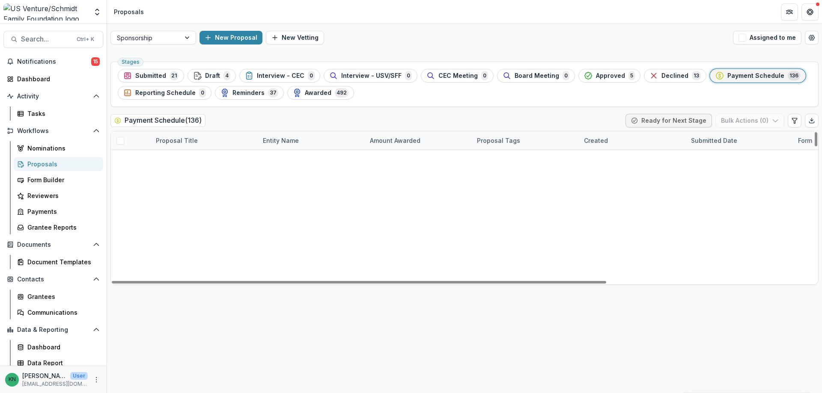
click at [197, 231] on link "Combined Locks Fire & Rescue - 2025" at bounding box center [210, 233] width 85 height 9
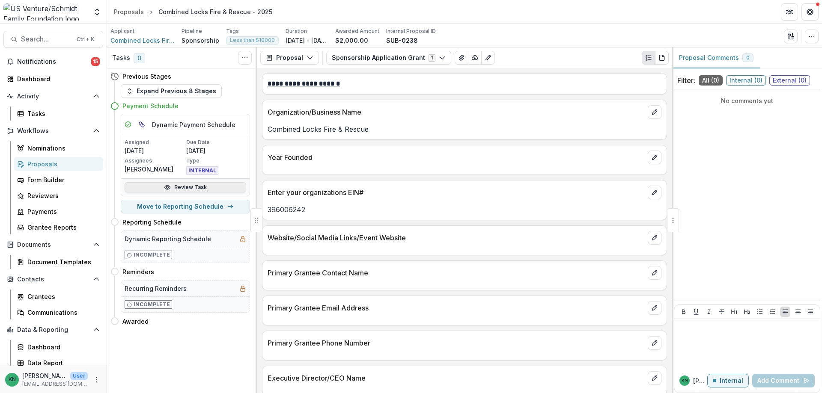
click at [177, 187] on link "Review Task" at bounding box center [186, 187] width 122 height 10
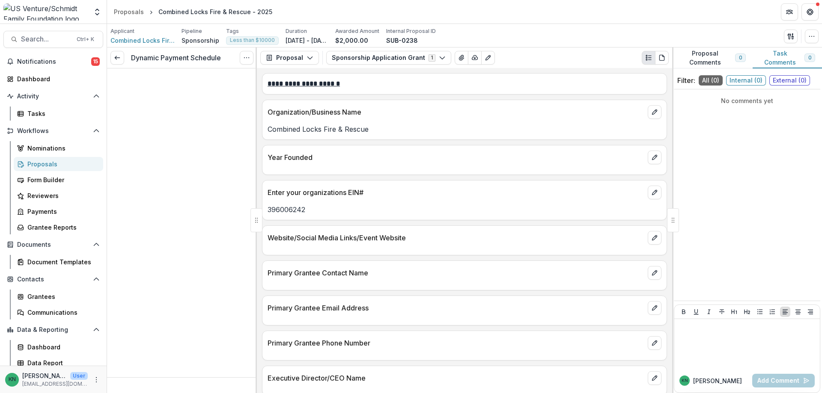
type input "******"
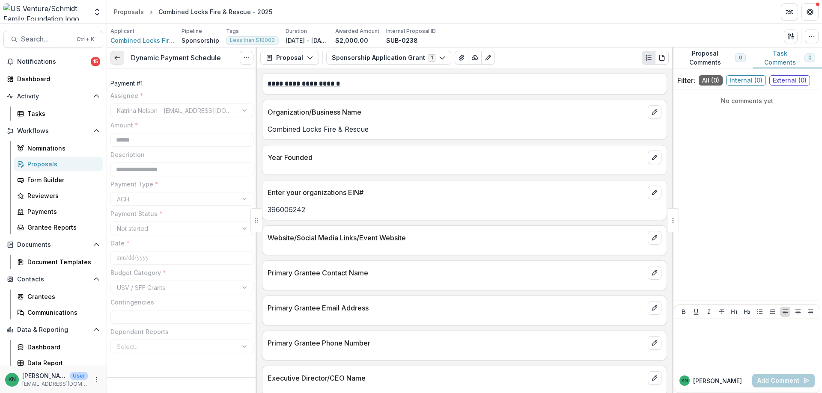
click at [117, 59] on icon at bounding box center [117, 57] width 7 height 7
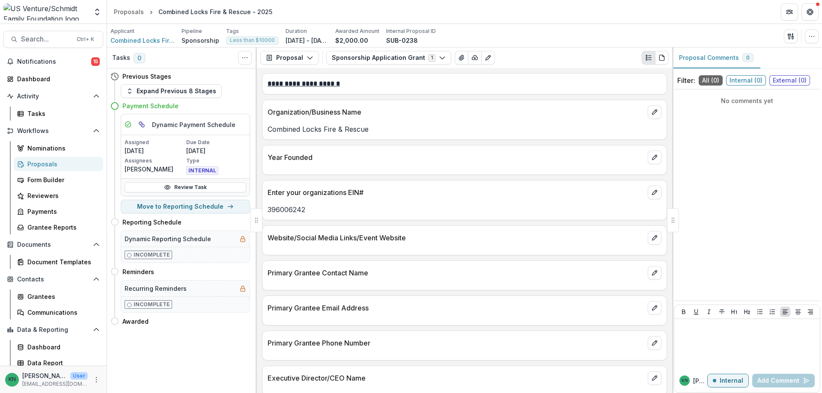
drag, startPoint x: 239, startPoint y: 320, endPoint x: 182, endPoint y: 332, distance: 57.8
click at [182, 332] on div "Tasks 0 Show Cancelled Tasks Previous Stages Expand Previous 8 Stages Payment S…" at bounding box center [182, 220] width 150 height 346
click at [194, 191] on link "Review Task" at bounding box center [186, 187] width 122 height 10
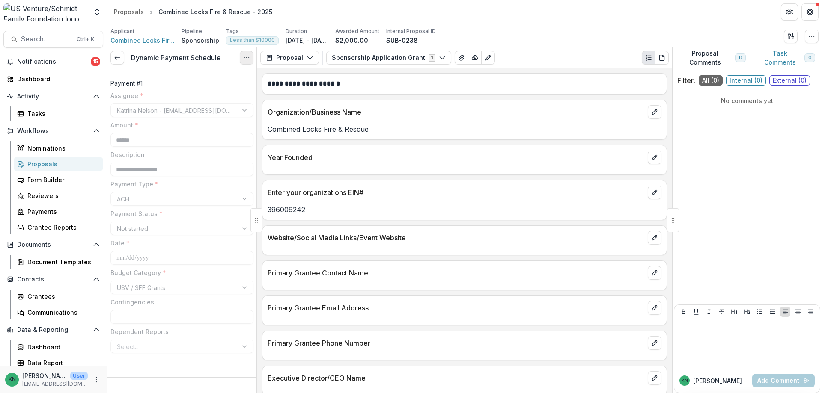
click at [248, 55] on icon "Options" at bounding box center [246, 57] width 7 height 7
click at [243, 57] on button "Options" at bounding box center [247, 58] width 14 height 14
click at [118, 59] on icon at bounding box center [117, 57] width 7 height 7
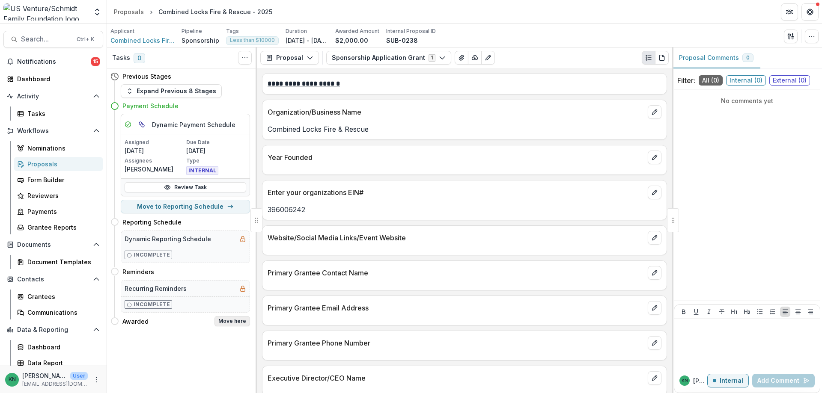
click at [236, 326] on button "Move here" at bounding box center [232, 321] width 36 height 10
select select "*******"
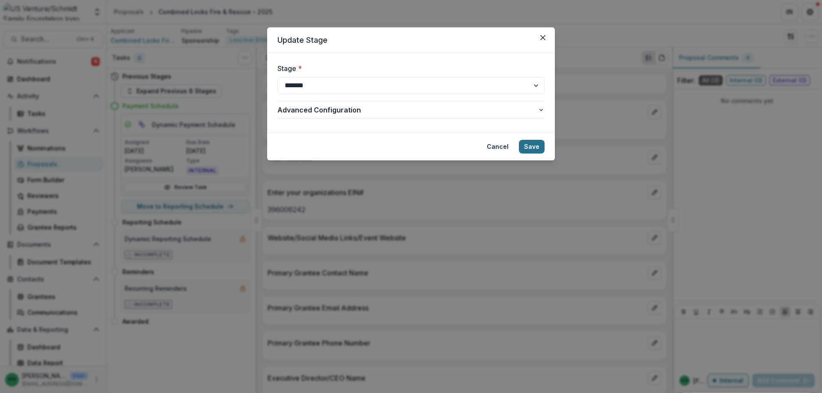
click at [530, 144] on button "Save" at bounding box center [532, 147] width 26 height 14
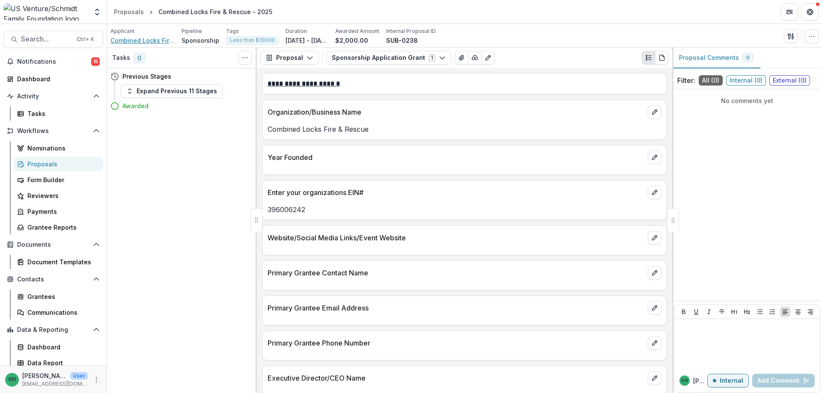
click at [127, 39] on span "Combined Locks Fire & Rescue" at bounding box center [142, 40] width 64 height 9
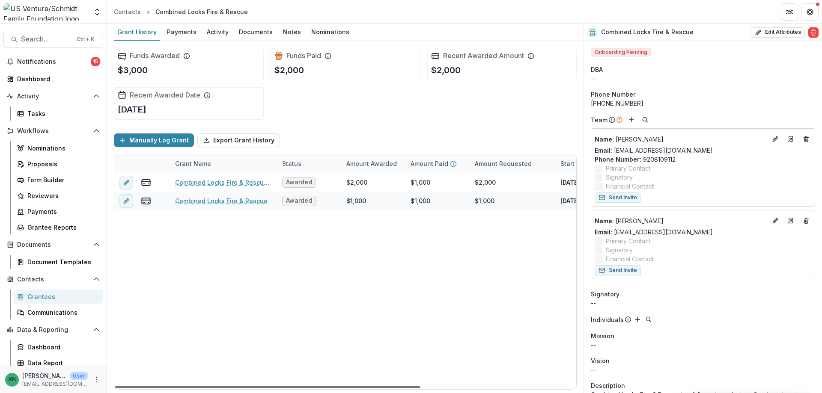
drag, startPoint x: 237, startPoint y: 386, endPoint x: 166, endPoint y: 378, distance: 71.4
click at [166, 386] on div at bounding box center [267, 387] width 305 height 3
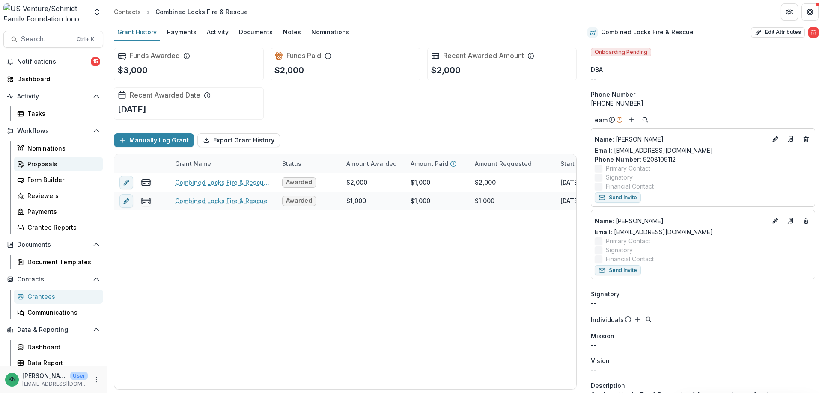
click at [43, 164] on div "Proposals" at bounding box center [61, 164] width 69 height 9
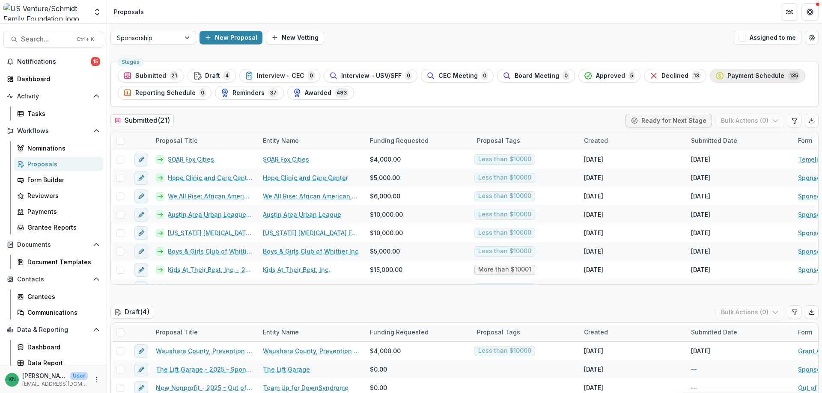
click at [742, 78] on span "Payment Schedule" at bounding box center [755, 75] width 57 height 7
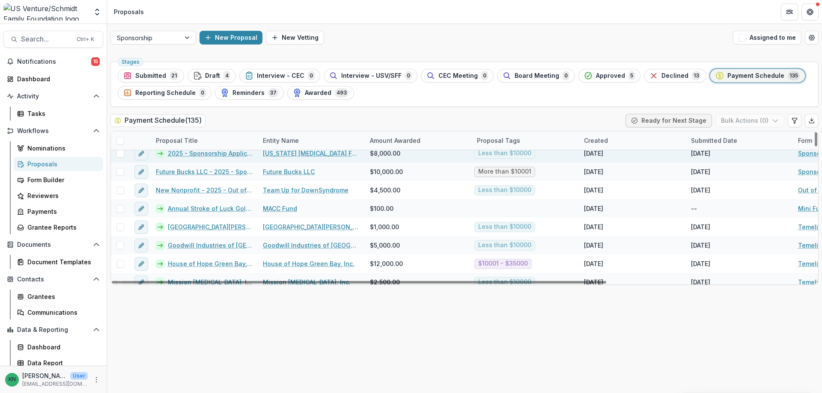
scroll to position [86, 0]
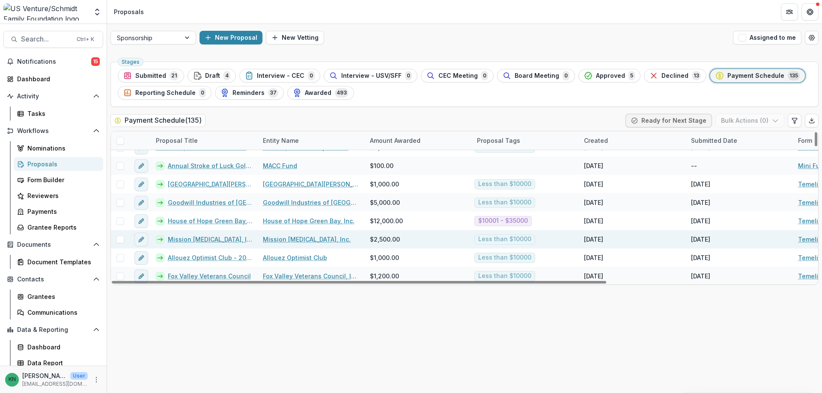
click at [281, 238] on link "Mission [MEDICAL_DATA], Inc." at bounding box center [307, 239] width 88 height 9
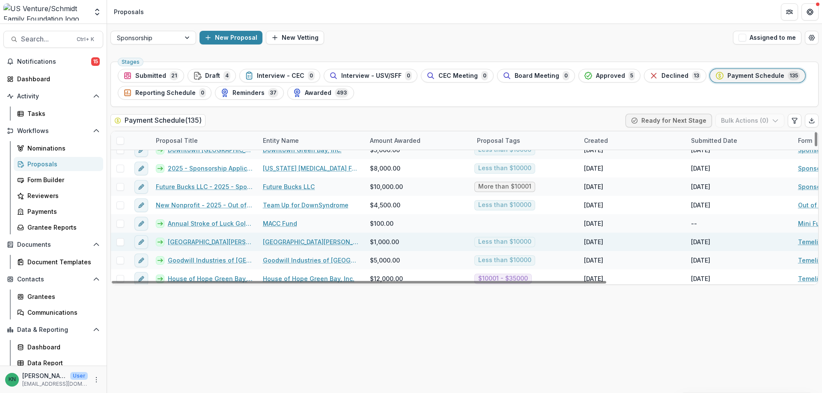
scroll to position [86, 0]
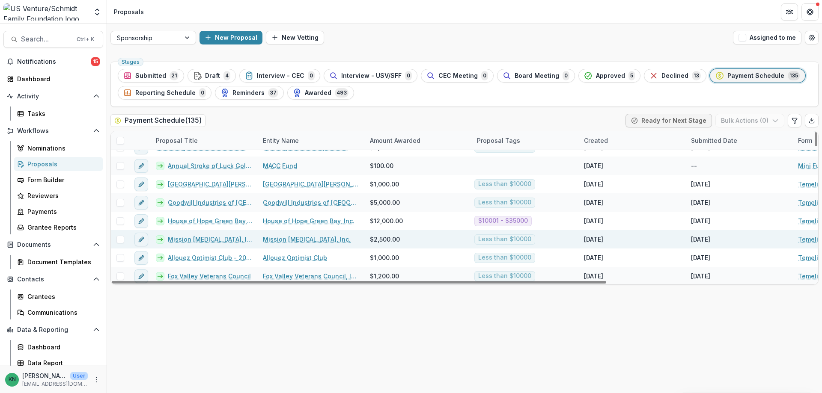
click at [203, 239] on link "Mission [MEDICAL_DATA], Inc. [DATE] - 2546" at bounding box center [210, 239] width 85 height 9
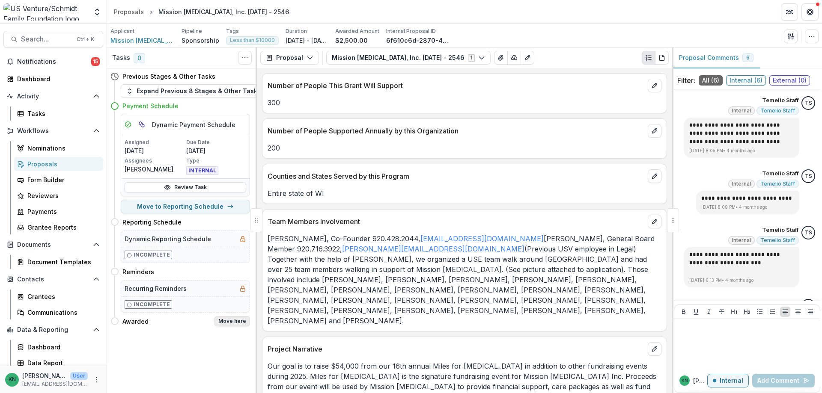
click at [224, 319] on button "Move here" at bounding box center [232, 321] width 36 height 10
select select "*******"
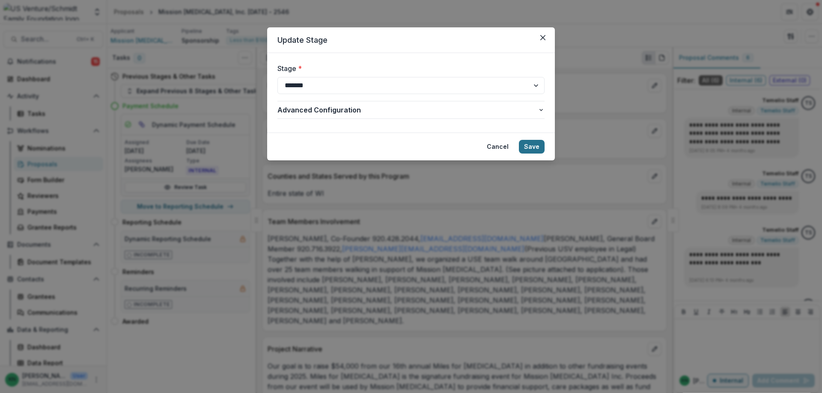
click at [533, 149] on button "Save" at bounding box center [532, 147] width 26 height 14
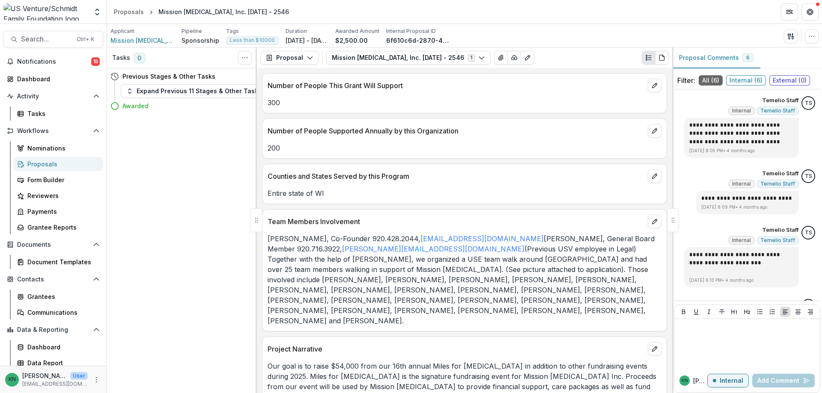
click at [39, 165] on div "Proposals" at bounding box center [61, 164] width 69 height 9
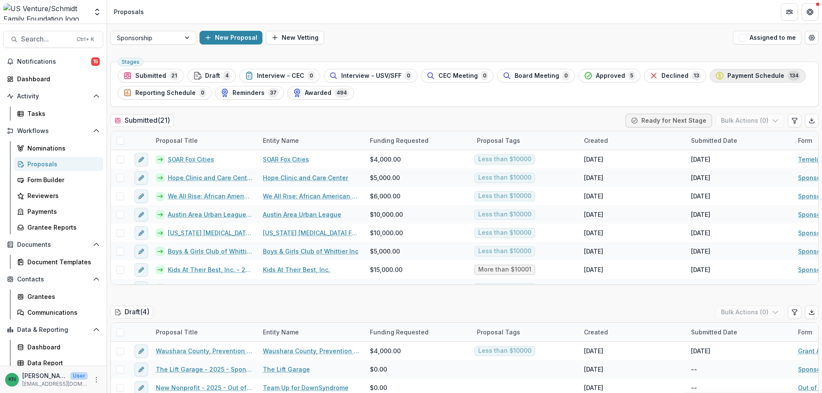
click at [737, 74] on span "Payment Schedule" at bounding box center [755, 75] width 57 height 7
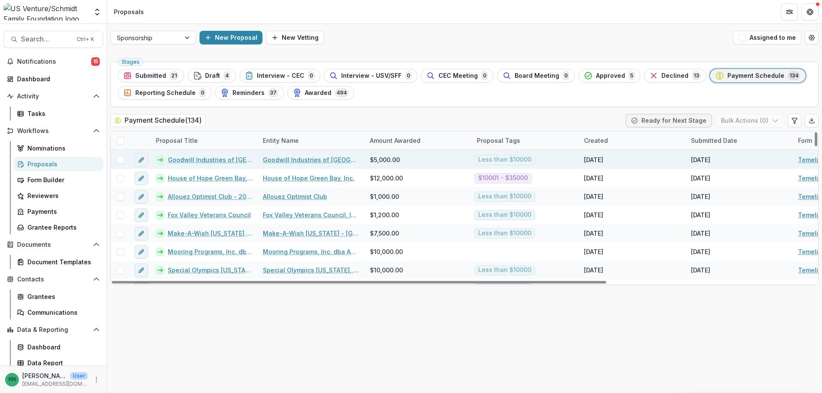
scroll to position [171, 0]
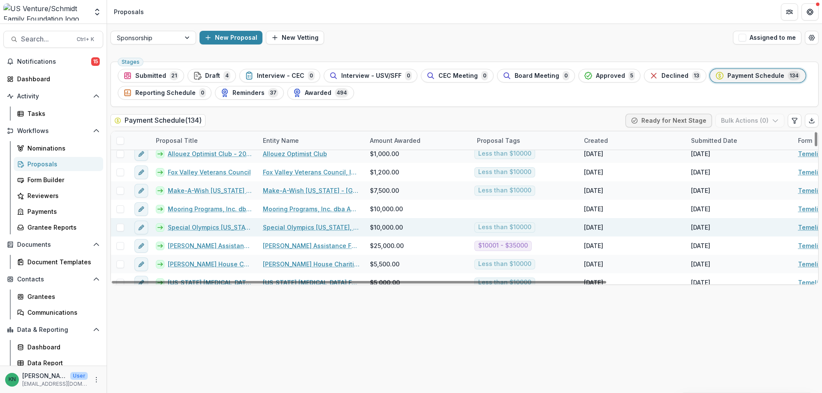
click at [226, 225] on link "Special Olympics [US_STATE]" at bounding box center [210, 227] width 85 height 9
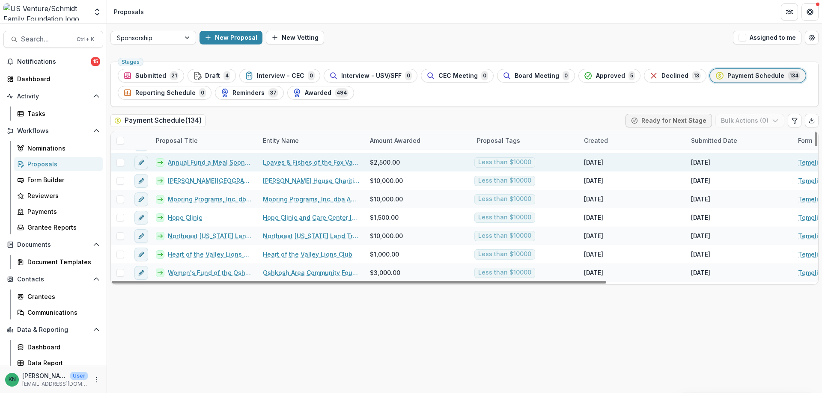
scroll to position [941, 0]
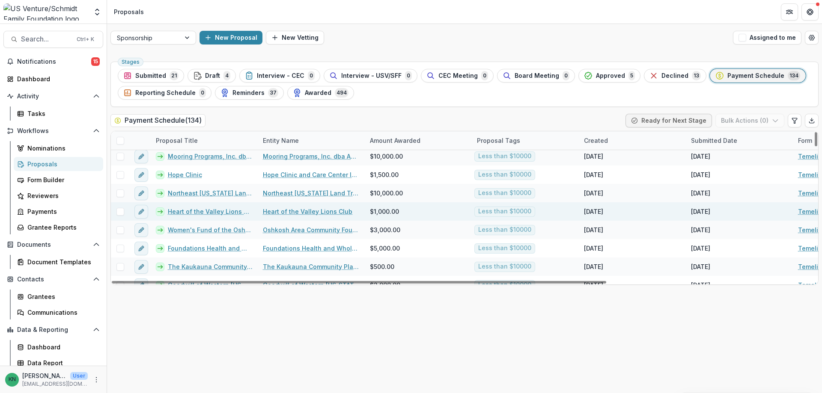
click at [216, 209] on link "Heart of the Valley Lions Club" at bounding box center [210, 211] width 85 height 9
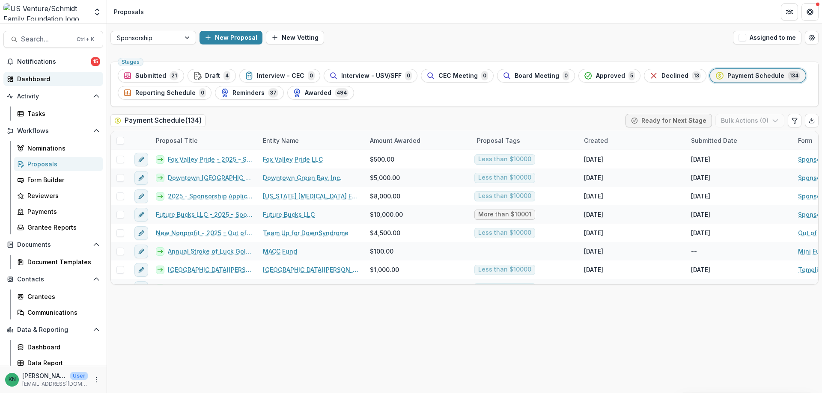
click at [28, 79] on div "Dashboard" at bounding box center [56, 78] width 79 height 9
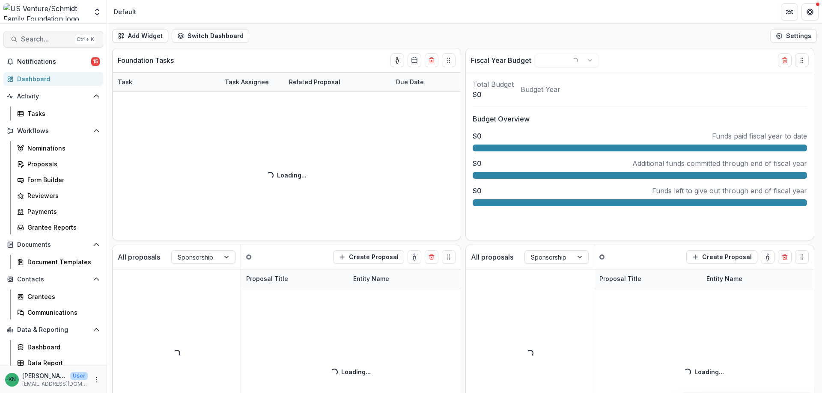
click at [40, 39] on span "Search..." at bounding box center [46, 39] width 50 height 8
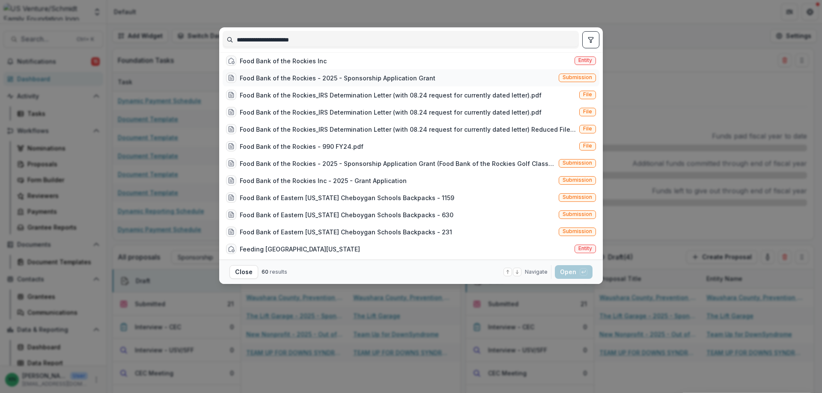
type input "**********"
click at [578, 76] on div "Food Bank of the Rockies - 2025 - Sponsorship Application Grant Submission" at bounding box center [411, 77] width 377 height 17
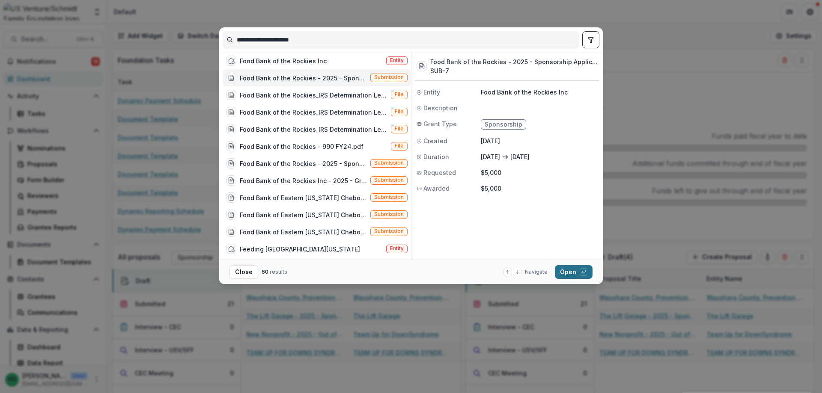
click at [570, 275] on button "Open with enter key" at bounding box center [574, 272] width 38 height 14
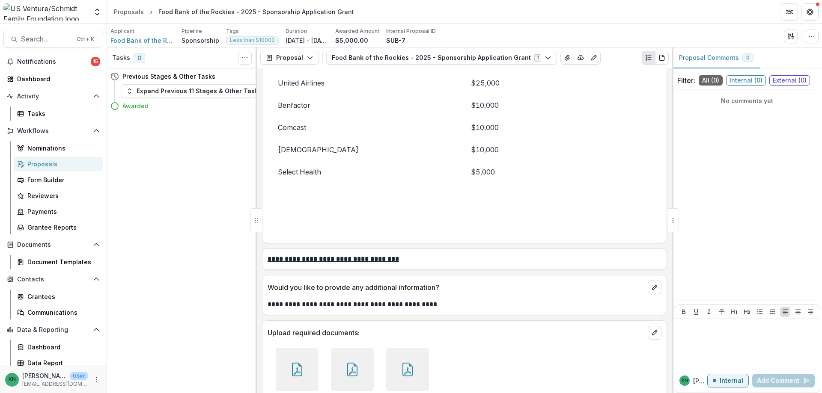
scroll to position [2099, 0]
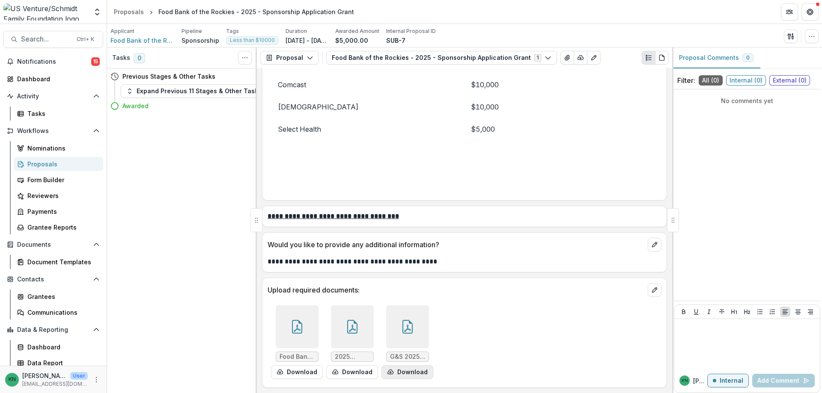
click at [397, 371] on button "Download" at bounding box center [407, 372] width 52 height 14
click at [294, 371] on button "Download" at bounding box center [297, 372] width 52 height 14
click at [350, 373] on button "Download" at bounding box center [352, 372] width 52 height 14
